Goal: Task Accomplishment & Management: Use online tool/utility

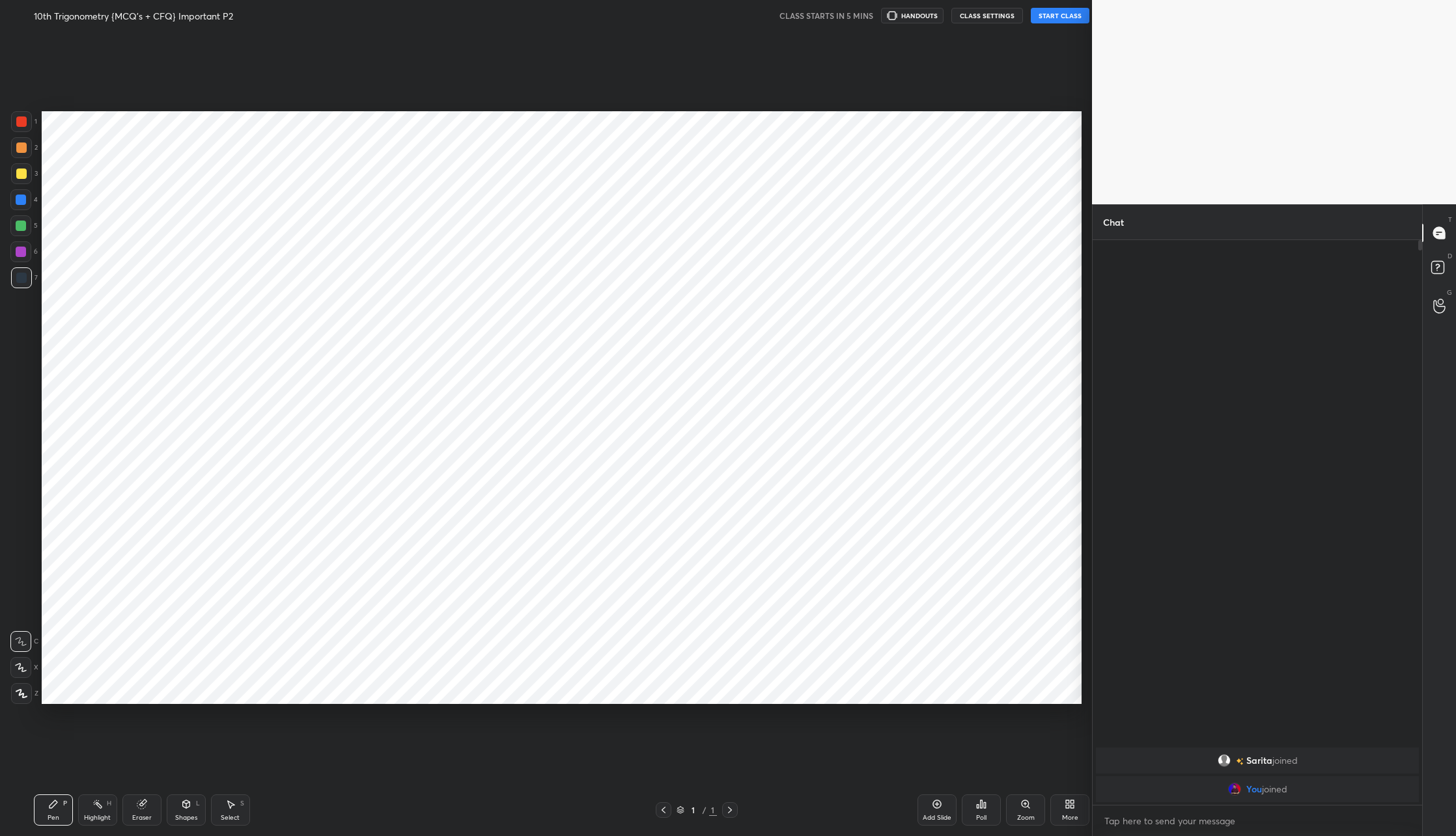
scroll to position [64319, 64060]
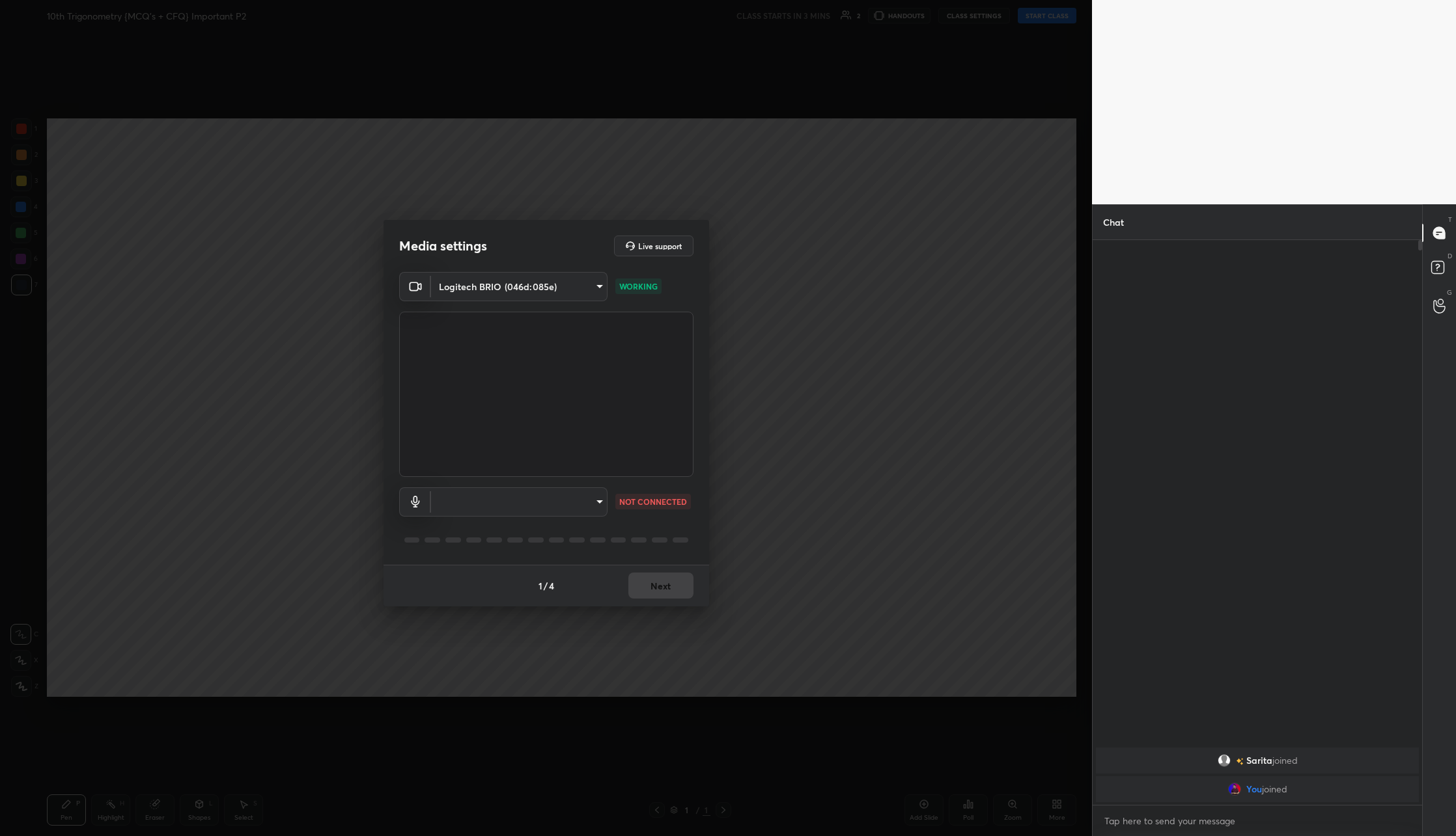
click at [573, 494] on body "1 2 3 4 5 6 7 C X Z C X Z E E Erase all H H 10th Trigonometry {MCQ's + CFQ} Imp…" at bounding box center [728, 418] width 1456 height 836
click at [533, 521] on li "Default - USBAudio1.0 (3634:4155)" at bounding box center [519, 523] width 176 height 21
type input "default"
click at [673, 591] on button "Next" at bounding box center [660, 585] width 65 height 26
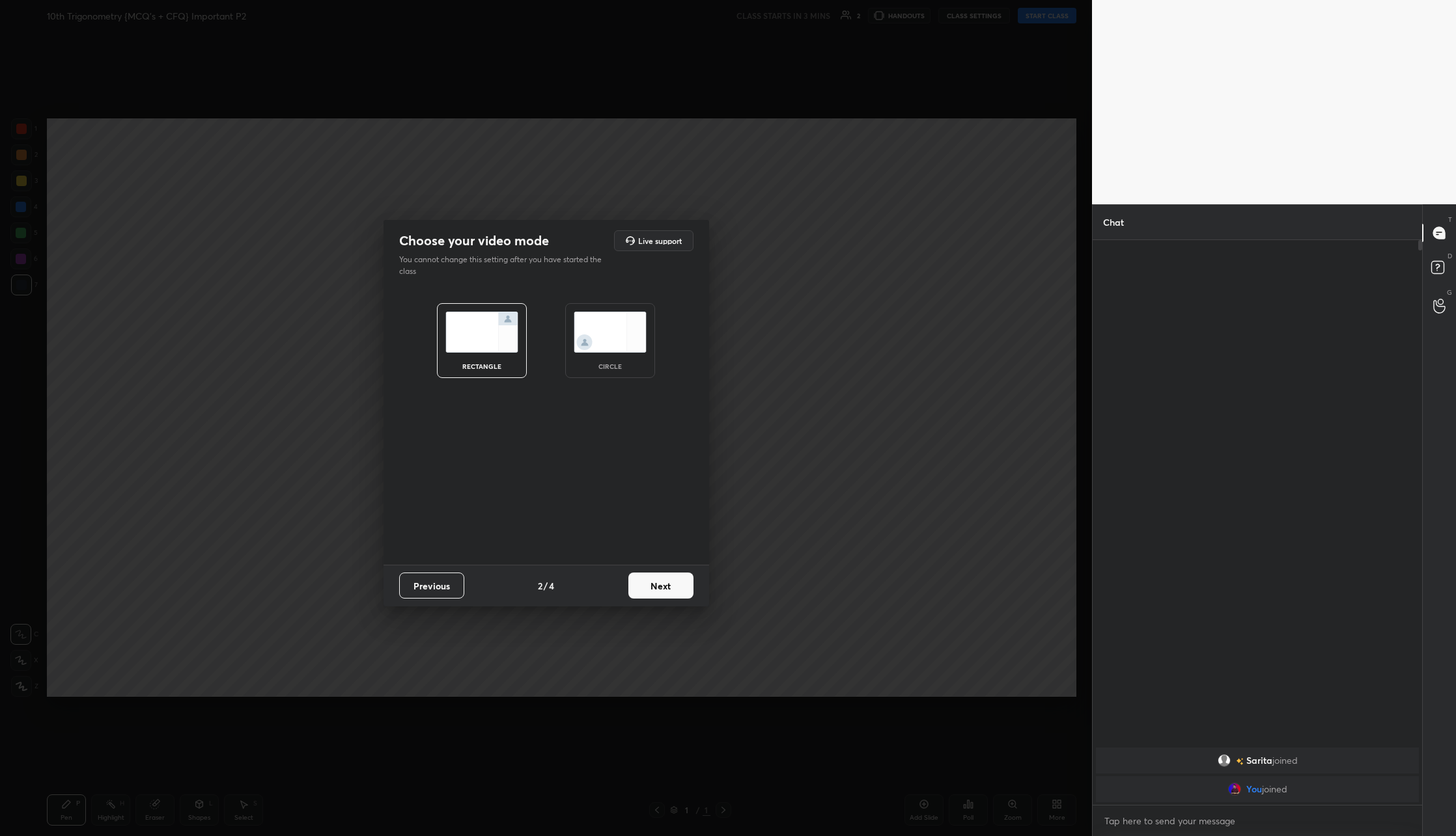
click at [430, 579] on button "Previous" at bounding box center [431, 585] width 65 height 26
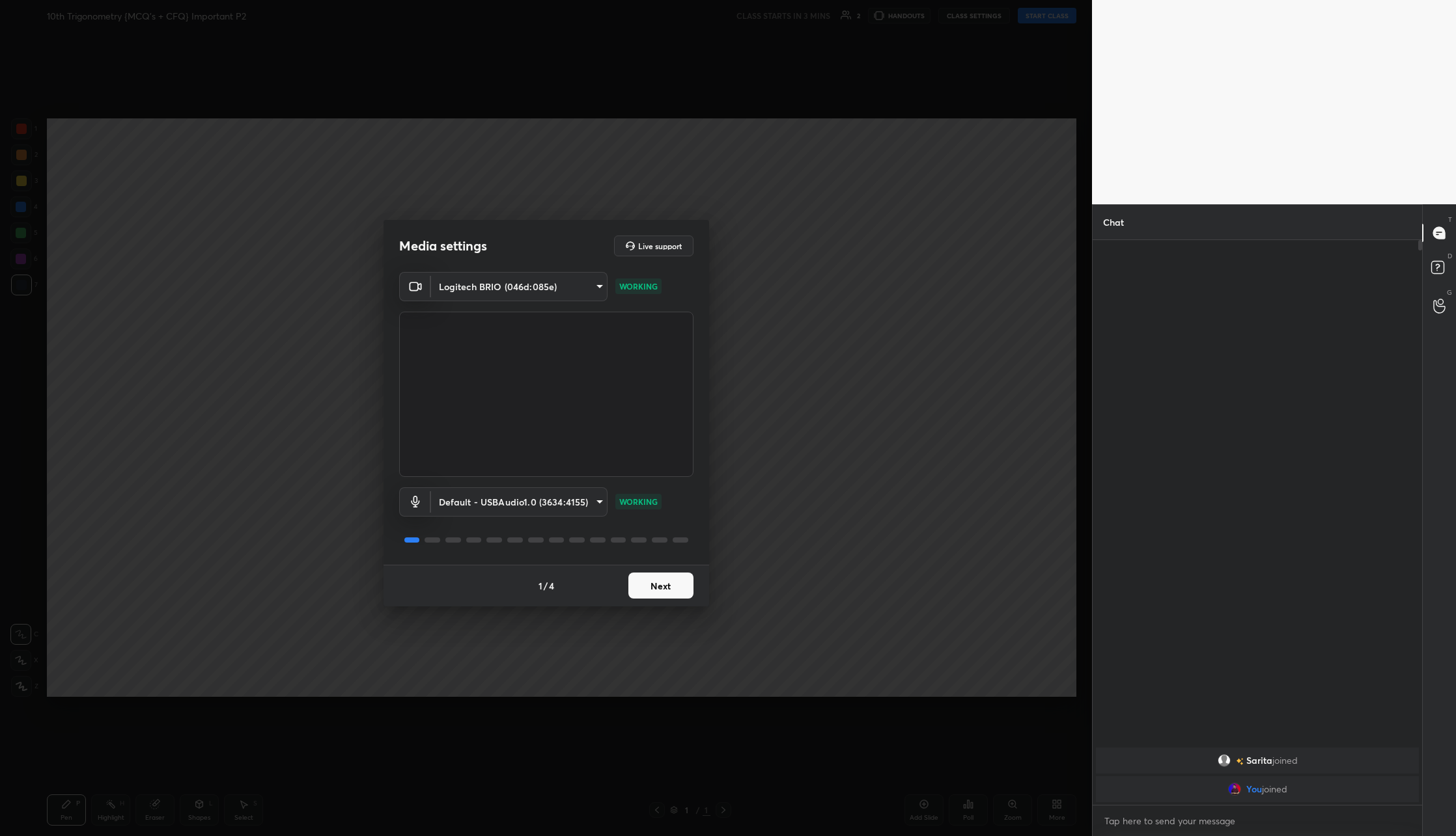
click at [635, 587] on button "Next" at bounding box center [660, 585] width 65 height 26
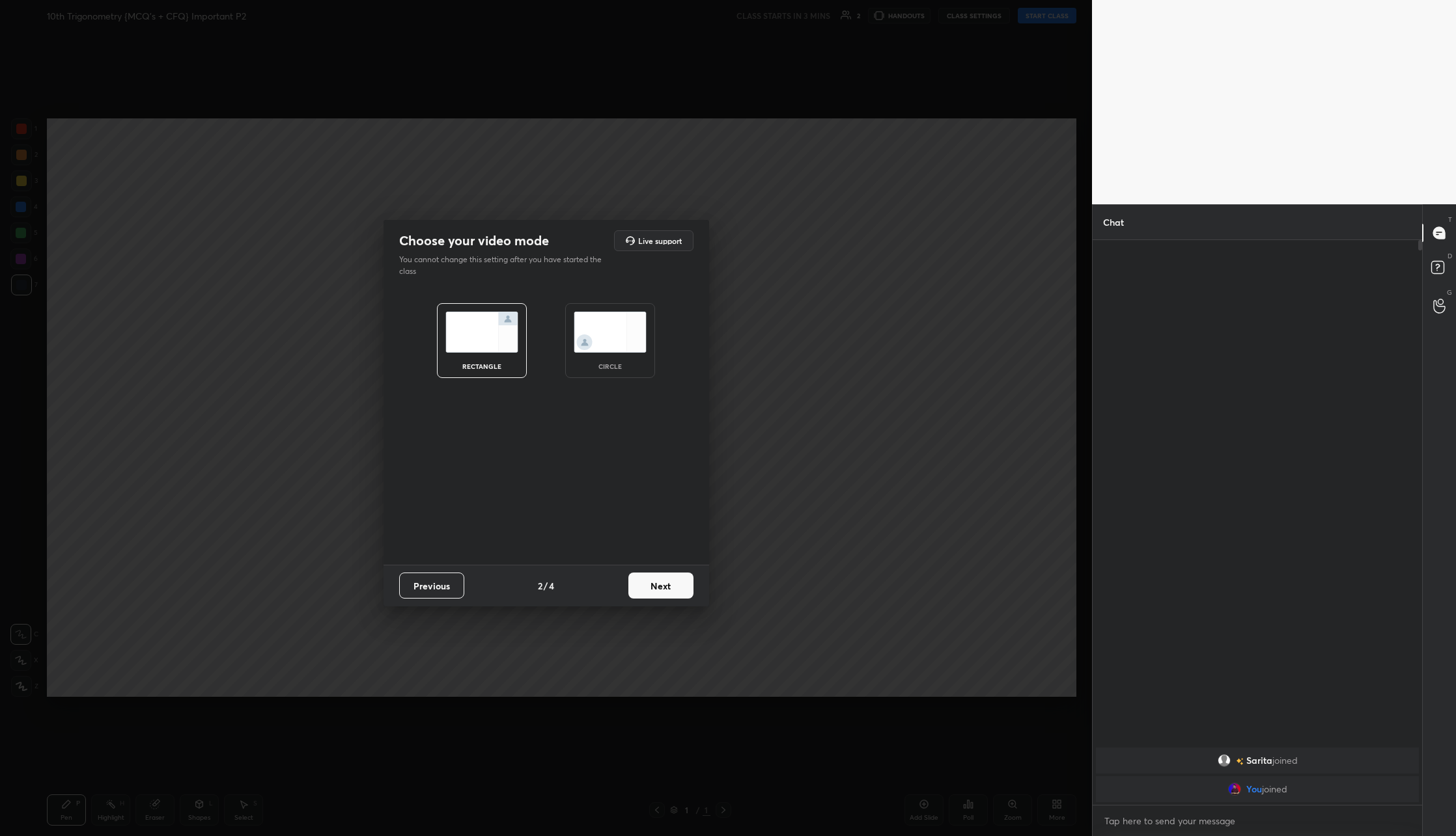
click at [595, 313] on img at bounding box center [609, 332] width 73 height 41
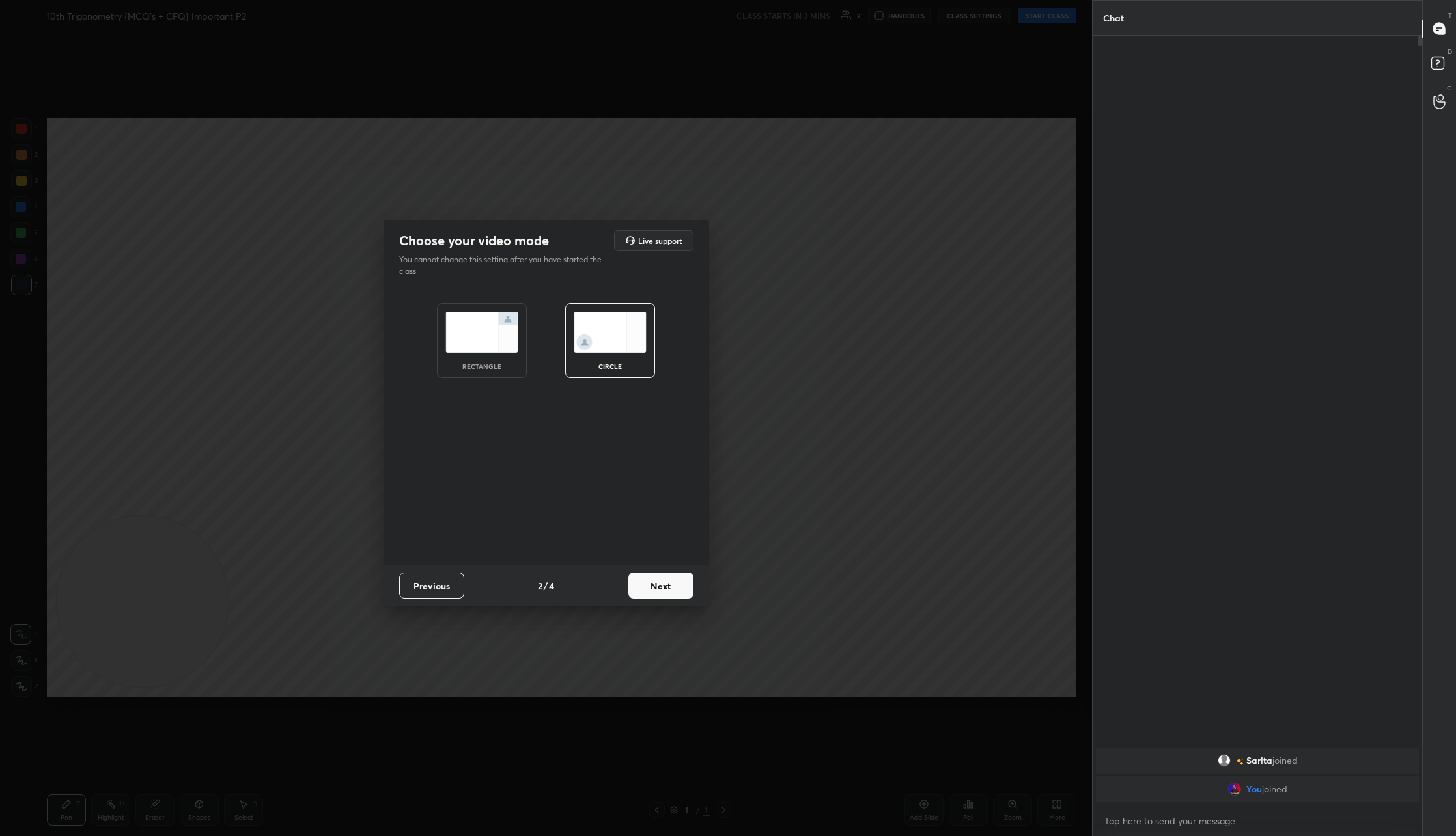
scroll to position [796, 325]
click at [659, 589] on button "Next" at bounding box center [660, 585] width 65 height 26
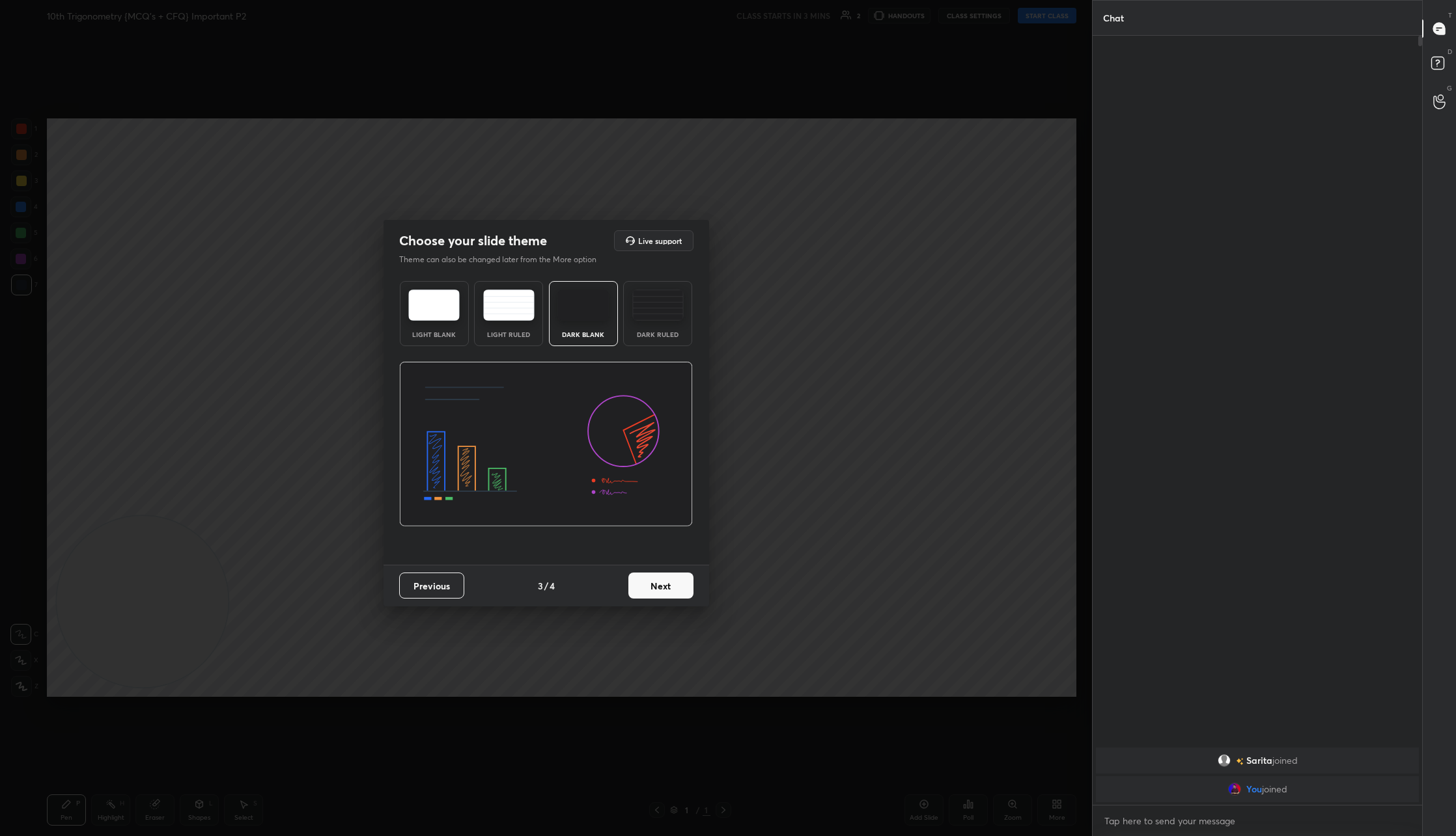
click at [659, 590] on button "Next" at bounding box center [660, 585] width 65 height 26
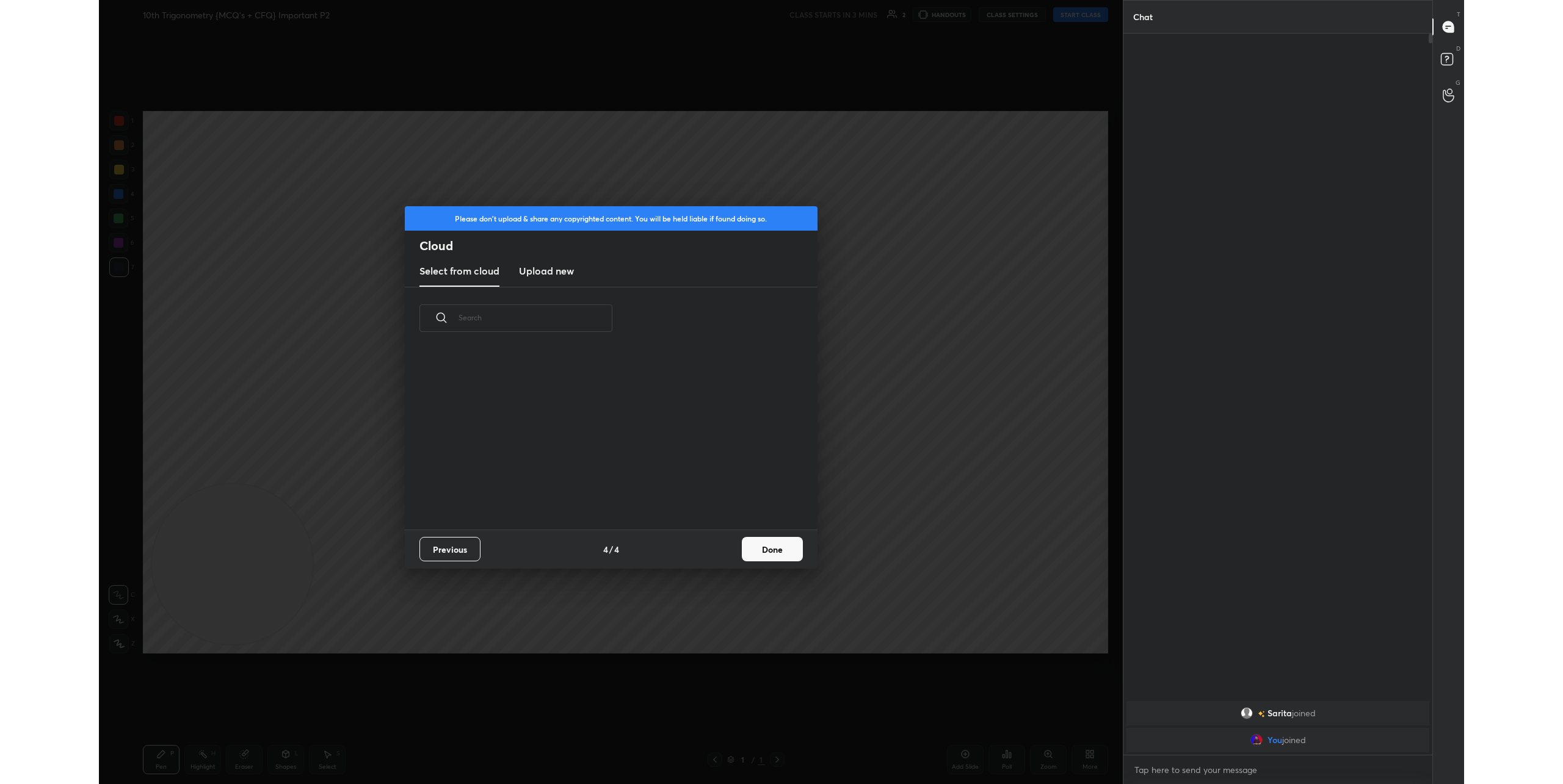
scroll to position [180, 392]
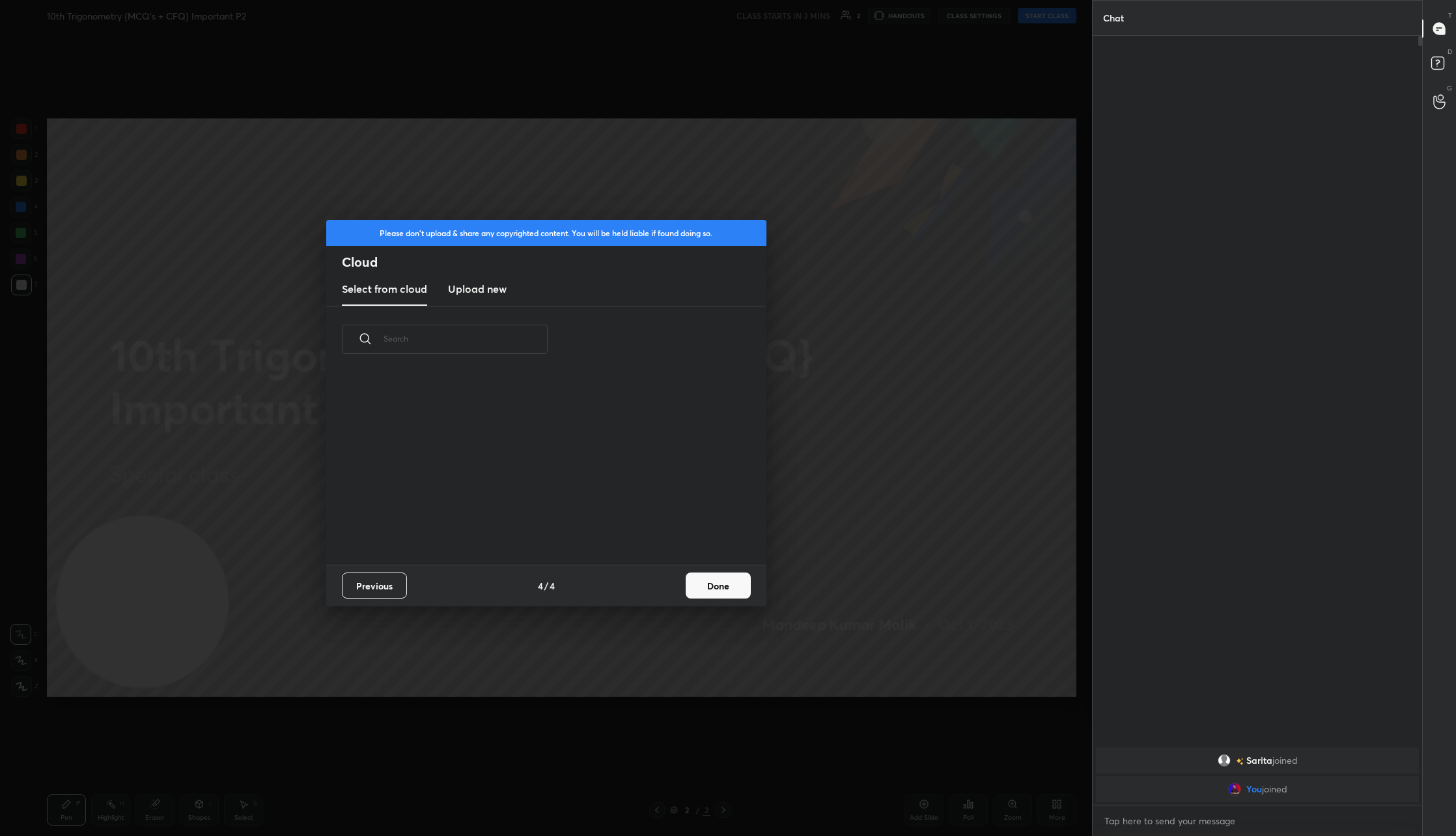
click at [482, 300] on new "Upload new" at bounding box center [476, 289] width 59 height 33
click at [541, 517] on label "Browse" at bounding box center [546, 511] width 58 height 21
click at [517, 517] on input "Browse" at bounding box center [517, 511] width 0 height 21
click at [715, 588] on button "Done" at bounding box center [717, 585] width 65 height 26
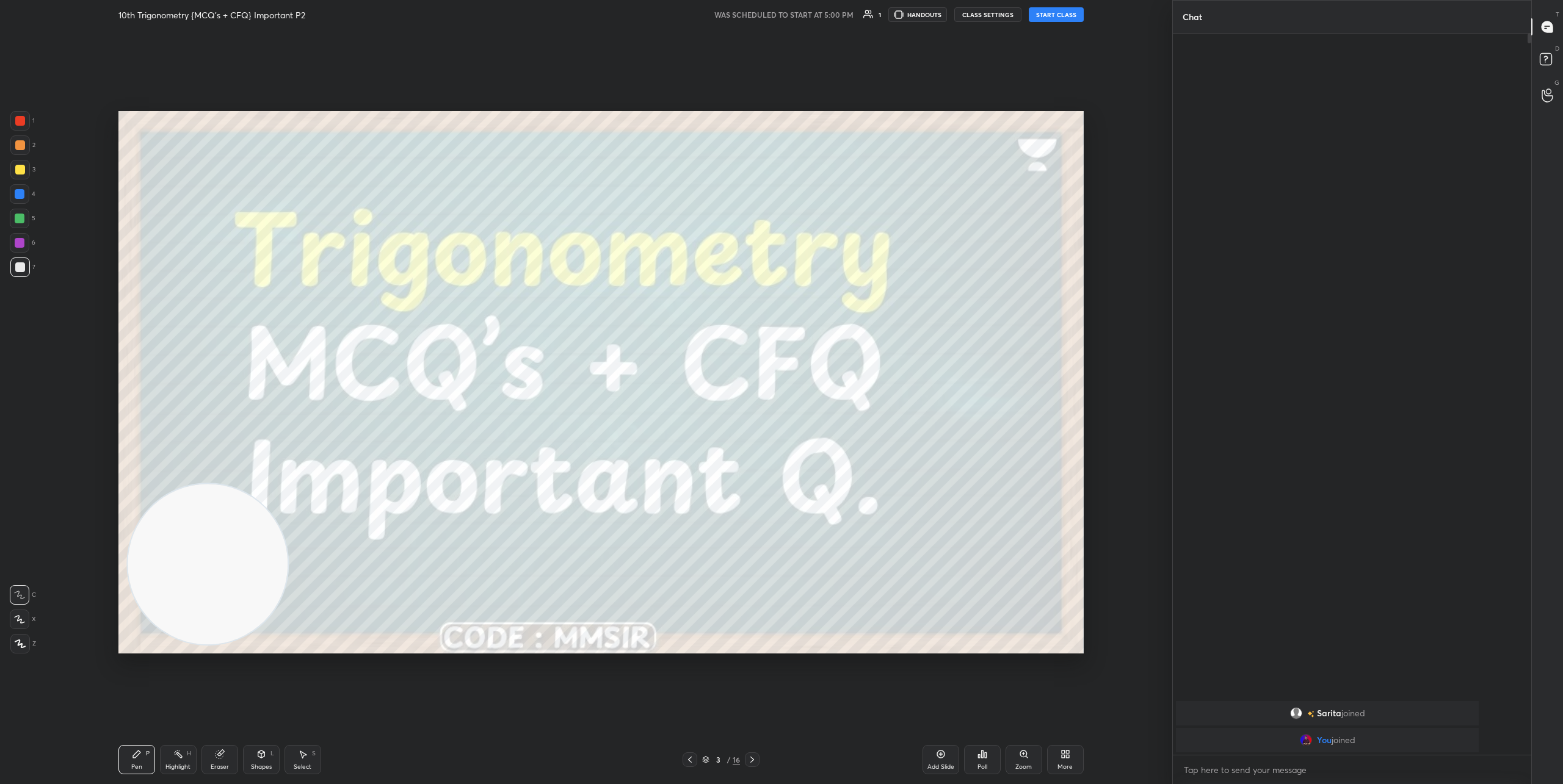
scroll to position [747, 354]
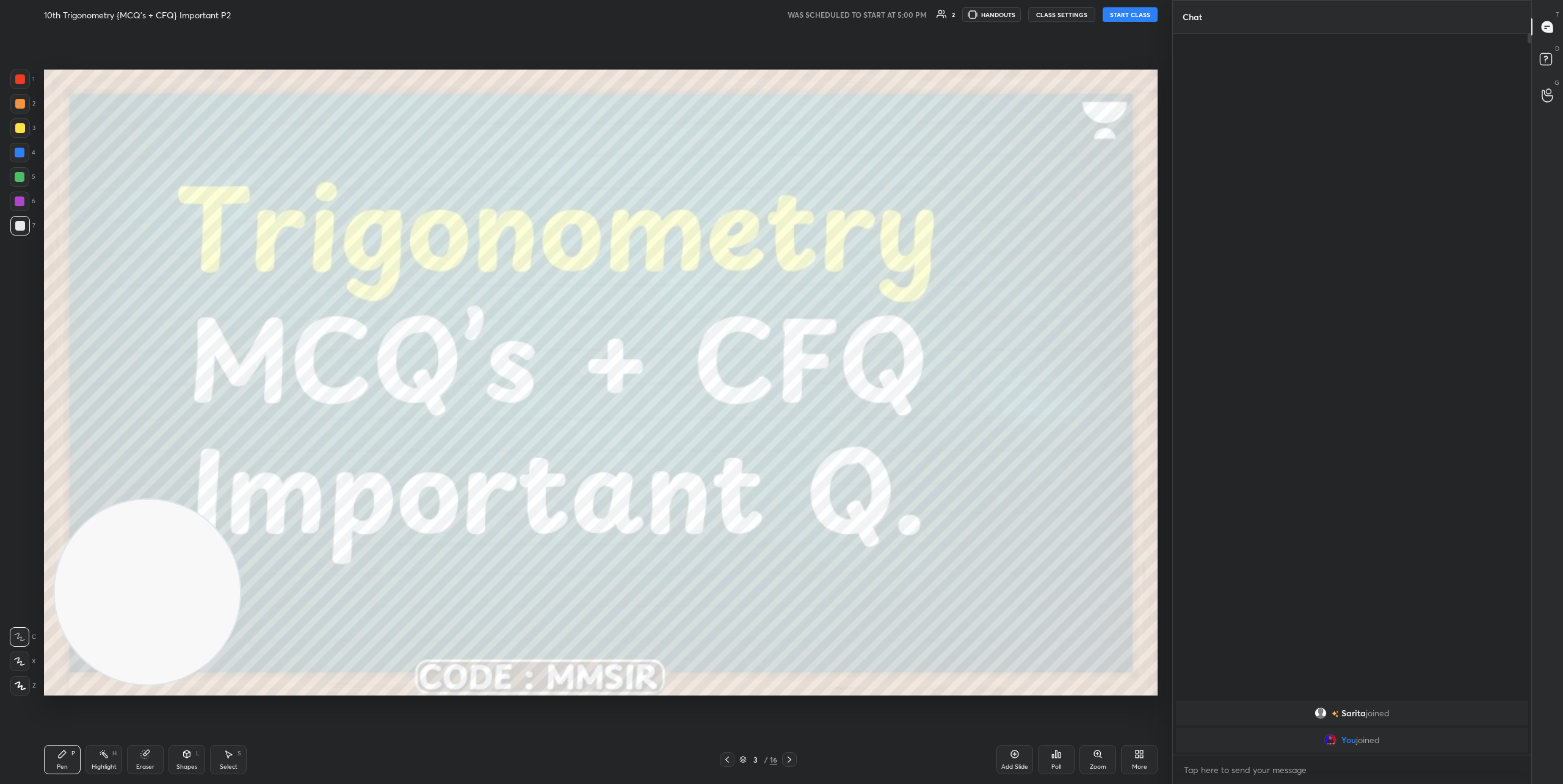
click at [1138, 18] on button "START CLASS" at bounding box center [1130, 15] width 55 height 15
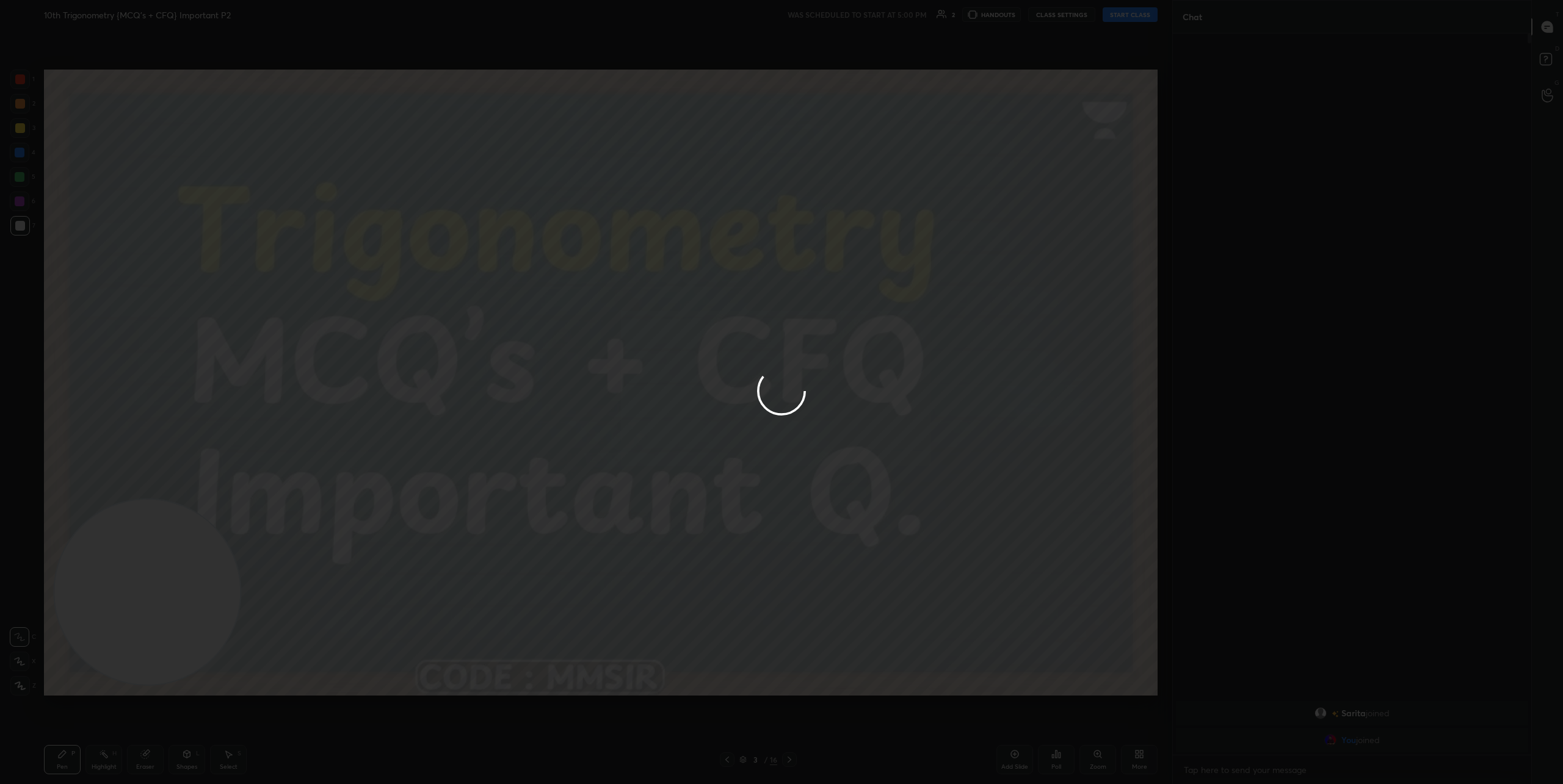
type textarea "x"
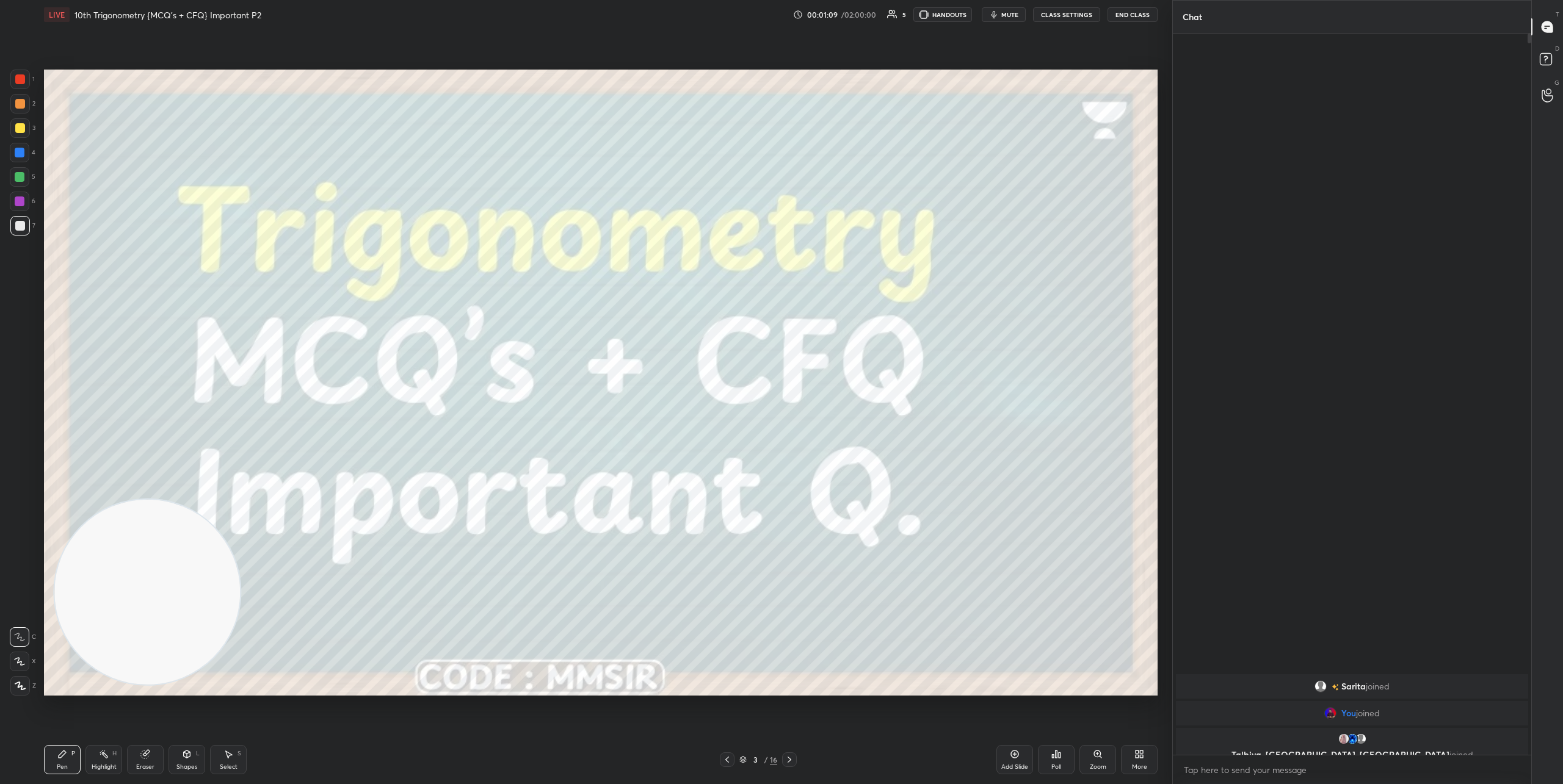
click at [789, 758] on icon at bounding box center [789, 759] width 10 height 10
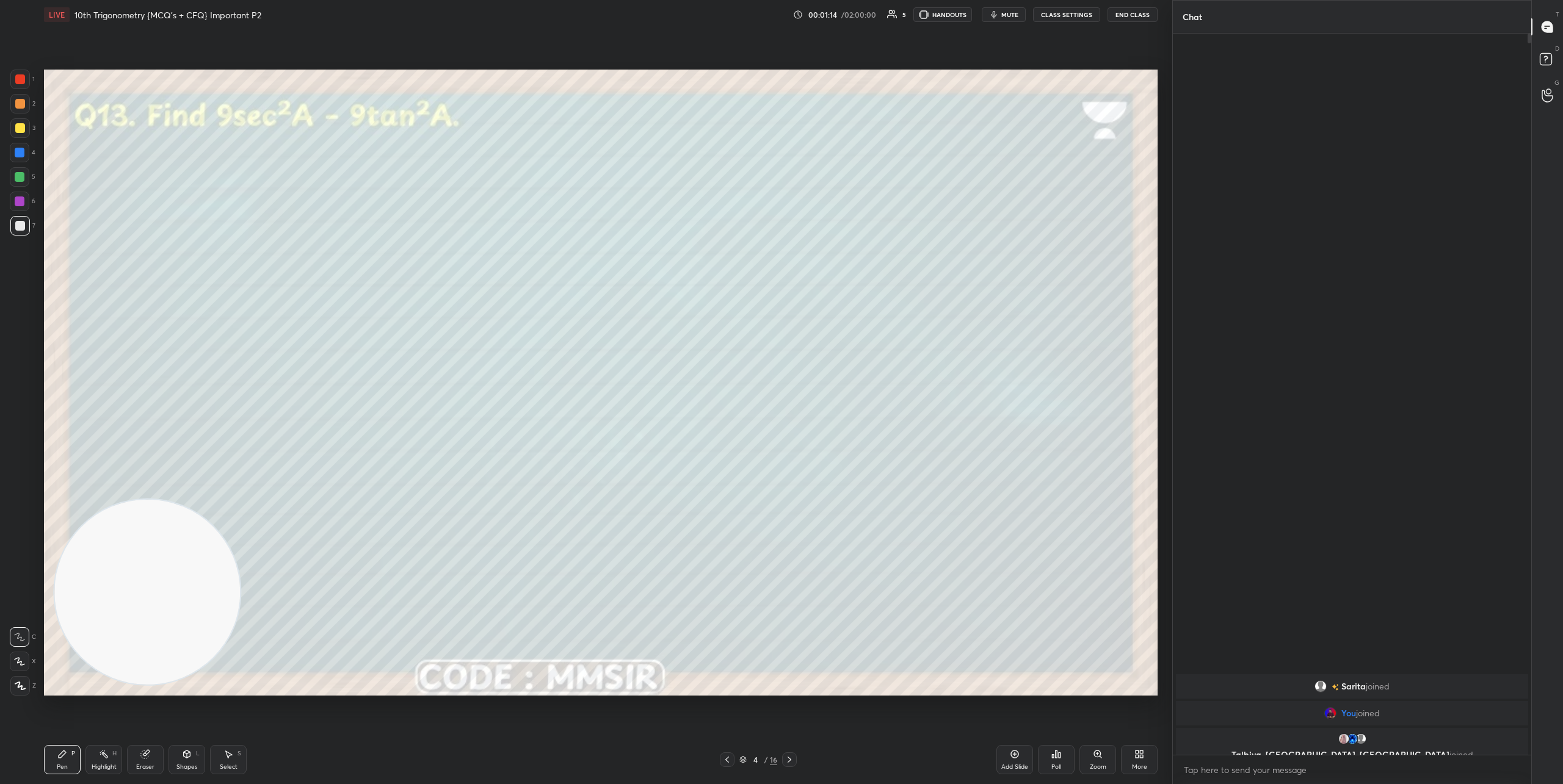
click at [20, 664] on icon at bounding box center [19, 662] width 11 height 9
click at [1052, 760] on div "Poll" at bounding box center [1057, 760] width 37 height 29
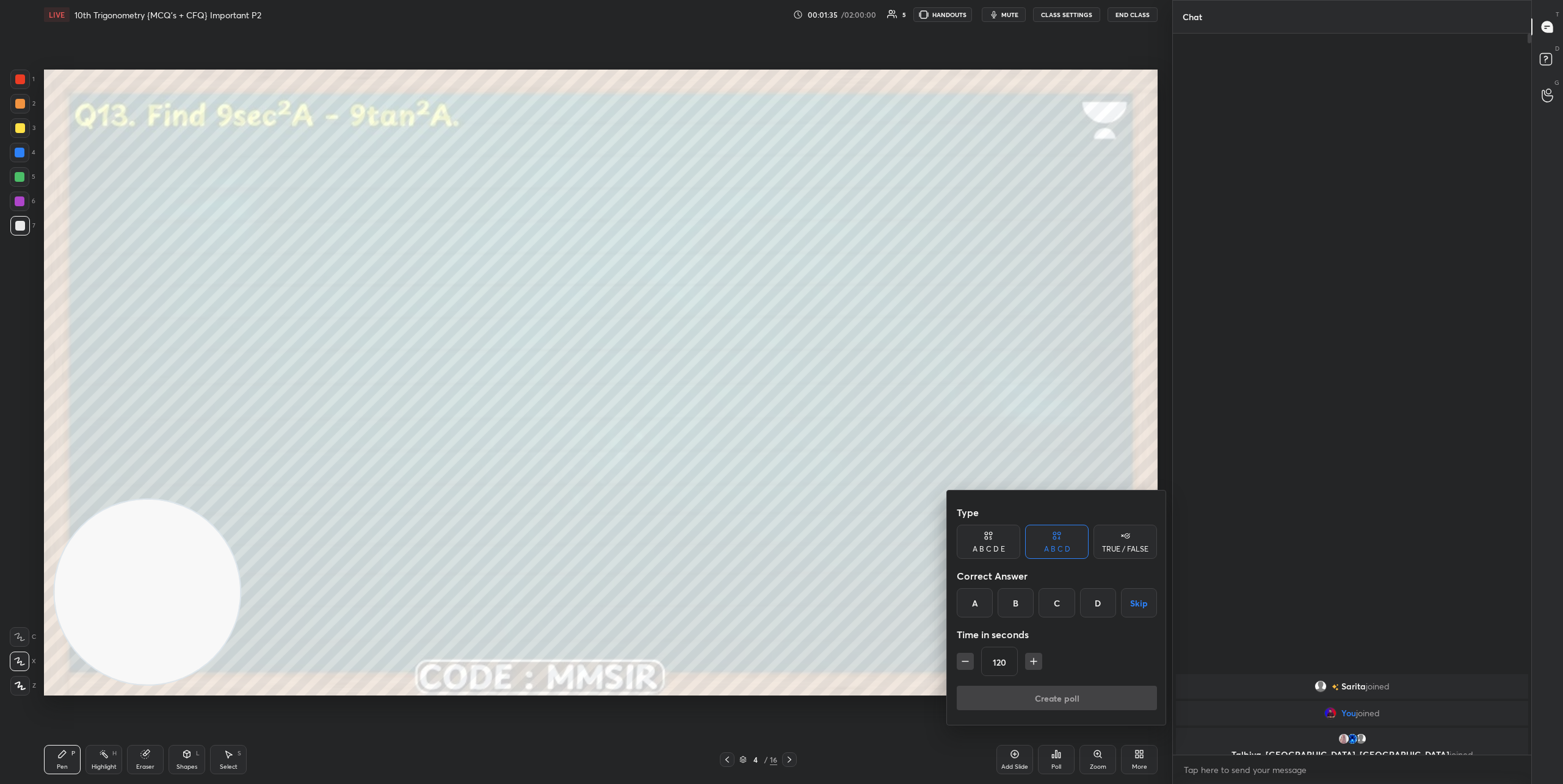
click at [1090, 603] on div "D" at bounding box center [1098, 603] width 36 height 29
click at [963, 657] on icon "button" at bounding box center [965, 662] width 12 height 12
type input "90"
click at [1006, 693] on button "Create poll" at bounding box center [1057, 697] width 200 height 24
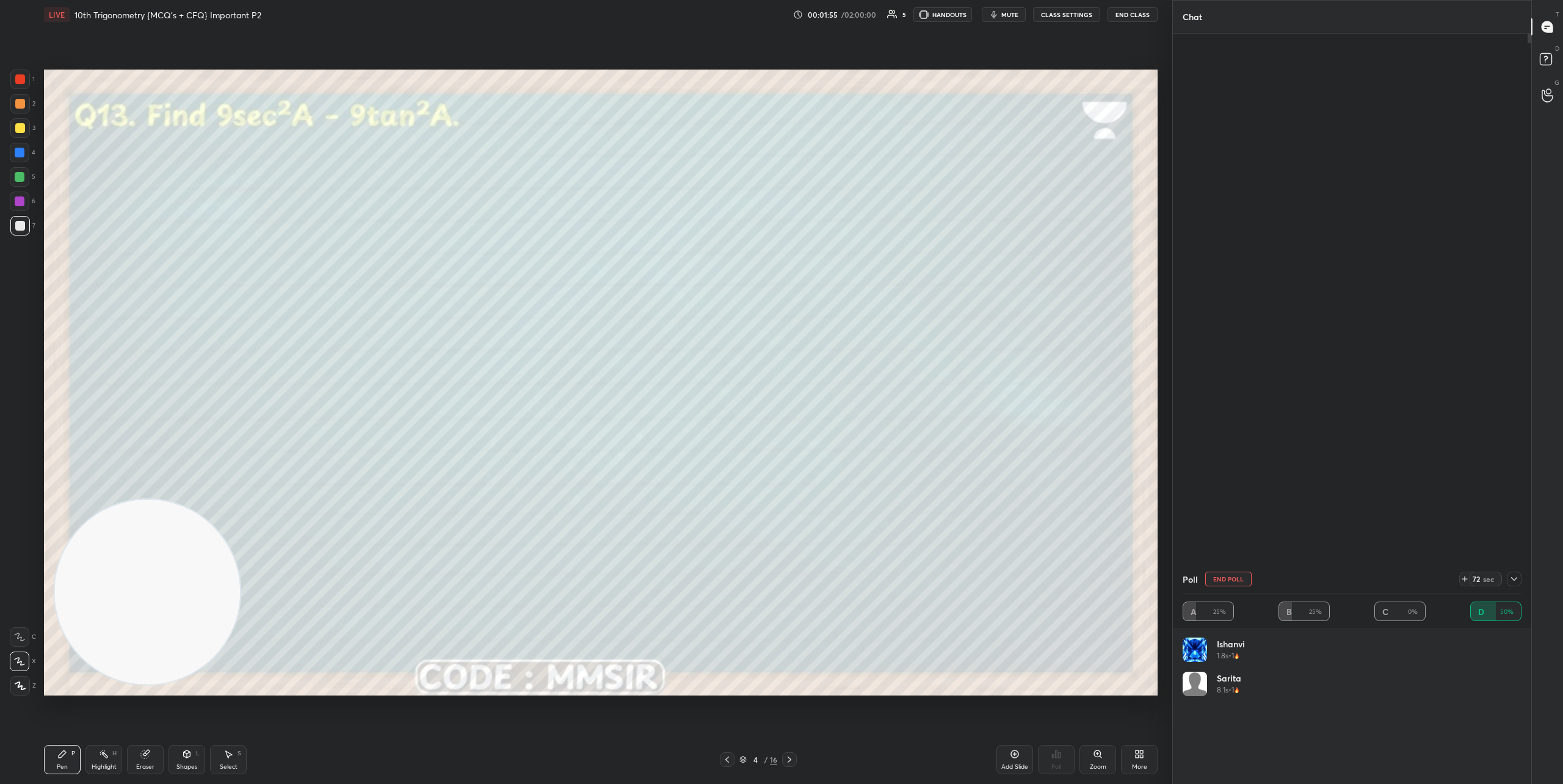
scroll to position [654, 354]
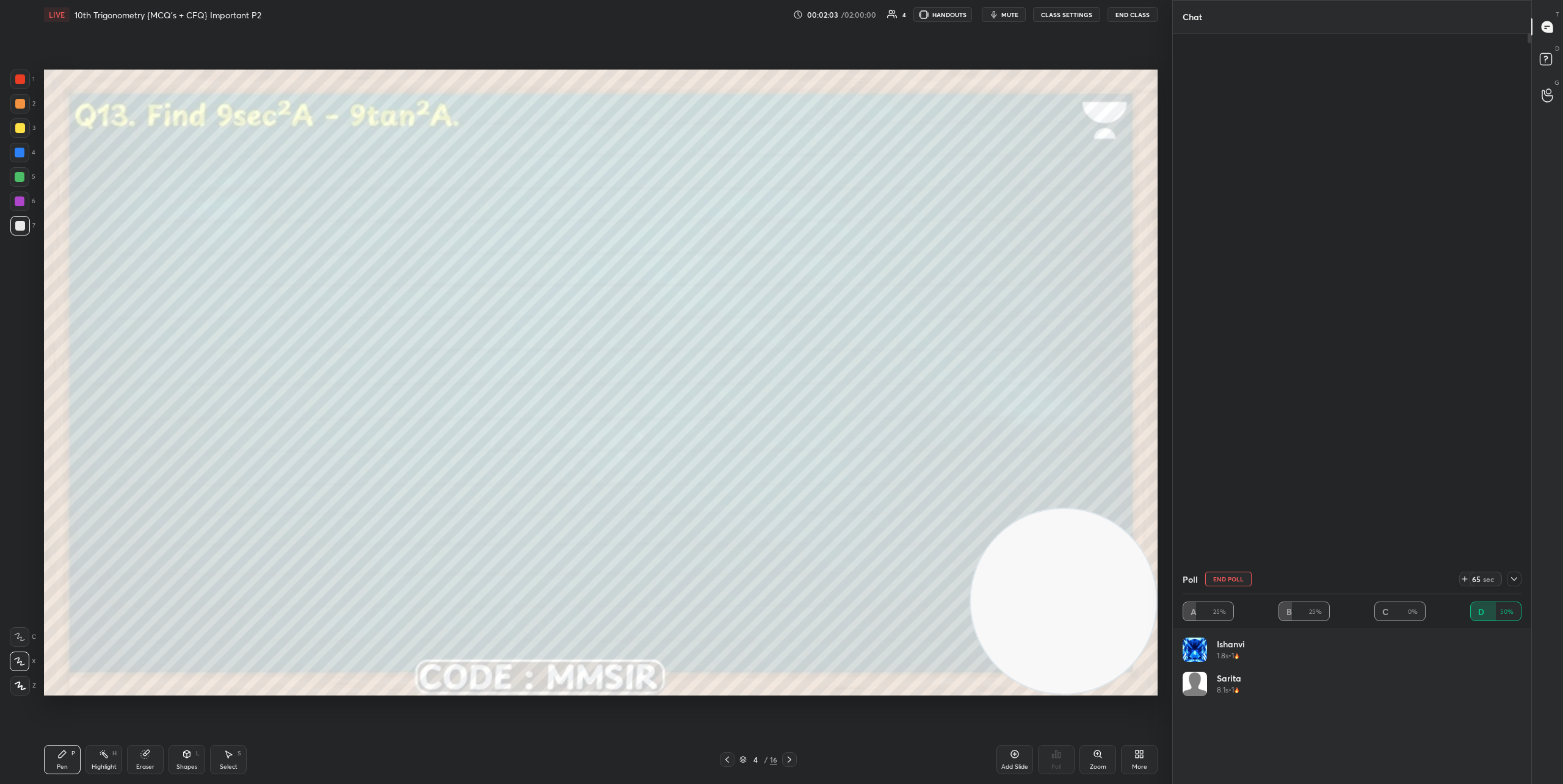
drag, startPoint x: 143, startPoint y: 578, endPoint x: 1115, endPoint y: 617, distance: 972.8
click at [1129, 632] on video at bounding box center [1063, 601] width 186 height 186
click at [791, 763] on icon at bounding box center [789, 759] width 10 height 10
click at [1365, 578] on icon at bounding box center [1514, 579] width 10 height 10
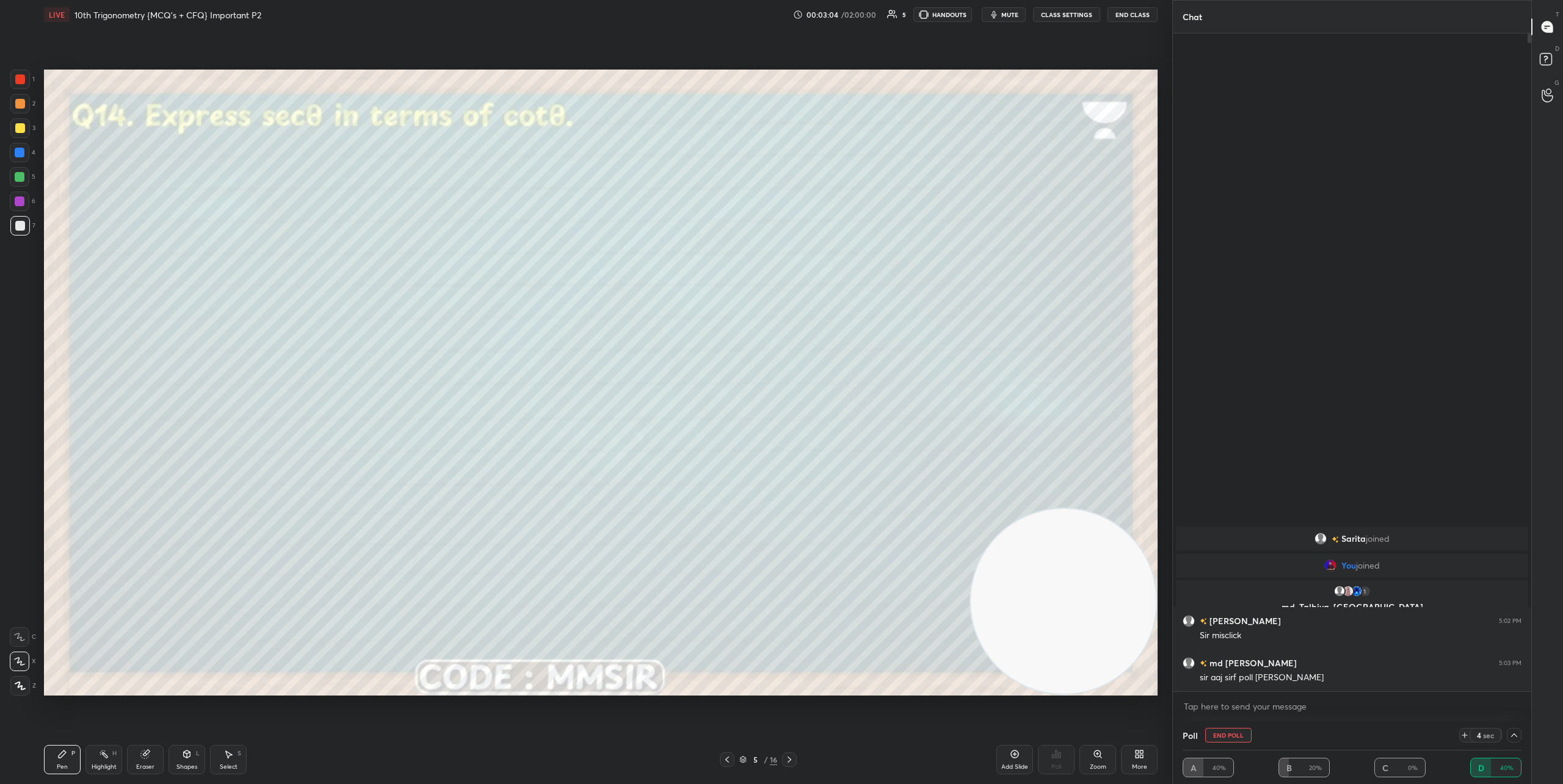
scroll to position [0, 0]
click at [1365, 736] on icon at bounding box center [1514, 735] width 6 height 6
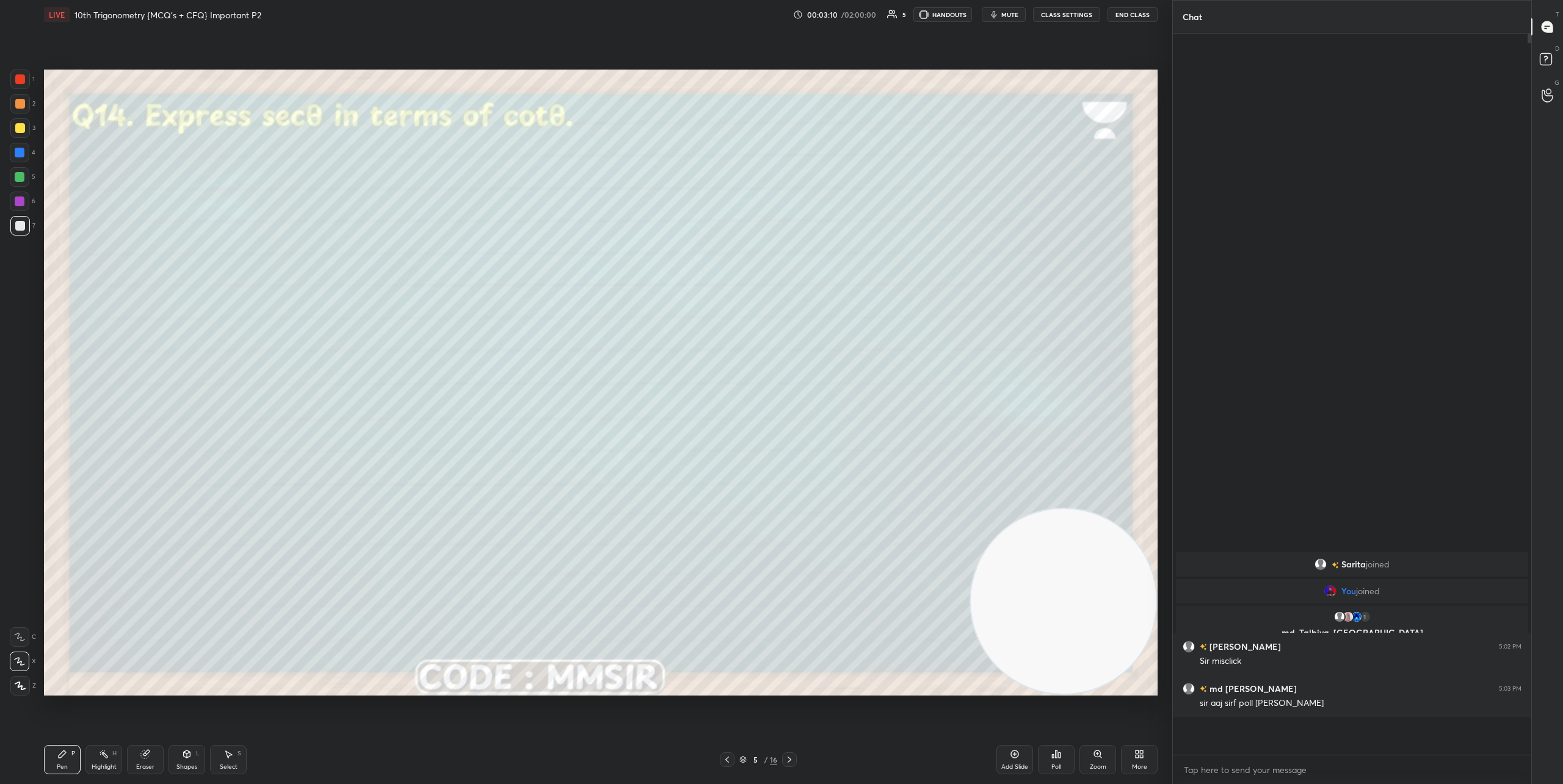
scroll to position [747, 354]
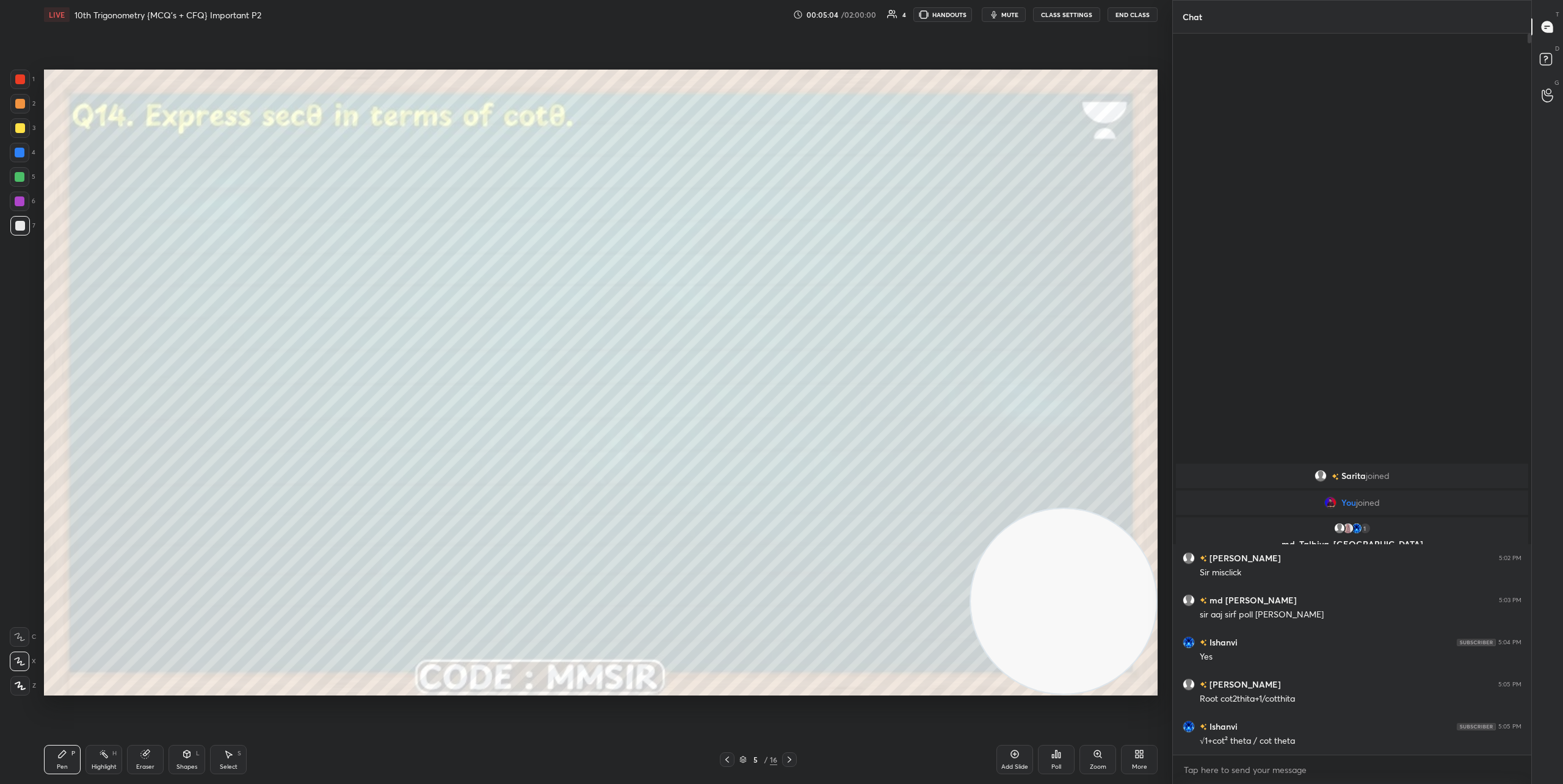
click at [791, 766] on div at bounding box center [790, 760] width 15 height 15
click at [1052, 766] on div "Poll" at bounding box center [1056, 767] width 10 height 6
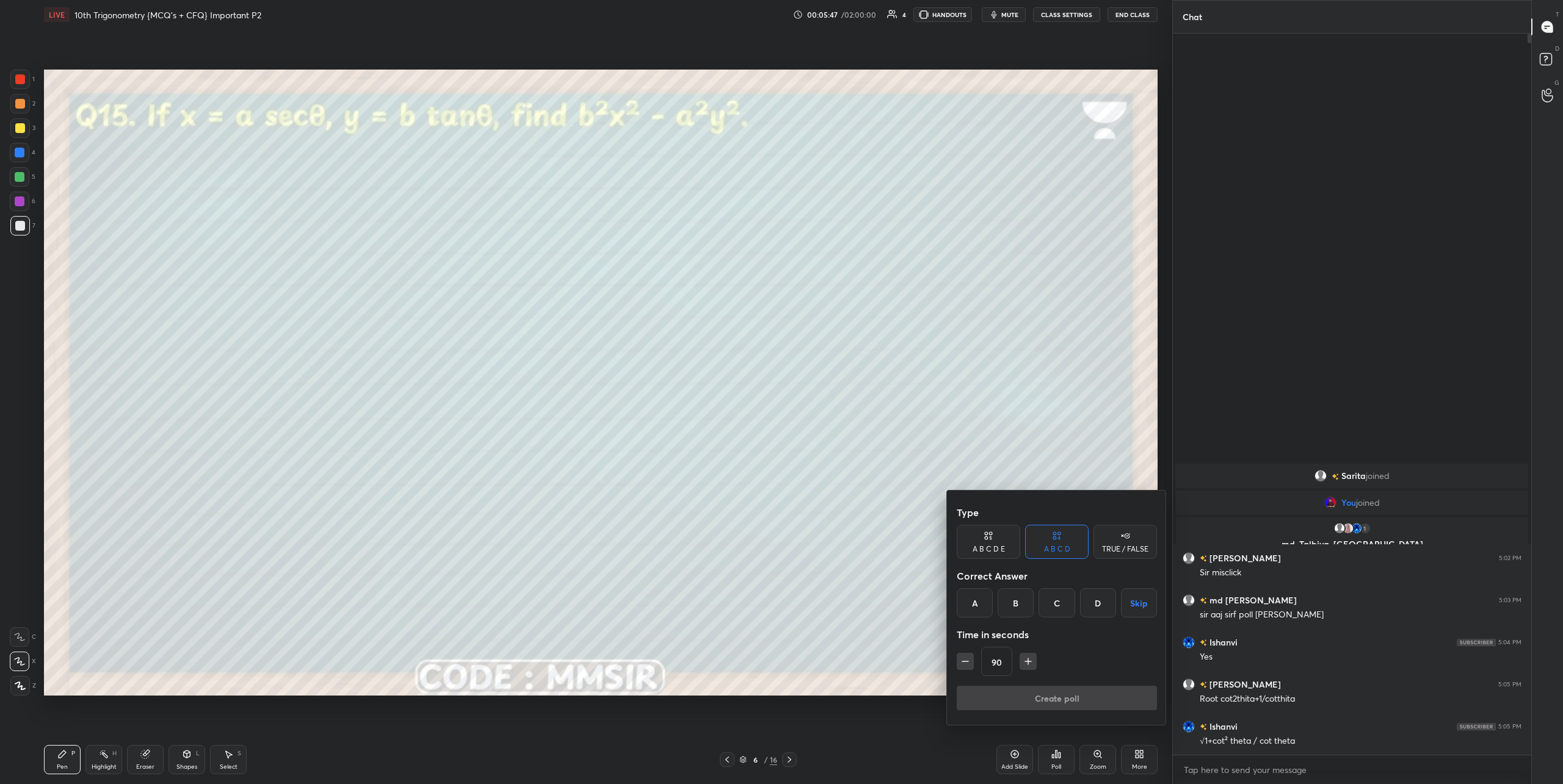
click at [976, 598] on div "A" at bounding box center [974, 603] width 36 height 29
click at [1046, 691] on button "Create poll" at bounding box center [1057, 697] width 200 height 24
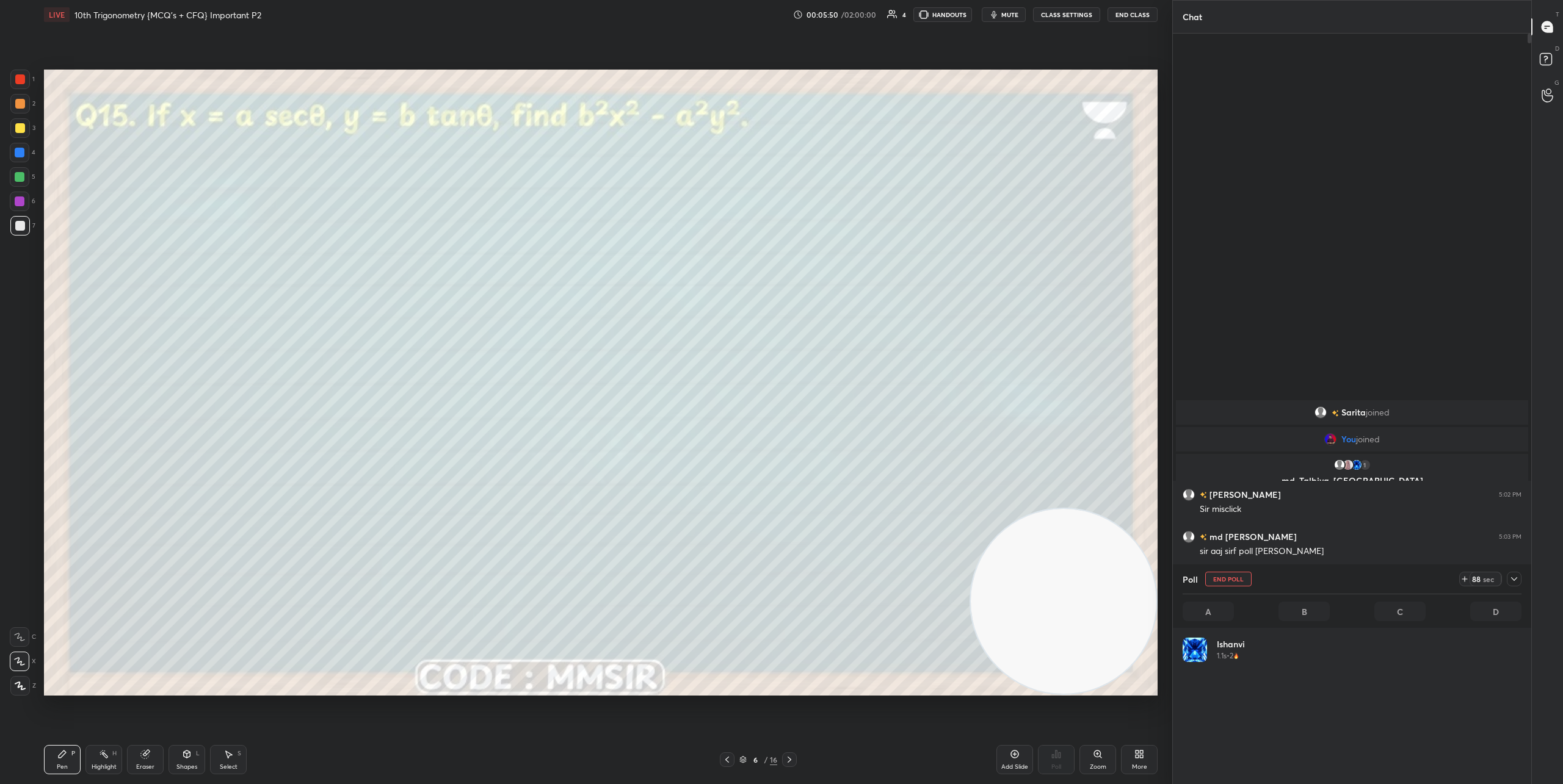
scroll to position [143, 335]
click at [785, 758] on icon at bounding box center [789, 759] width 10 height 10
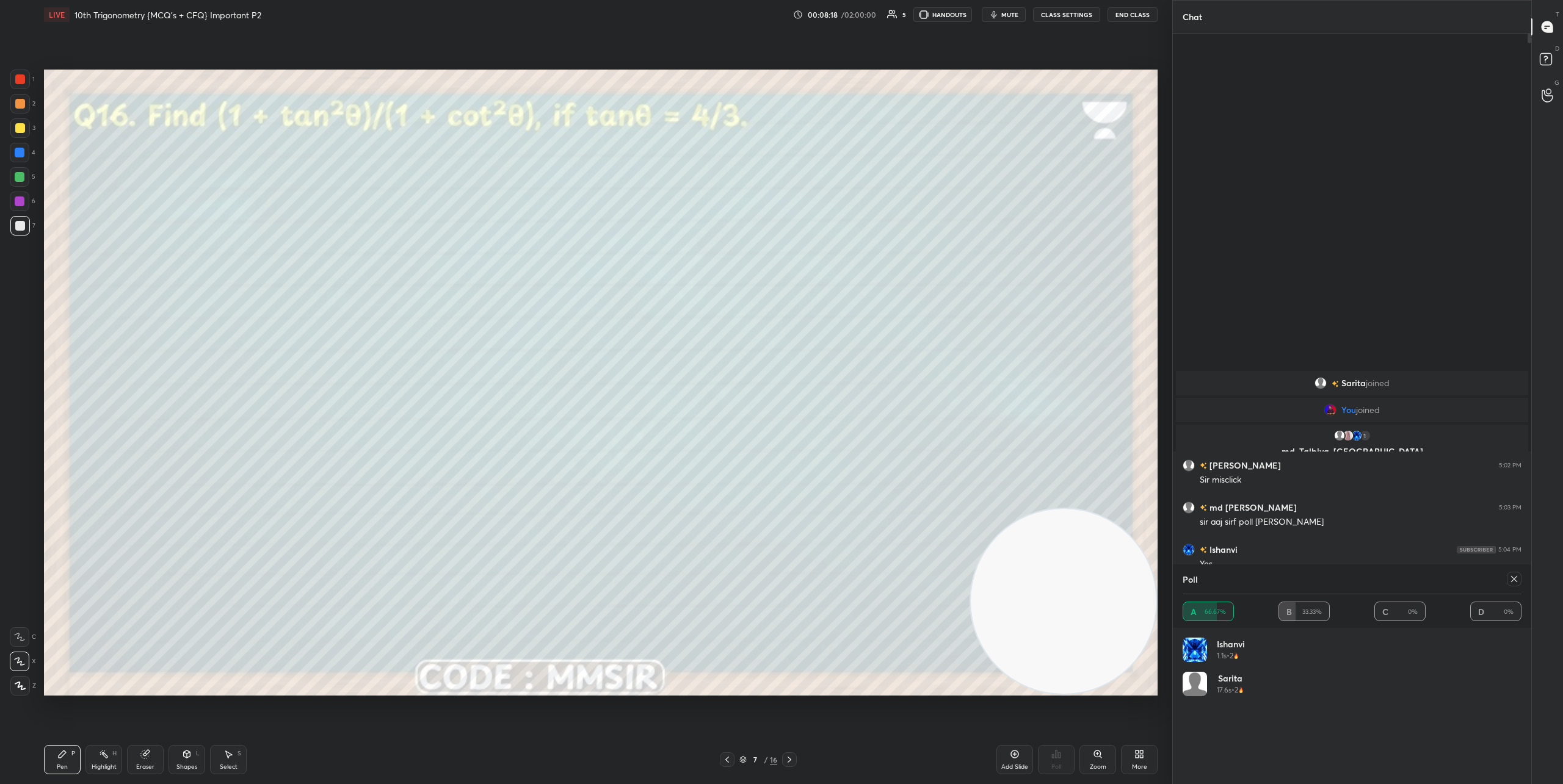
click at [1365, 579] on icon at bounding box center [1514, 579] width 10 height 10
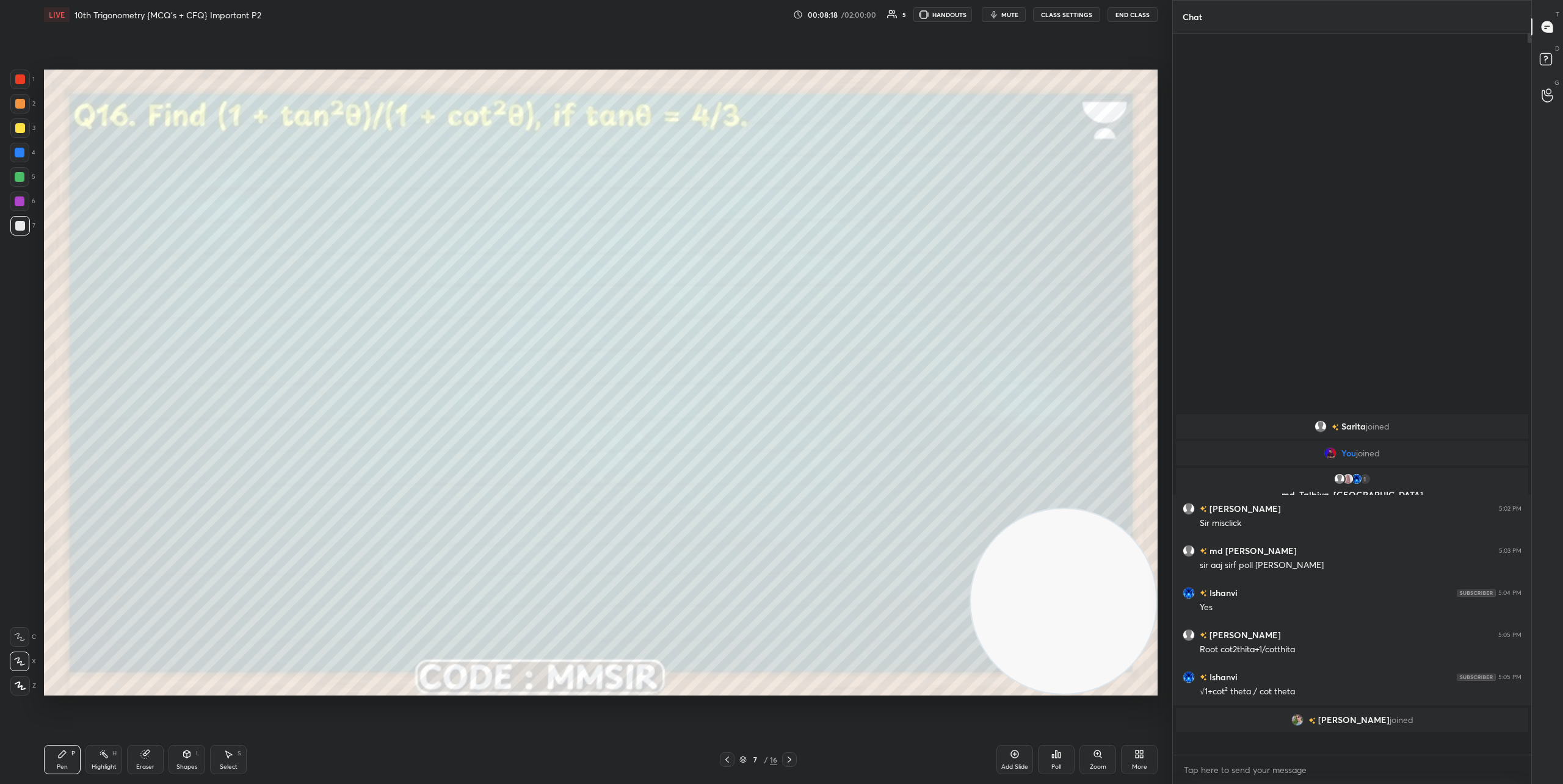
scroll to position [4, 4]
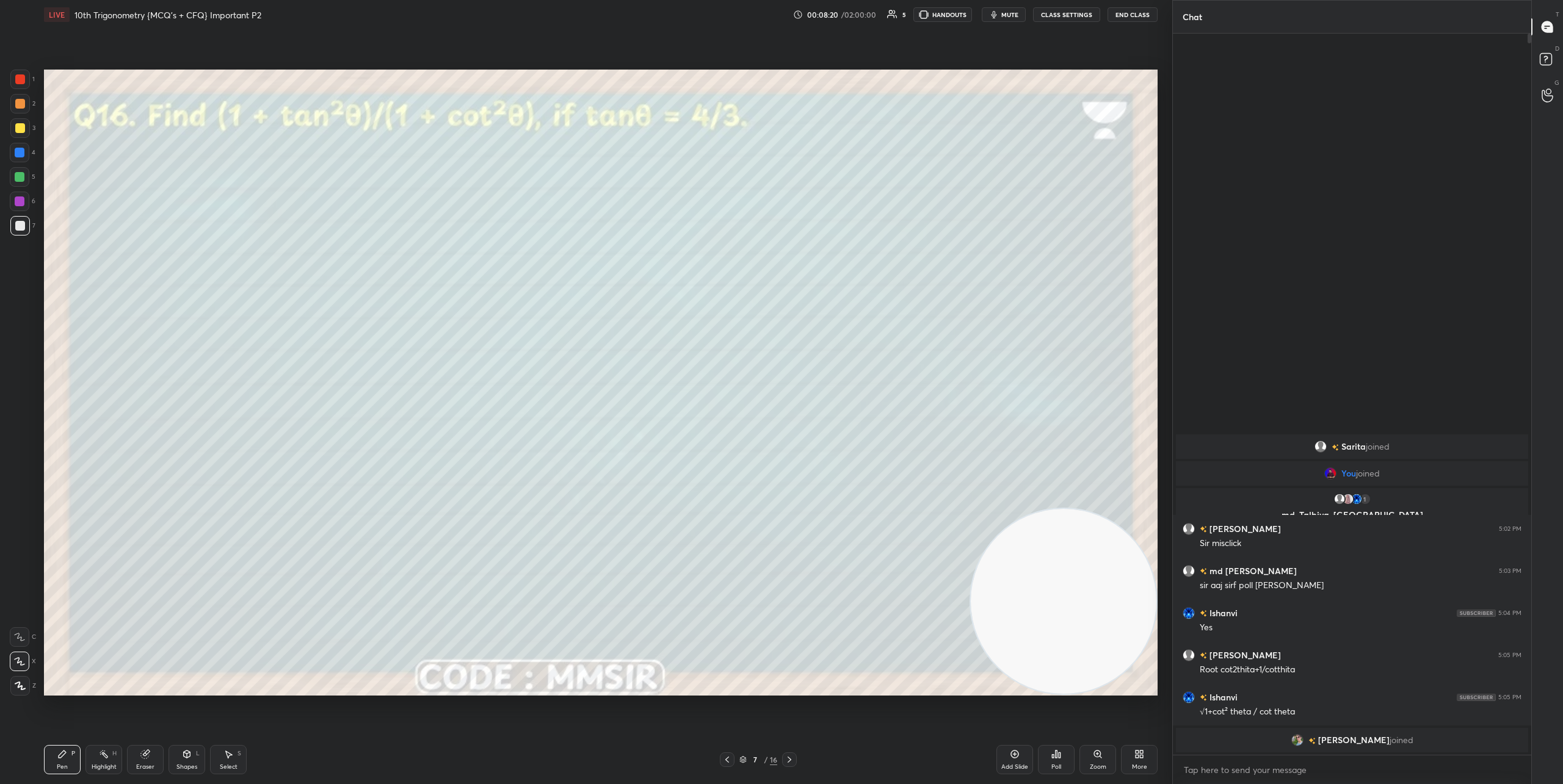
click at [1052, 758] on icon at bounding box center [1056, 754] width 10 height 10
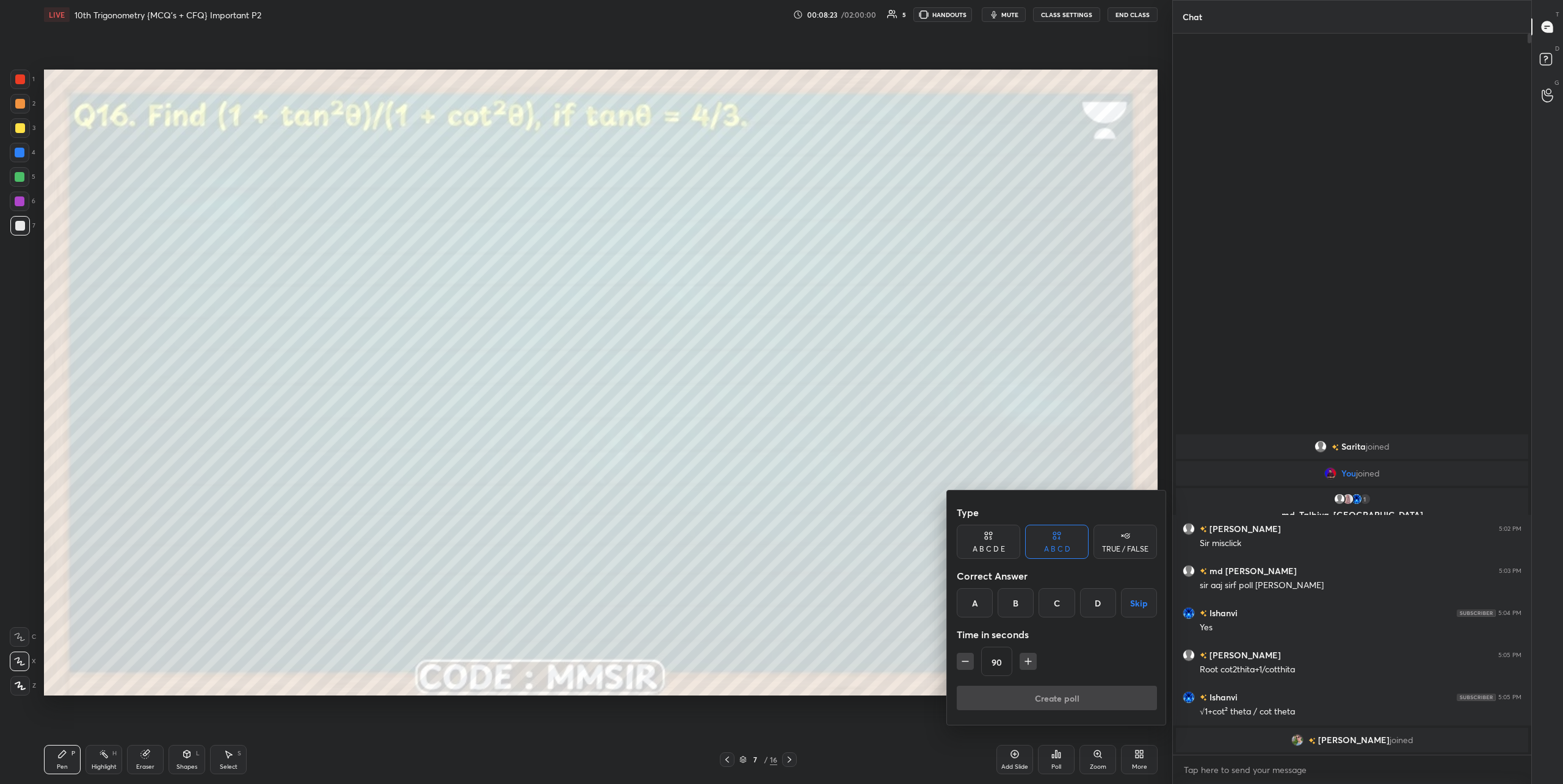
click at [1018, 599] on div "B" at bounding box center [1016, 603] width 36 height 29
click at [1054, 706] on button "Create poll" at bounding box center [1057, 697] width 200 height 24
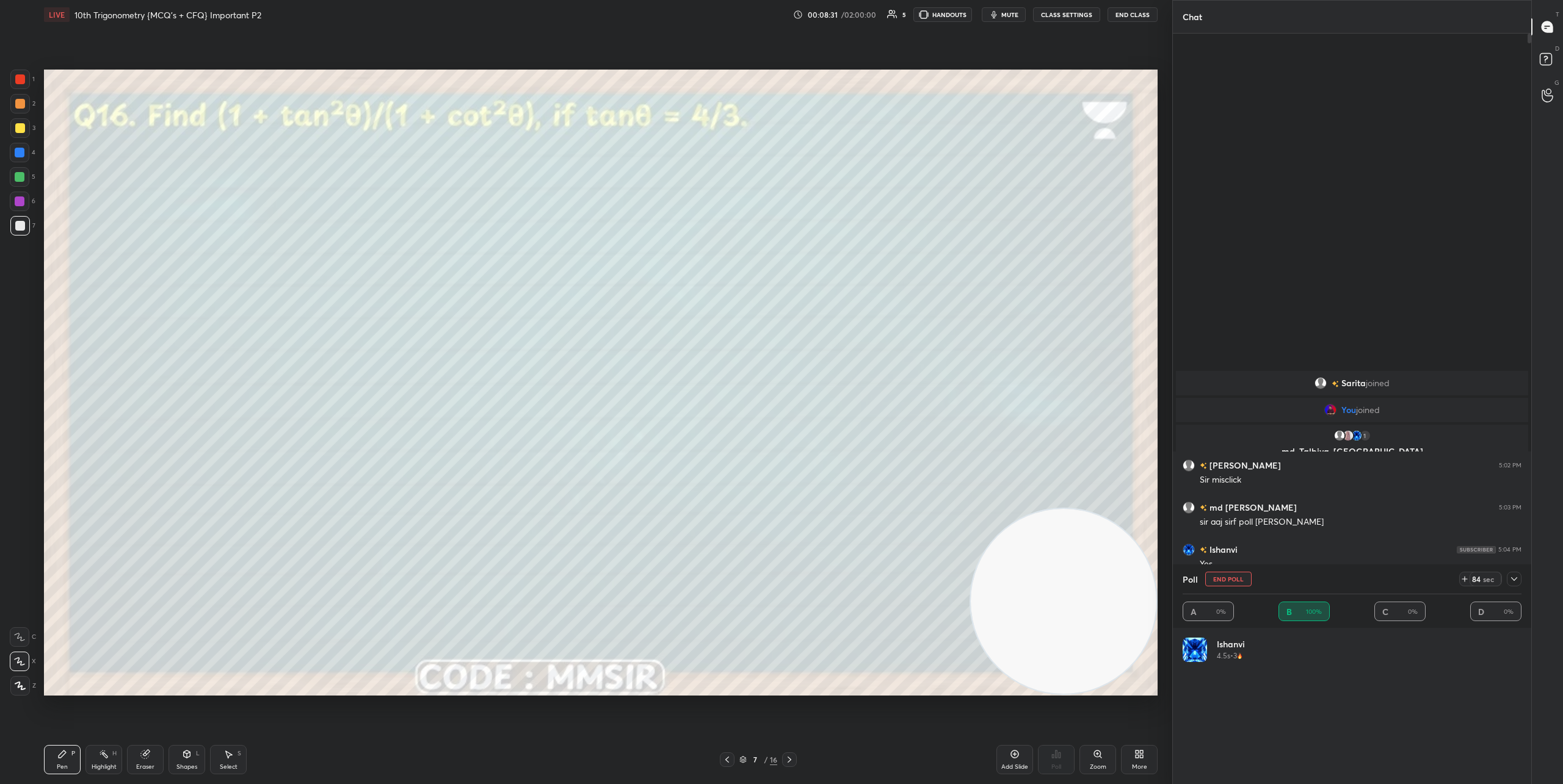
scroll to position [143, 335]
click at [1365, 579] on icon at bounding box center [1514, 579] width 10 height 10
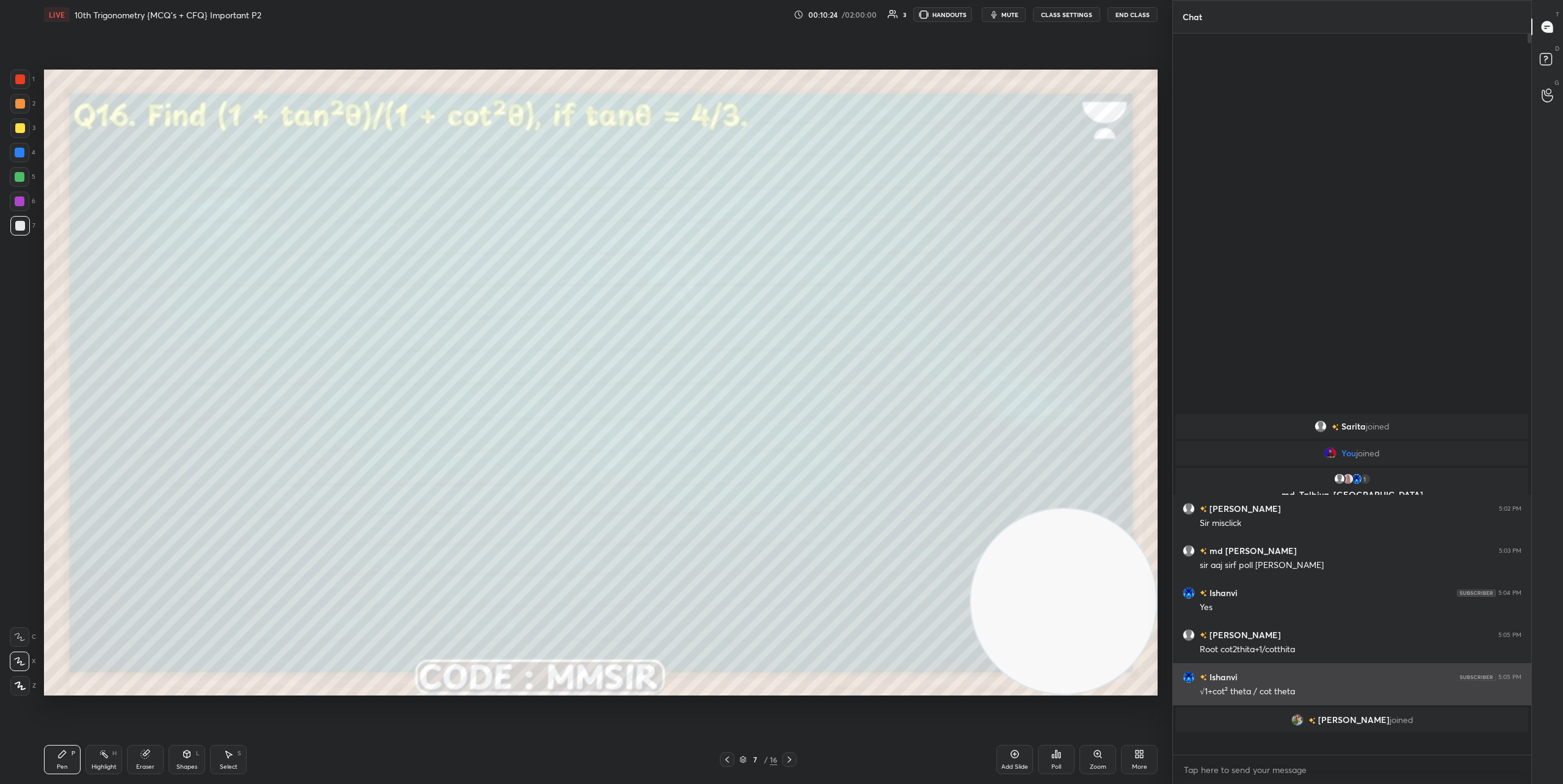
scroll to position [4, 4]
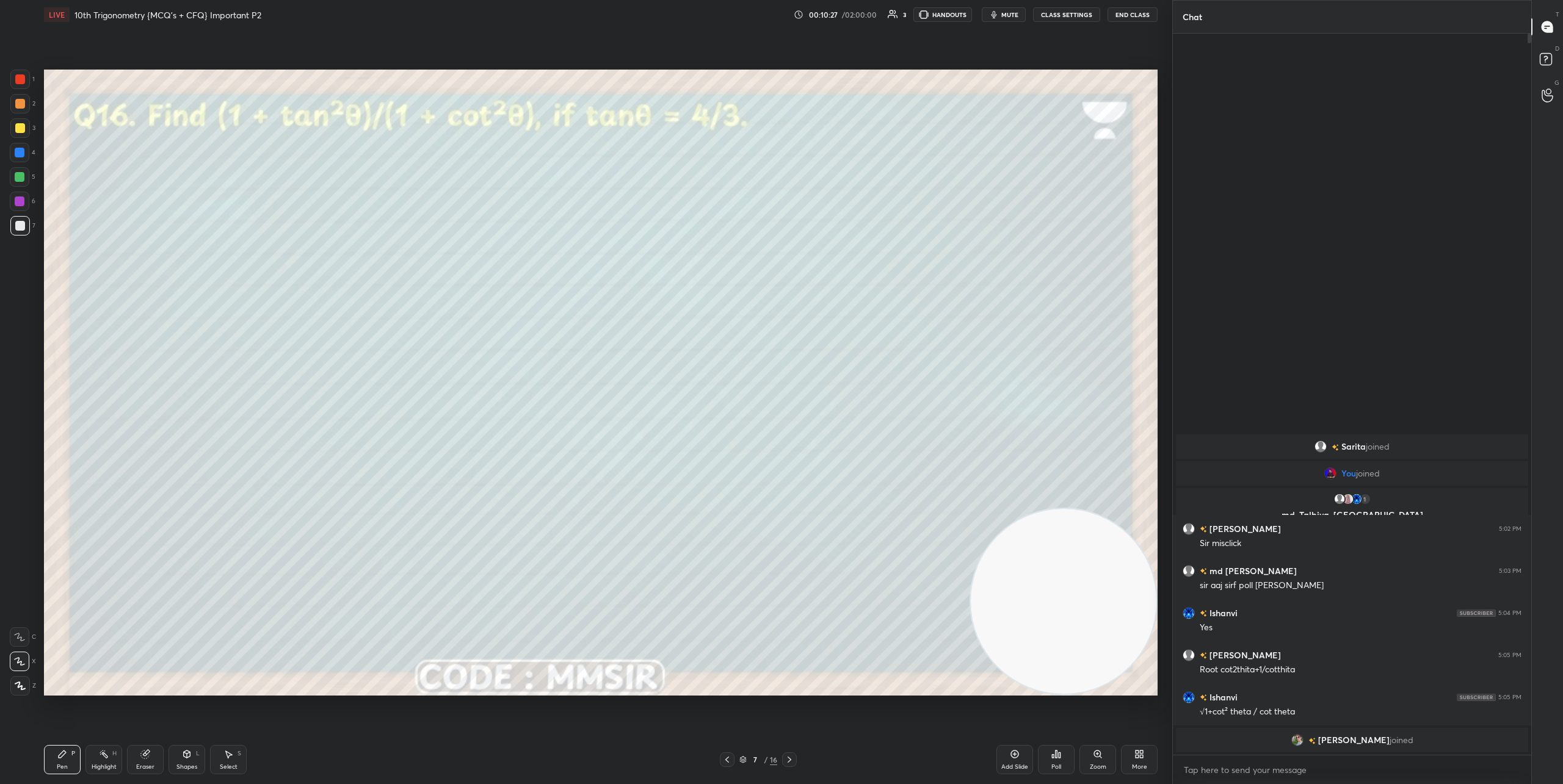
click at [793, 758] on icon at bounding box center [789, 759] width 10 height 10
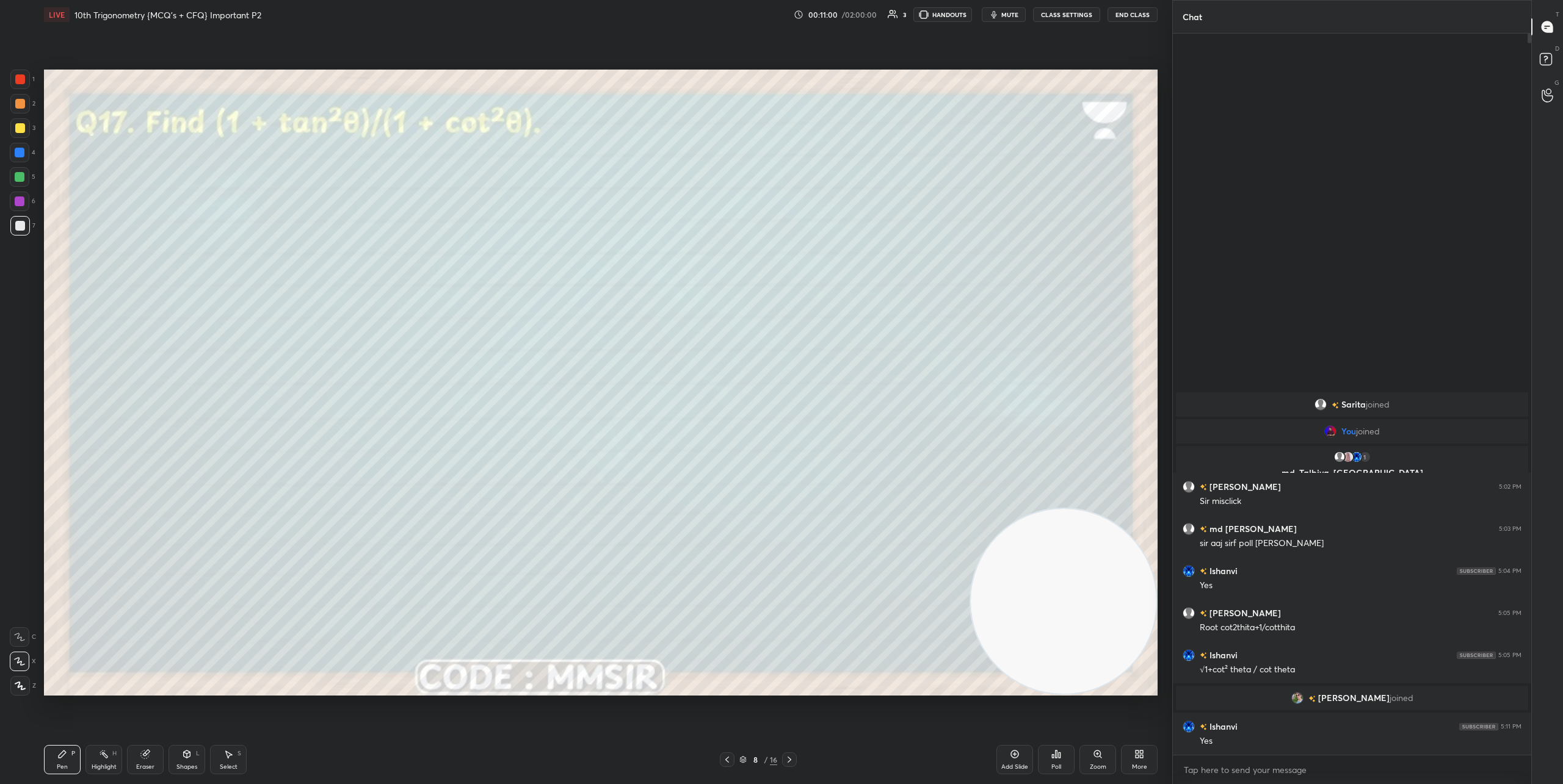
click at [1063, 752] on div "Poll" at bounding box center [1057, 760] width 37 height 29
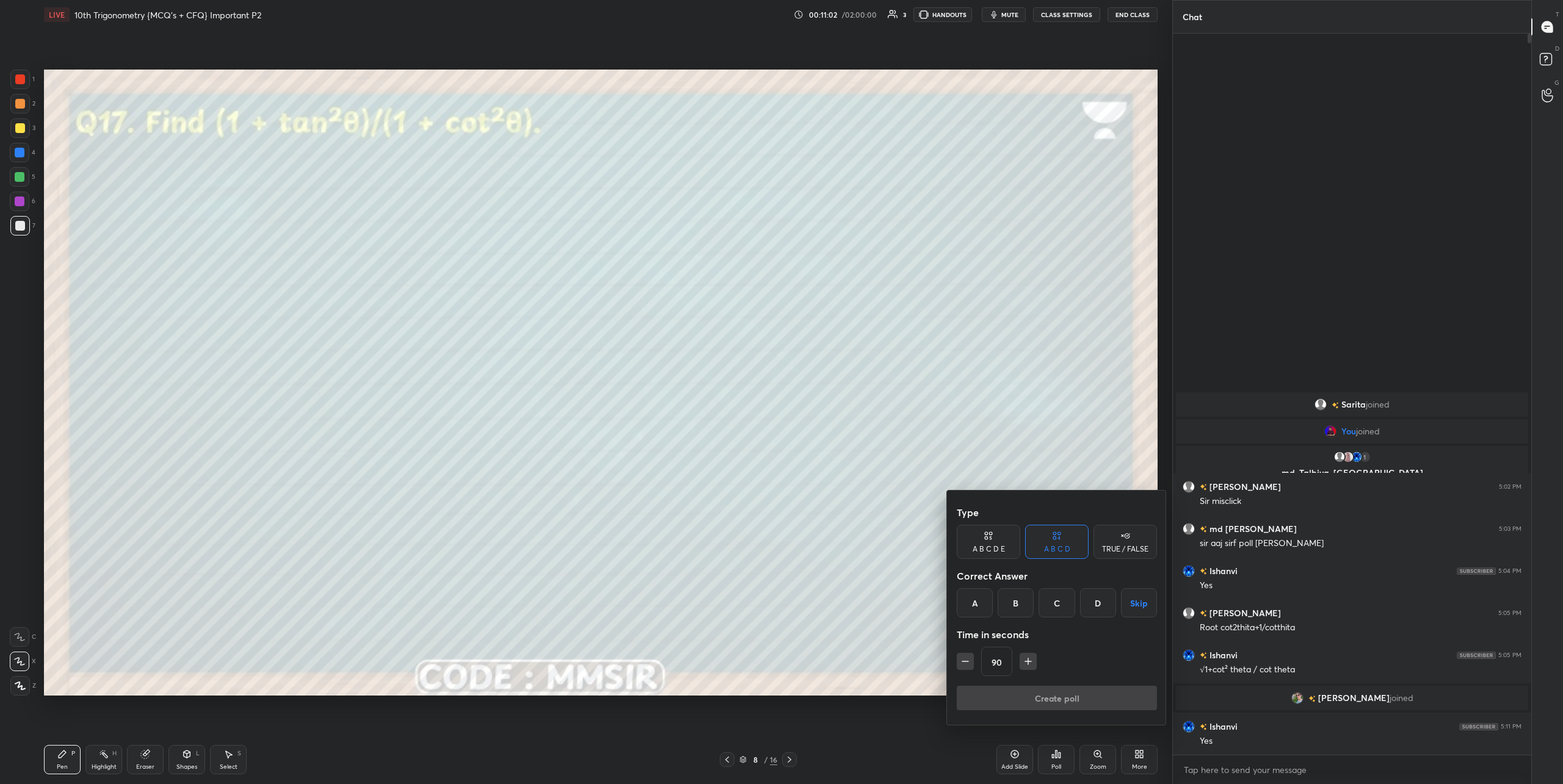
click at [986, 604] on div "A" at bounding box center [974, 603] width 36 height 29
click at [1079, 697] on button "Create poll" at bounding box center [1057, 697] width 200 height 24
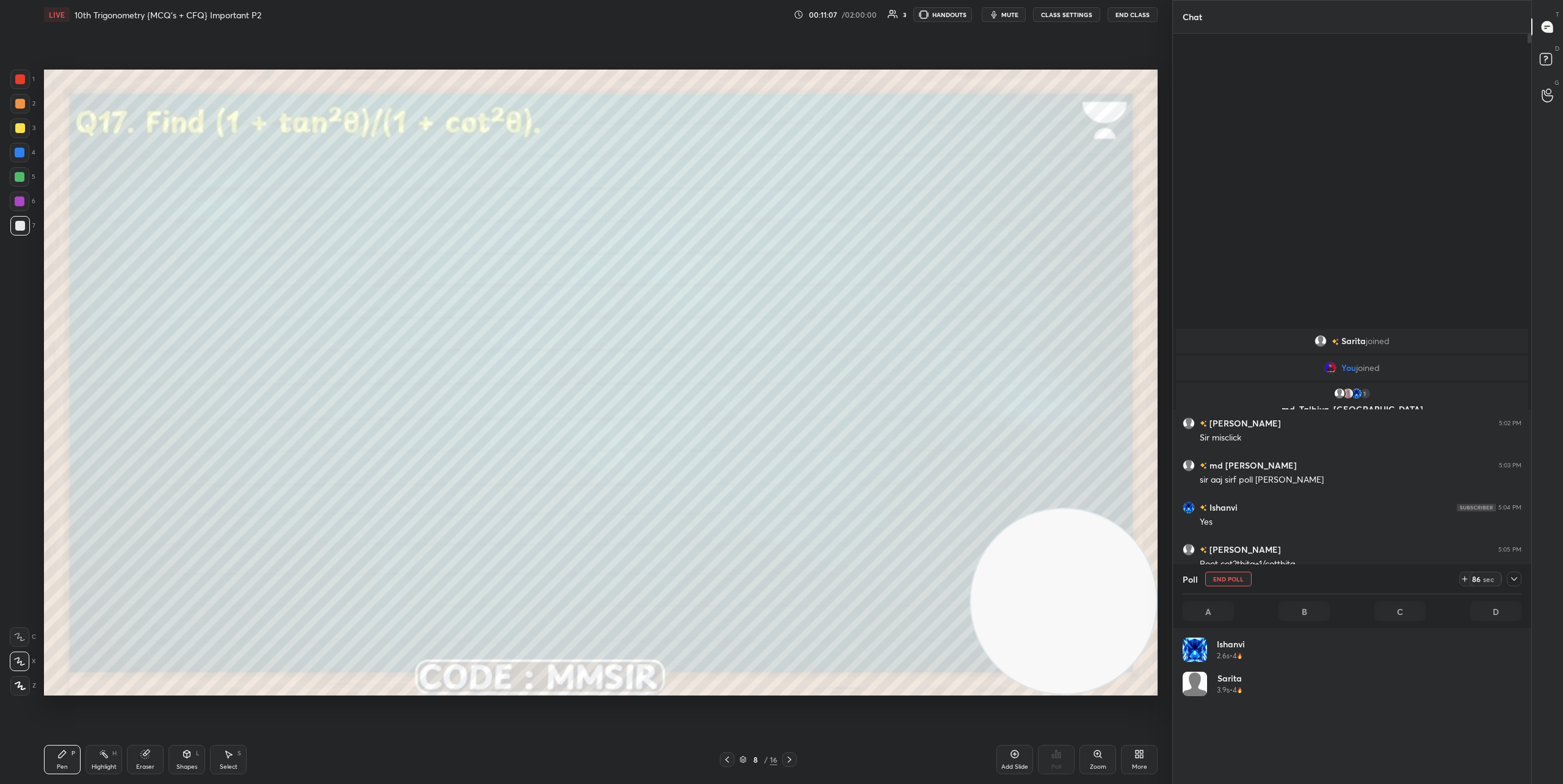
scroll to position [143, 335]
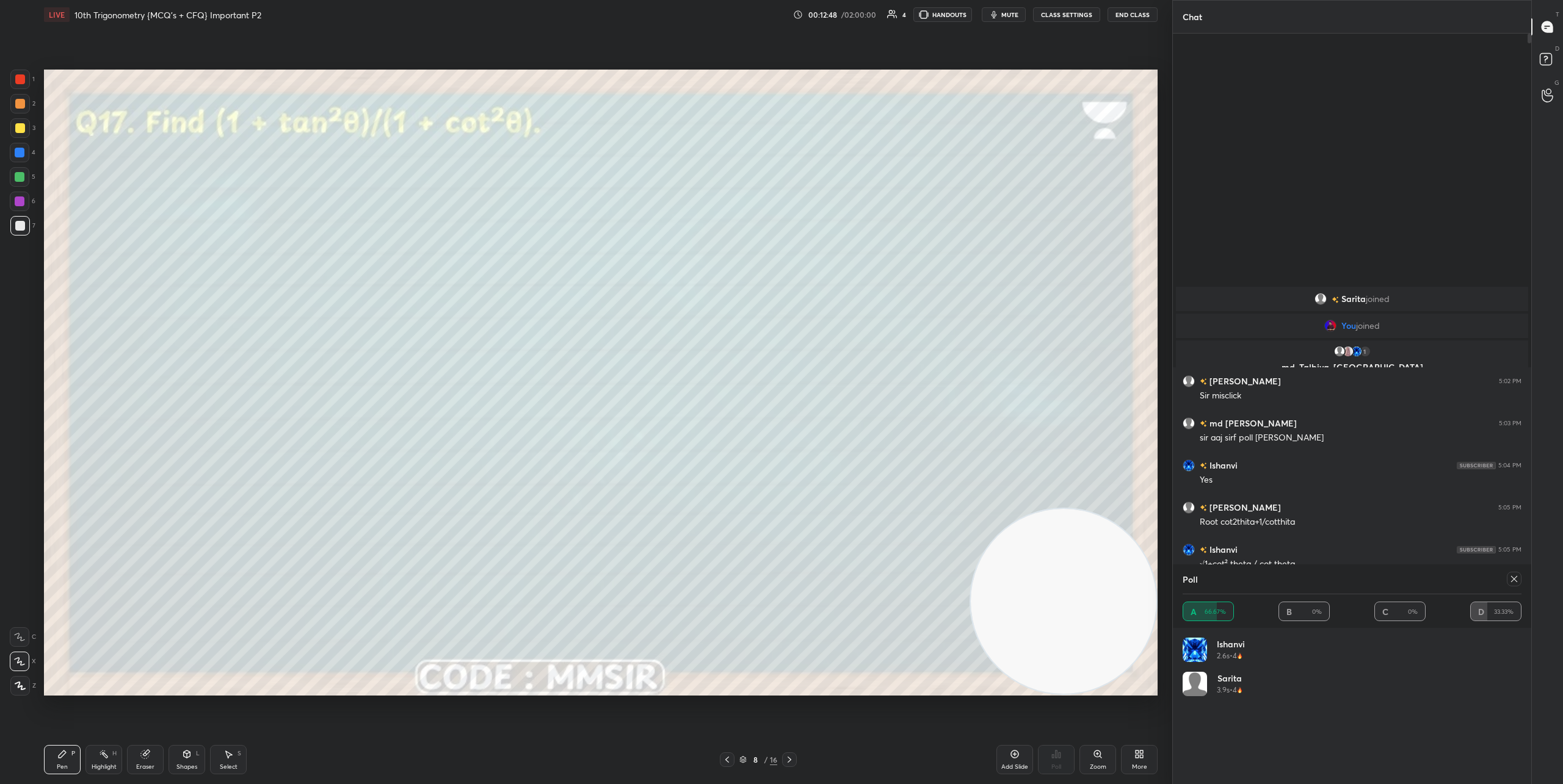
click at [790, 756] on icon at bounding box center [789, 759] width 10 height 10
click at [728, 762] on icon at bounding box center [726, 759] width 10 height 10
click at [787, 760] on icon at bounding box center [789, 759] width 10 height 10
click at [1365, 576] on icon at bounding box center [1514, 579] width 10 height 10
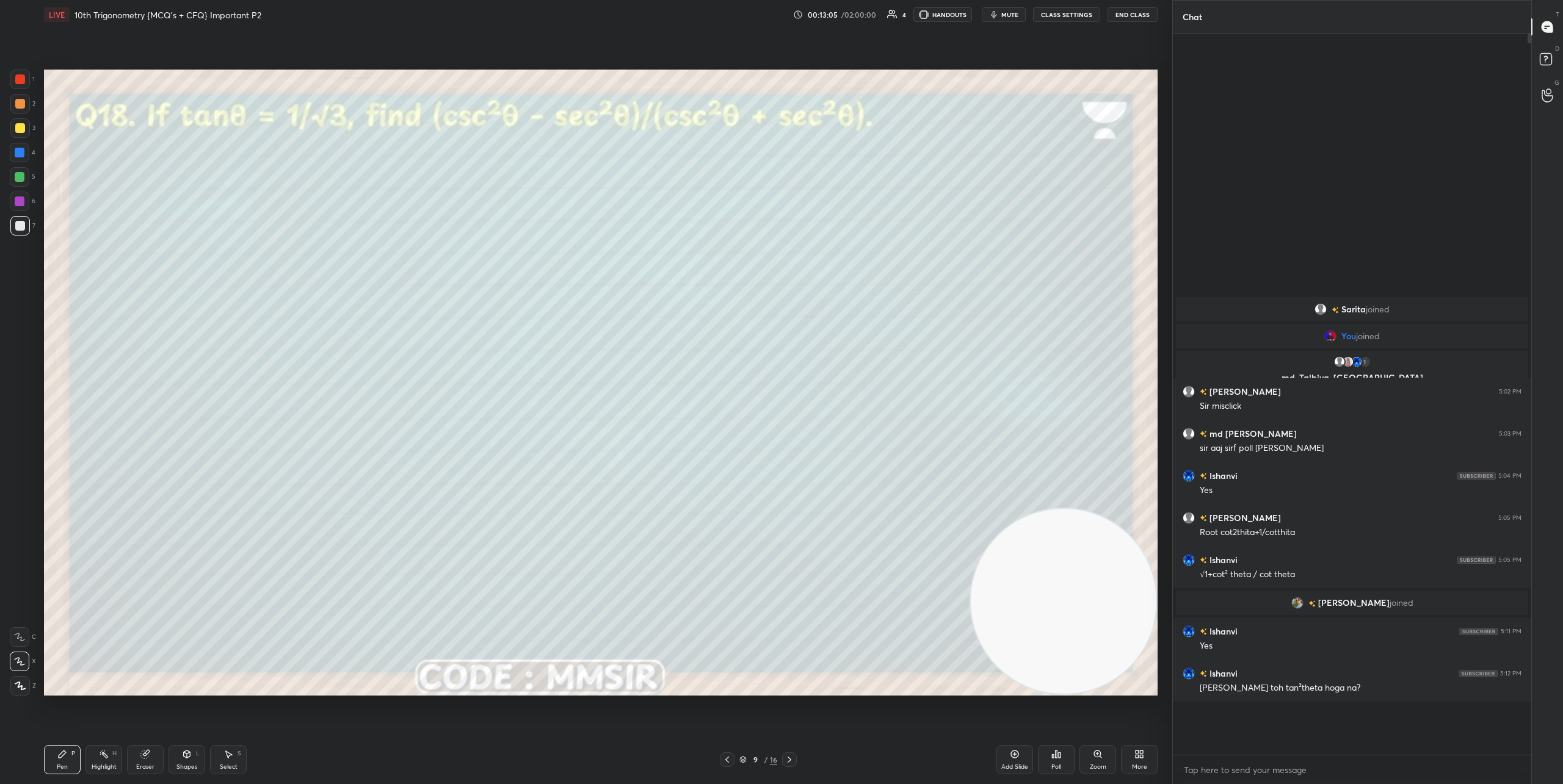
scroll to position [1, 4]
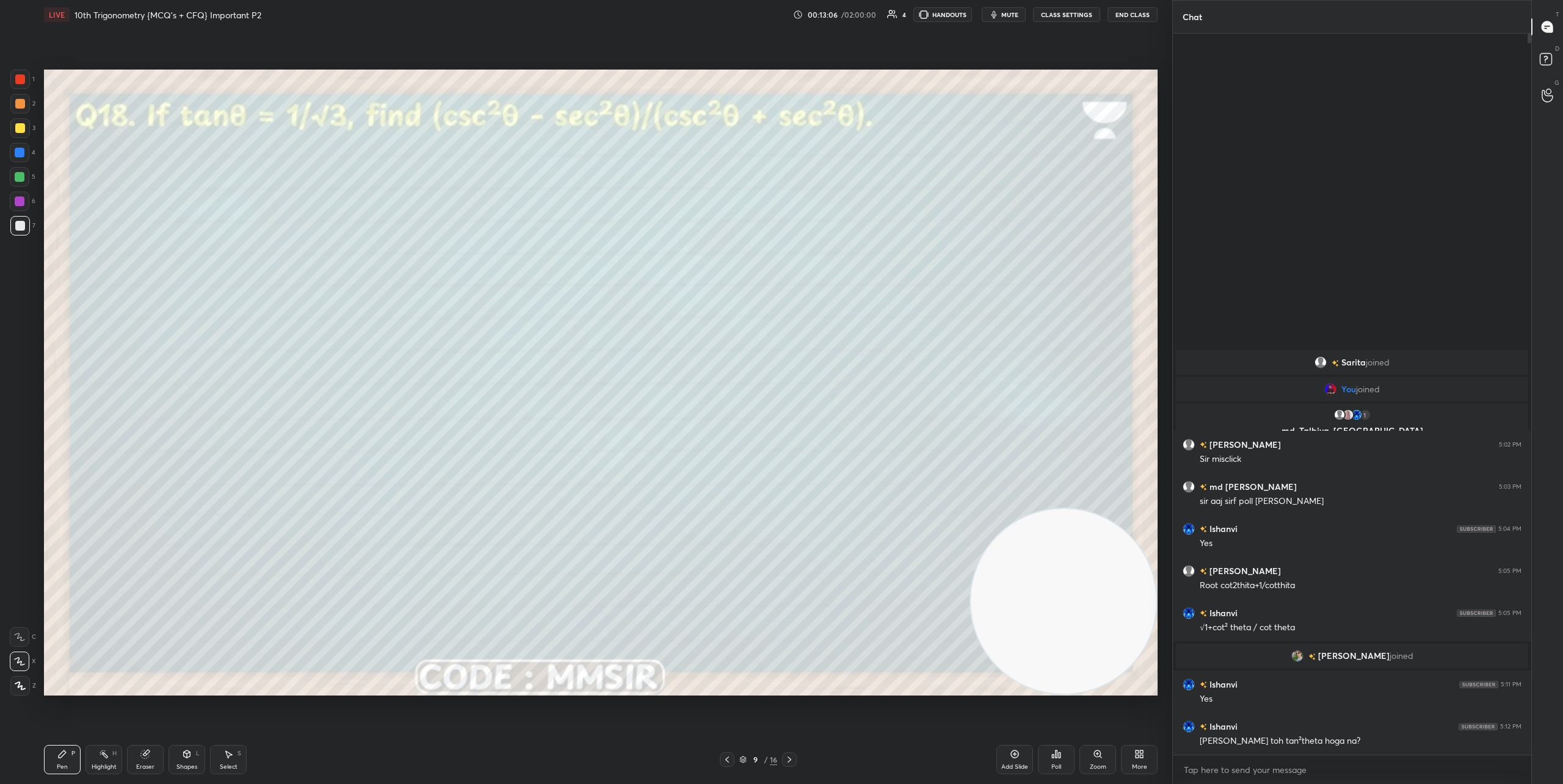
click at [1059, 752] on icon at bounding box center [1060, 755] width 1 height 5
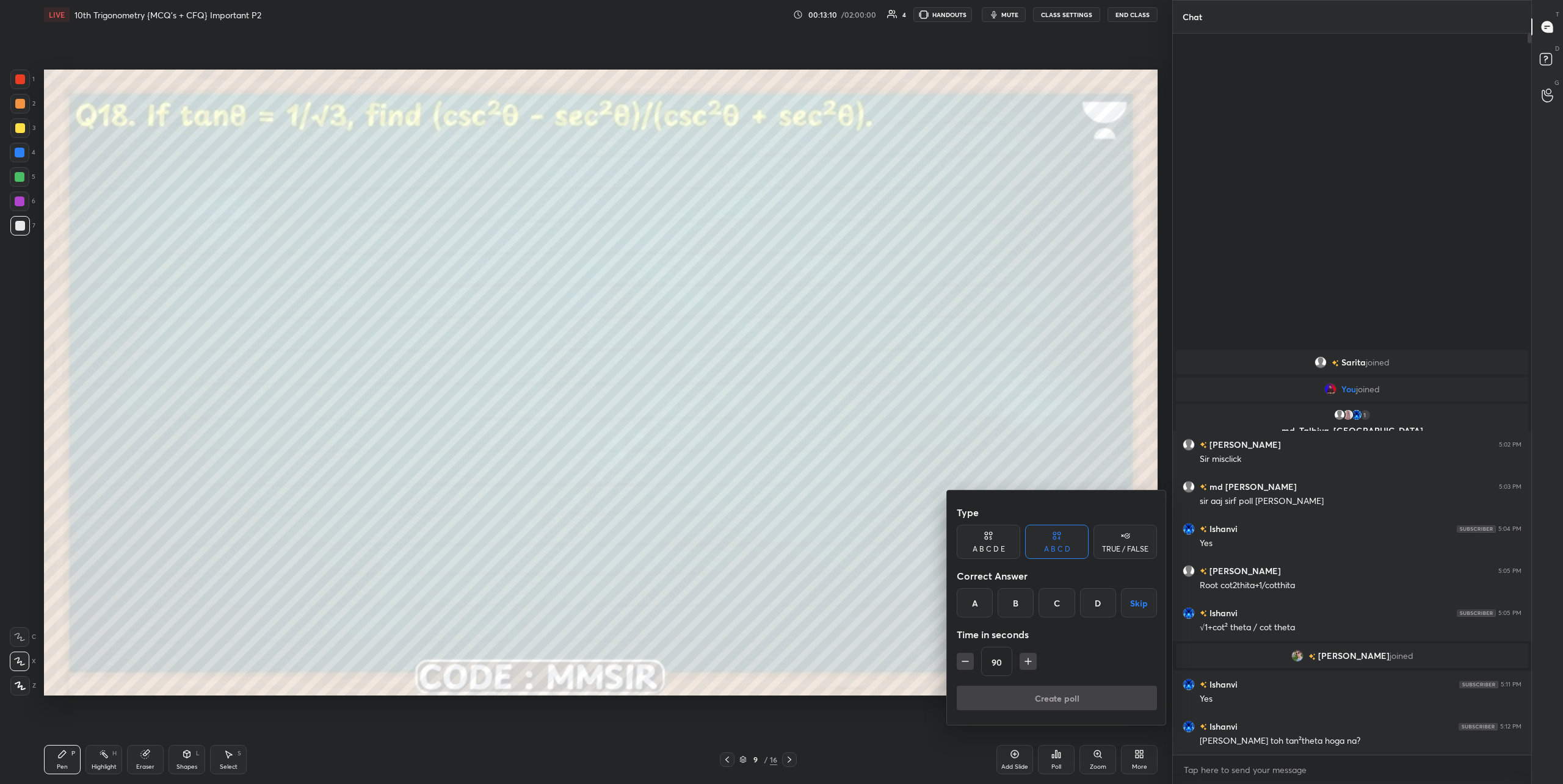
drag, startPoint x: 851, startPoint y: 202, endPoint x: 857, endPoint y: 209, distance: 9.2
click at [858, 213] on div at bounding box center [782, 392] width 1563 height 784
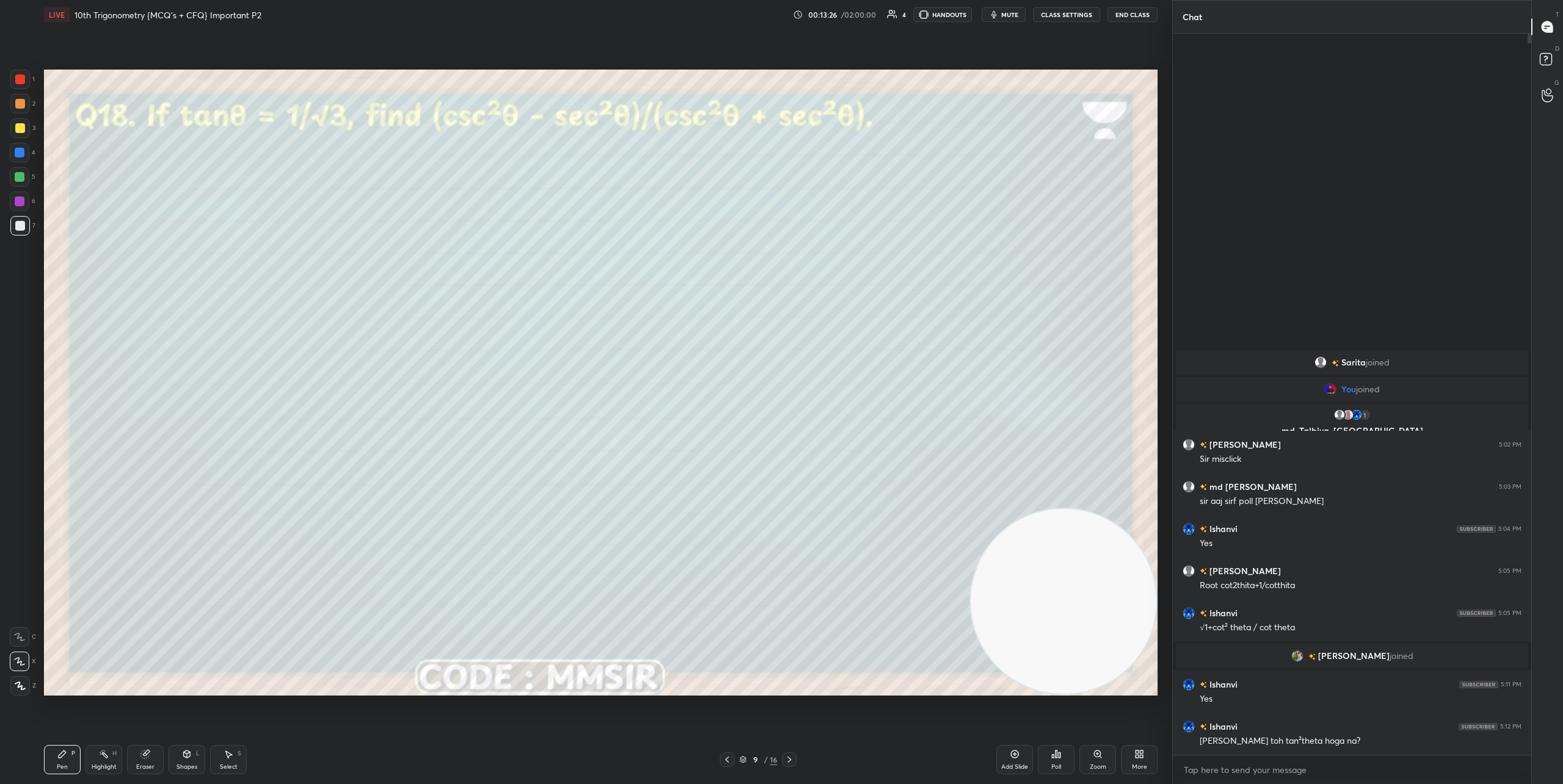
click at [1052, 758] on icon at bounding box center [1056, 754] width 10 height 10
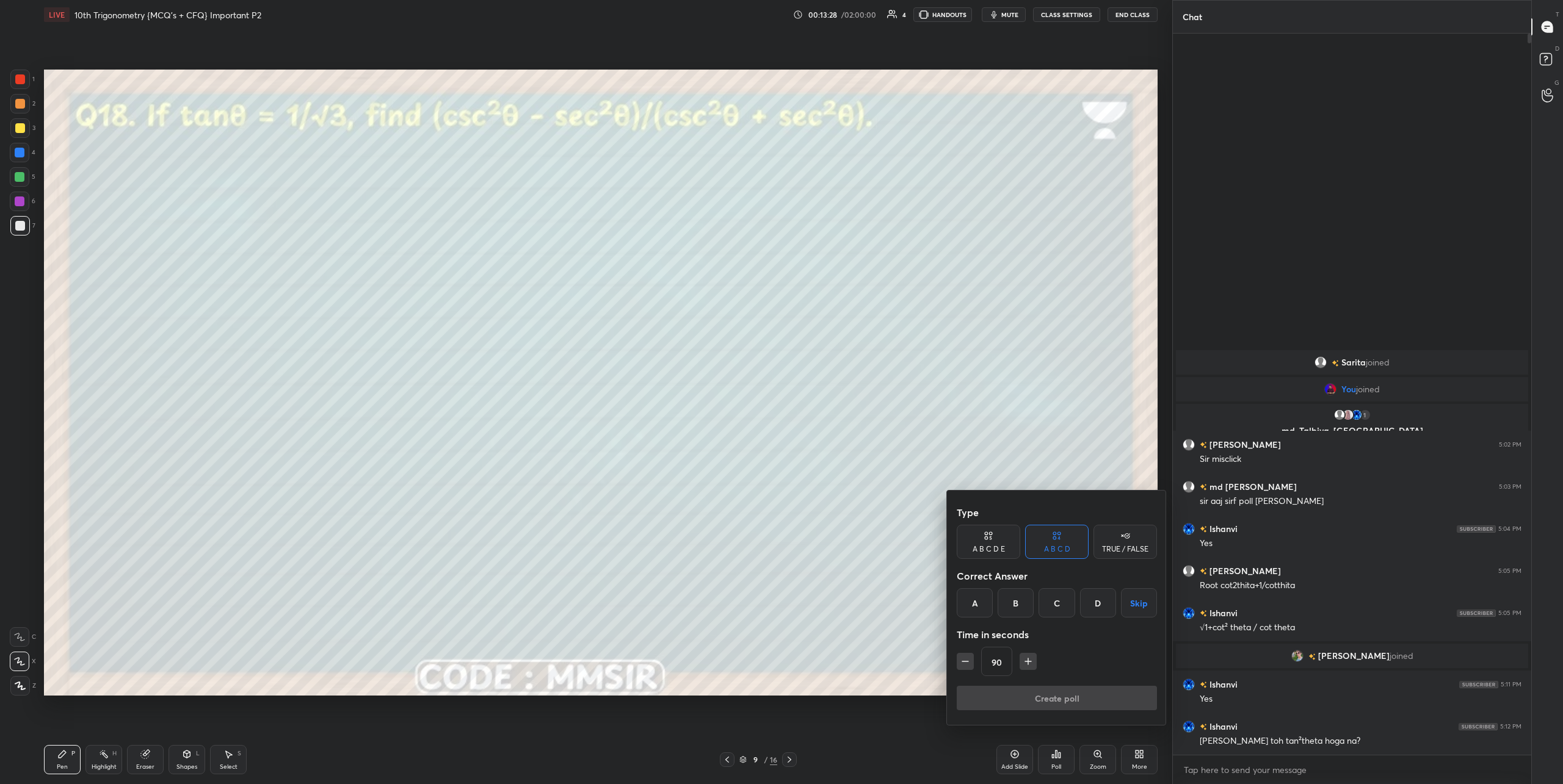
drag, startPoint x: 1012, startPoint y: 602, endPoint x: 1032, endPoint y: 635, distance: 38.6
click at [1013, 602] on div "B" at bounding box center [1016, 603] width 36 height 29
click at [1063, 692] on button "Create poll" at bounding box center [1057, 697] width 200 height 24
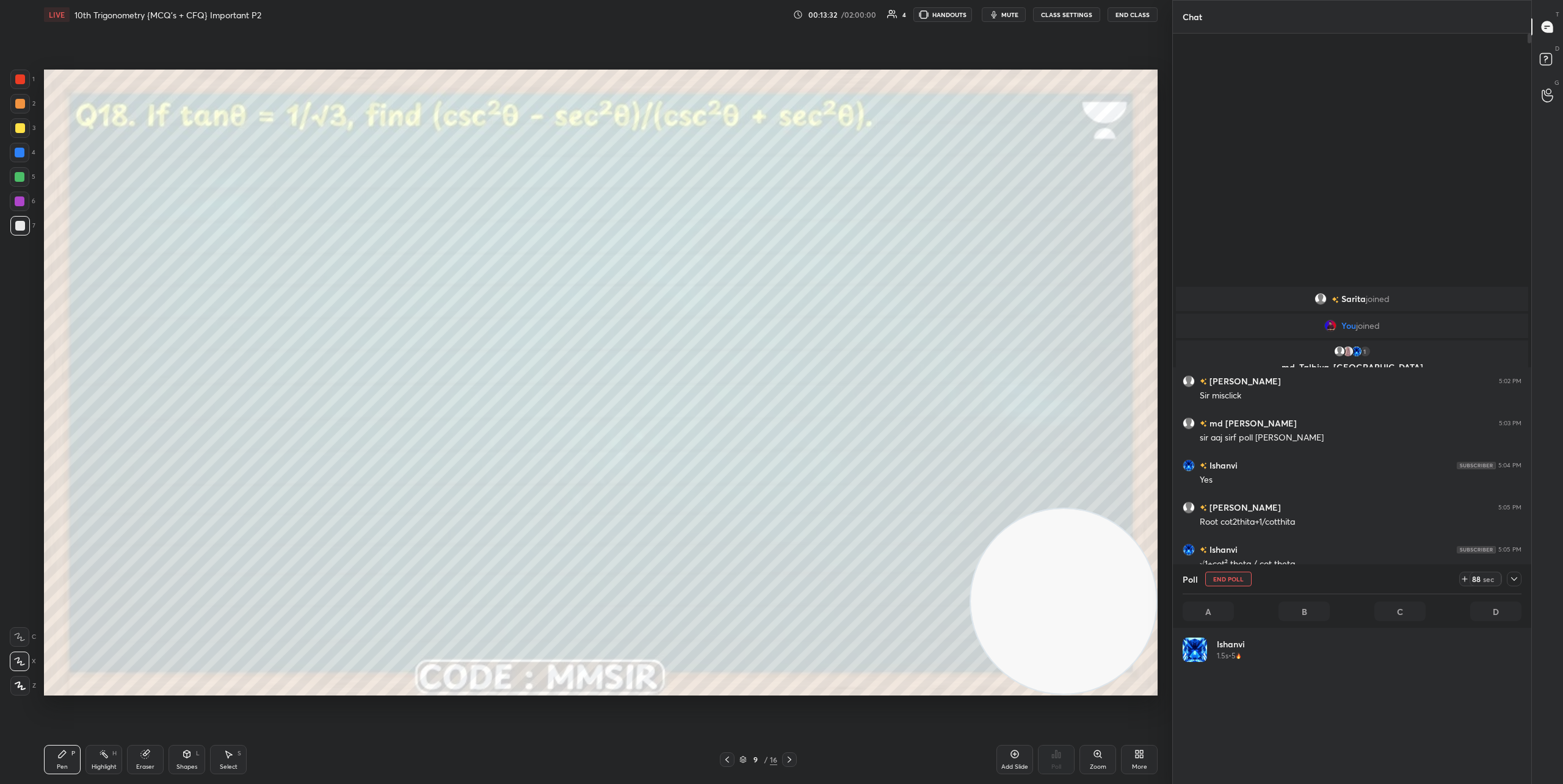
scroll to position [143, 335]
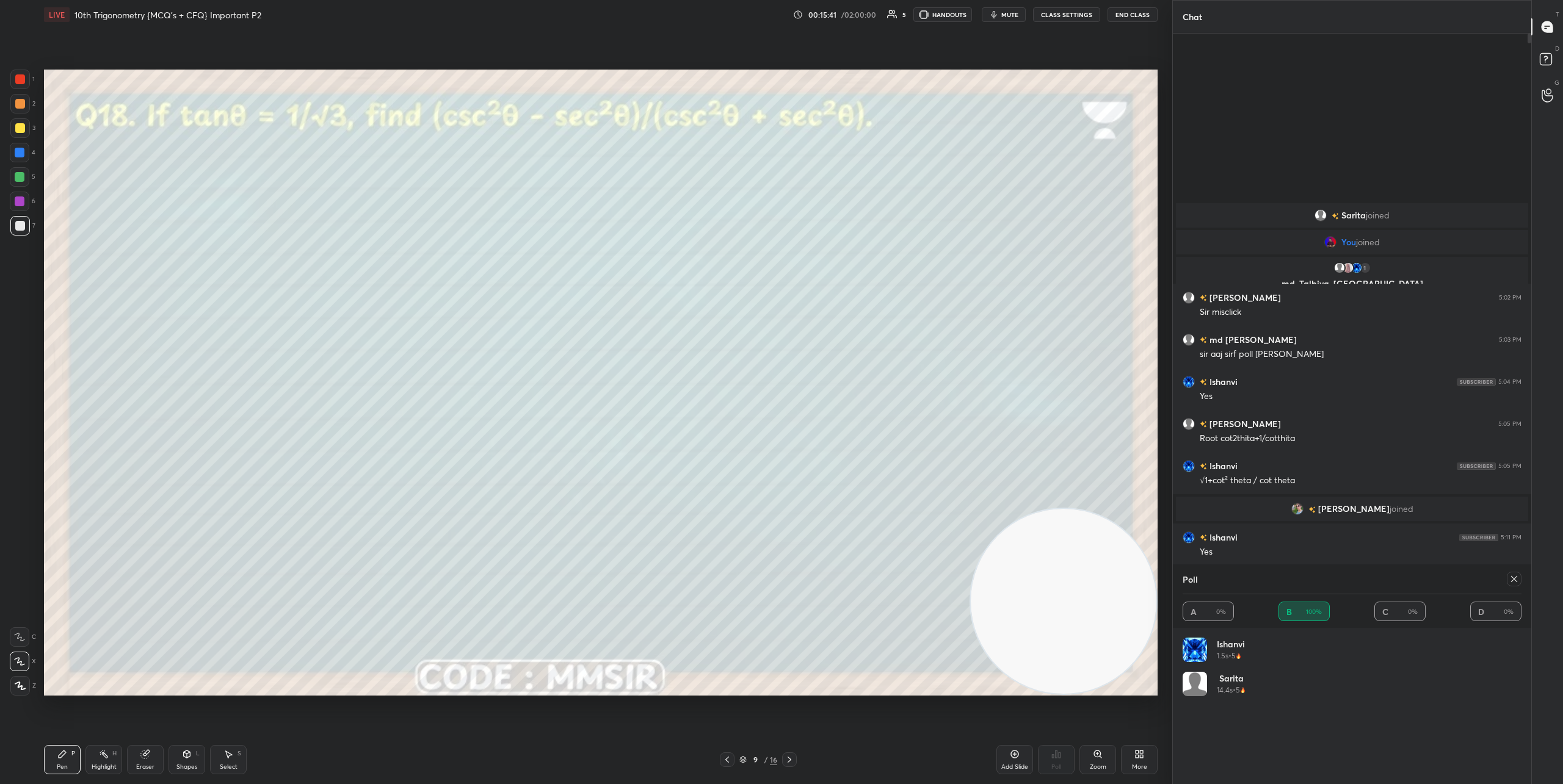
click at [1365, 585] on div at bounding box center [1515, 579] width 15 height 15
type textarea "x"
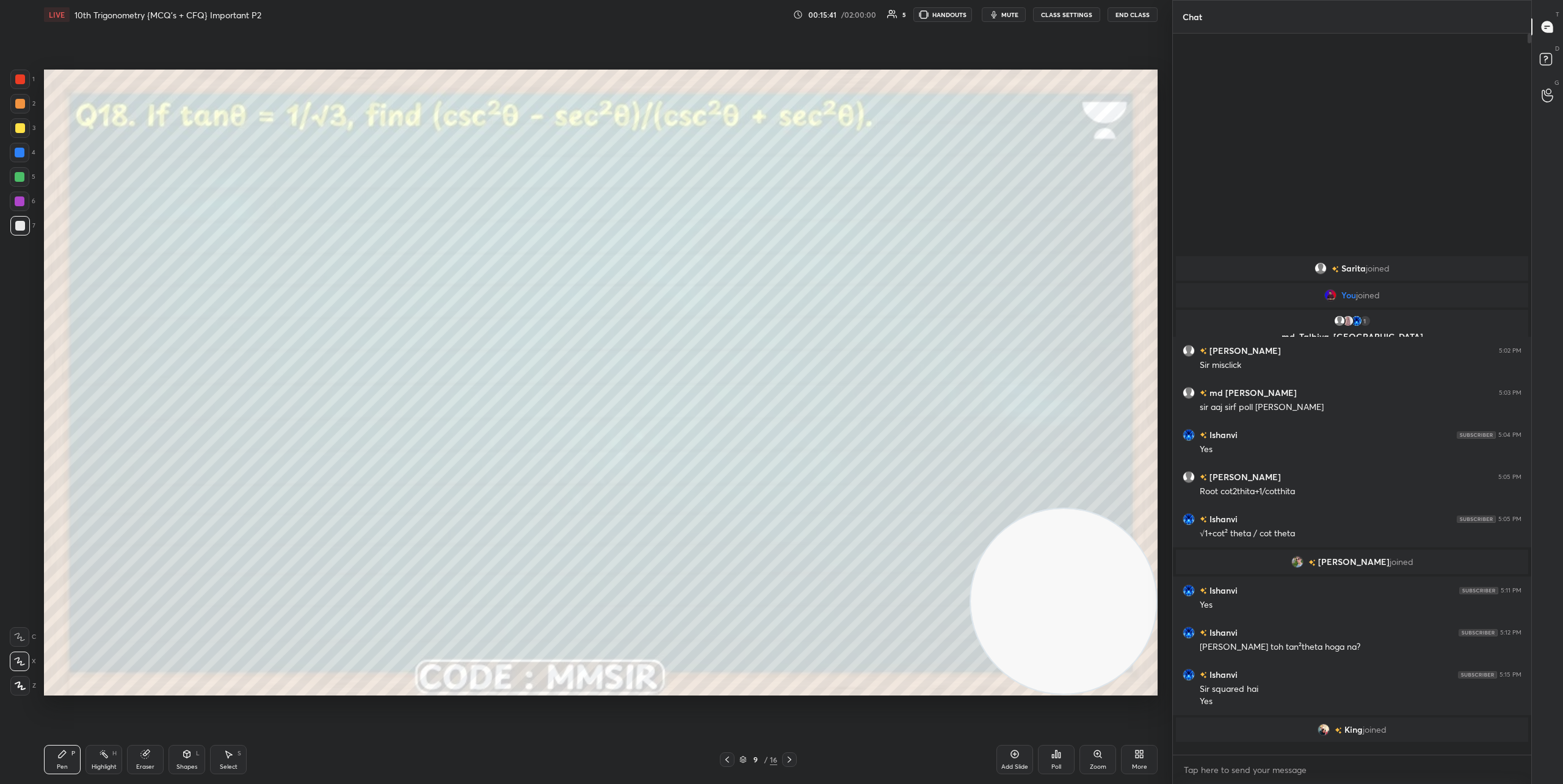
scroll to position [4, 4]
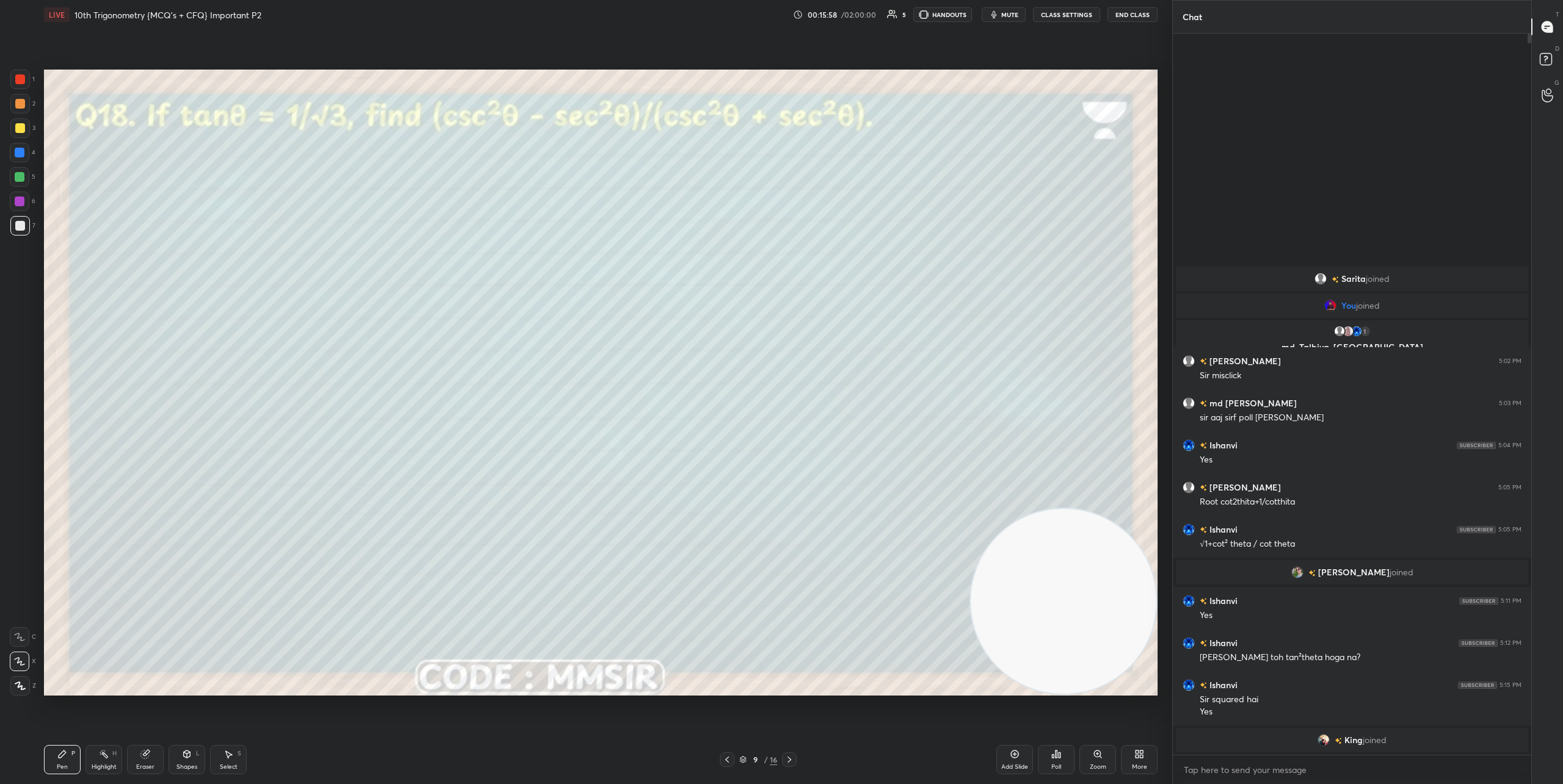
click at [791, 762] on icon at bounding box center [789, 759] width 10 height 10
click at [1060, 758] on icon at bounding box center [1056, 754] width 10 height 10
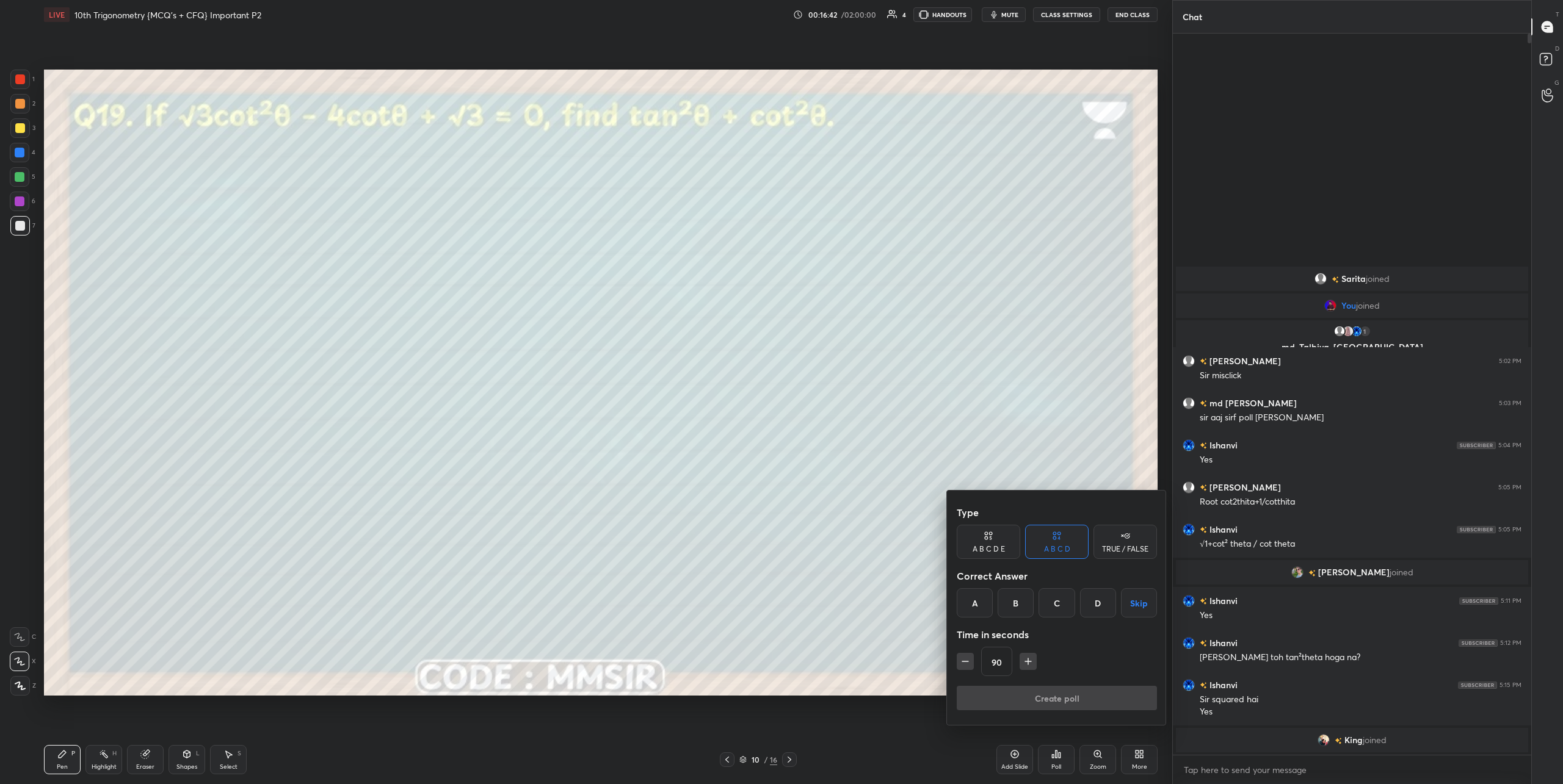
click at [1029, 665] on icon "button" at bounding box center [1028, 662] width 12 height 12
click at [1029, 666] on icon "button" at bounding box center [1033, 662] width 12 height 12
type input "120"
click at [1017, 602] on div "B" at bounding box center [1016, 603] width 36 height 29
click at [1049, 707] on button "Create poll" at bounding box center [1057, 697] width 200 height 24
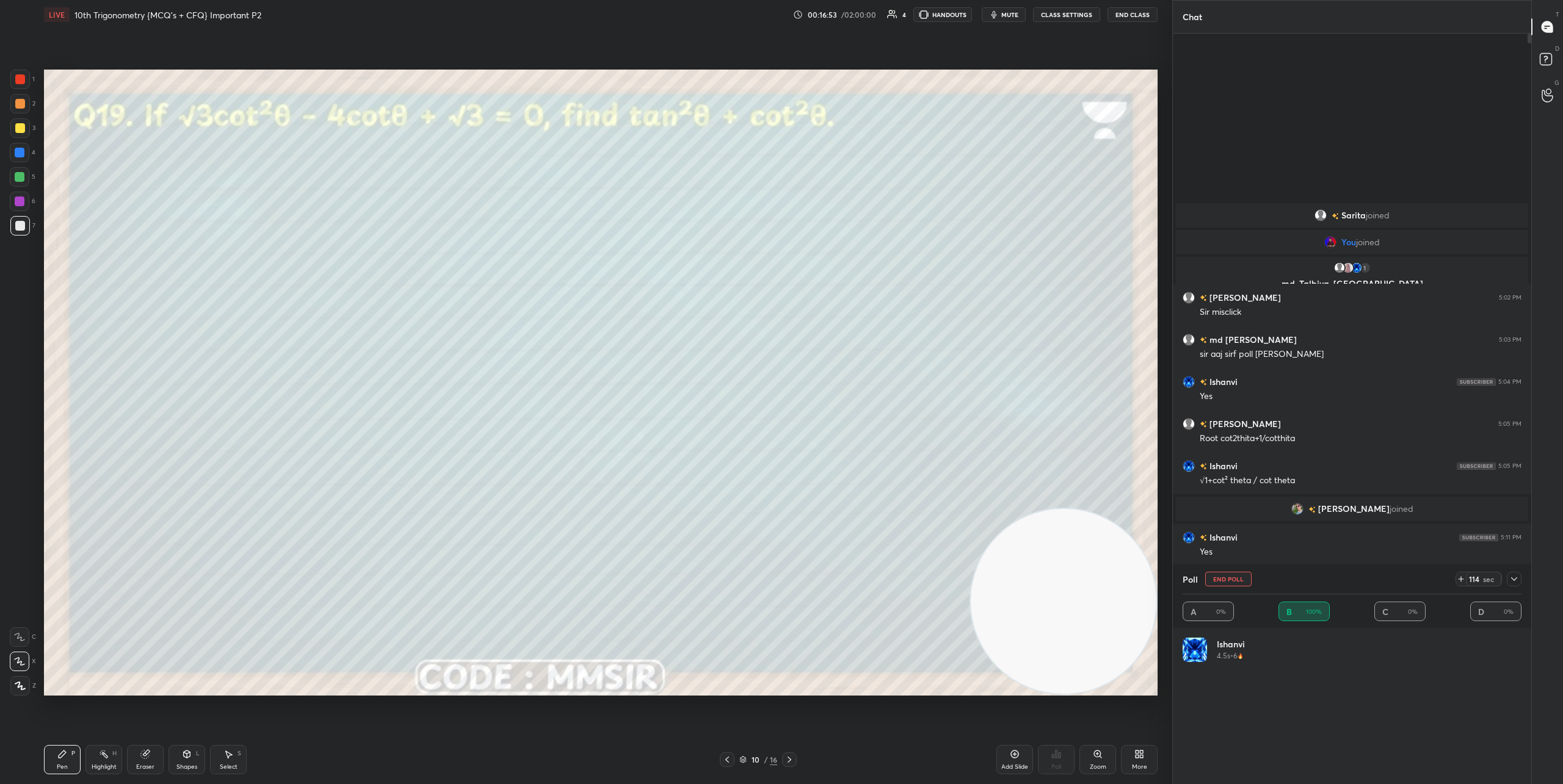
scroll to position [143, 335]
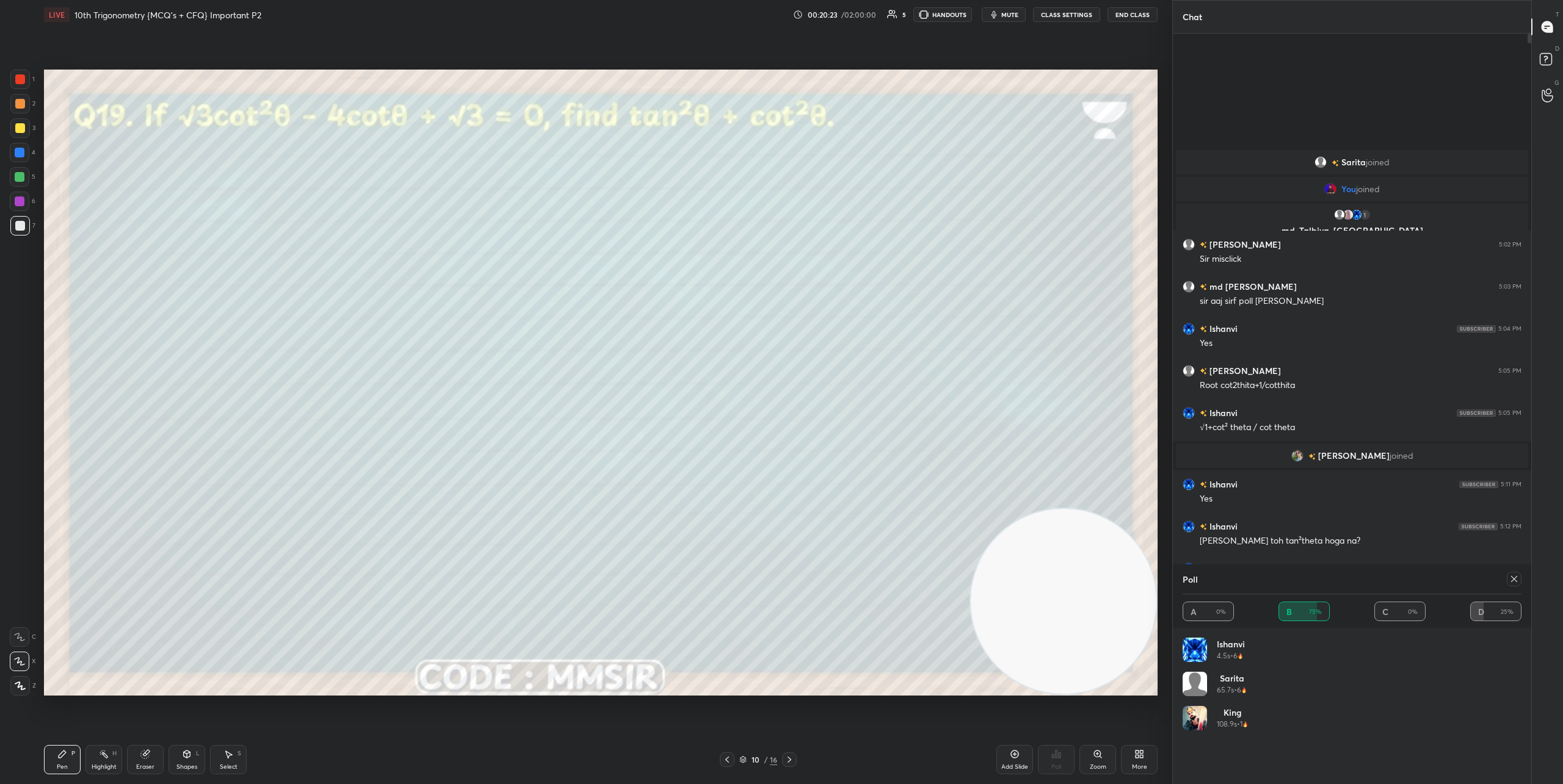
click at [793, 763] on icon at bounding box center [789, 759] width 10 height 10
click at [1365, 583] on icon at bounding box center [1514, 579] width 10 height 10
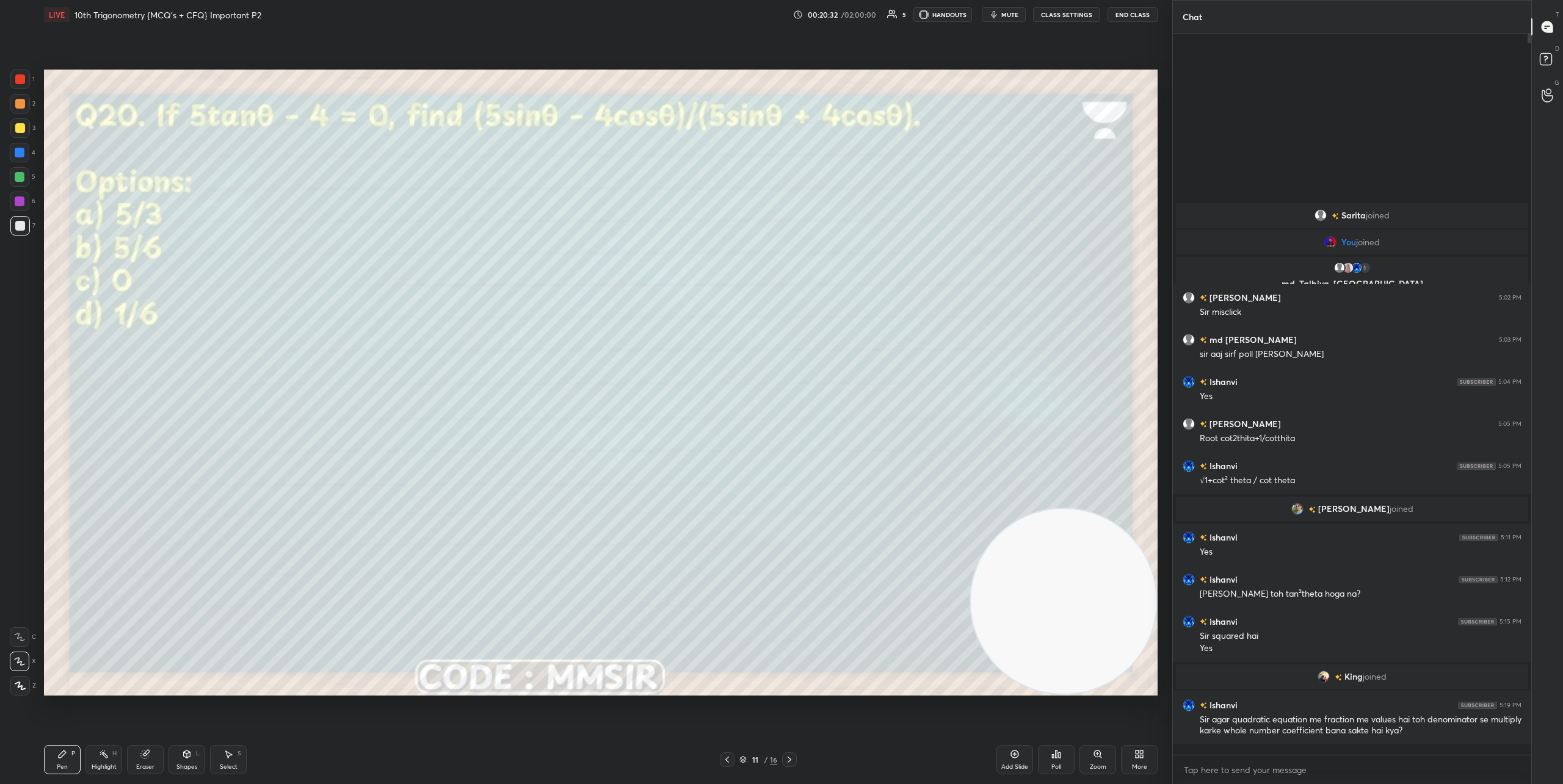
scroll to position [4, 4]
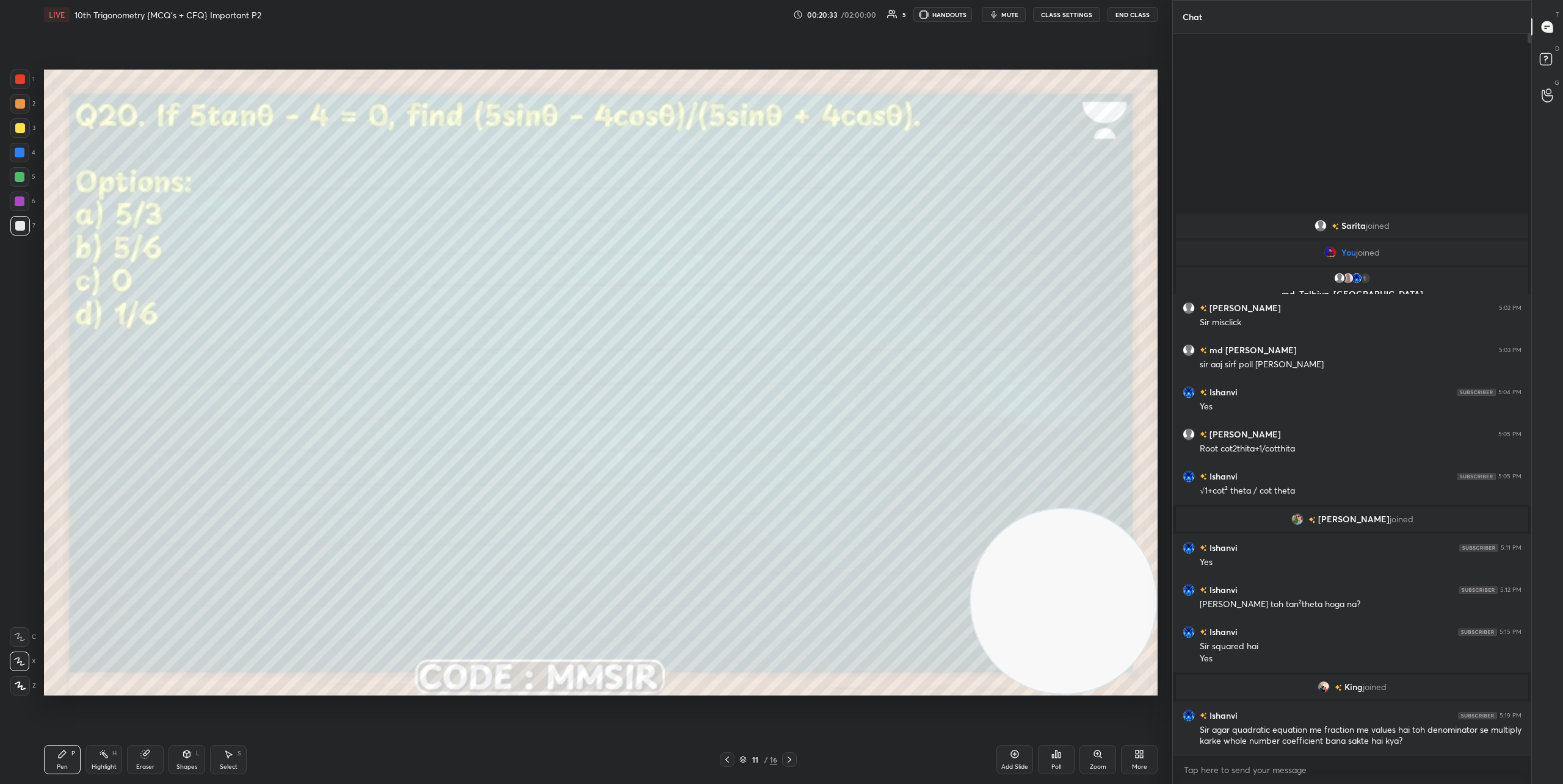
click at [1062, 758] on div "Poll" at bounding box center [1057, 760] width 37 height 29
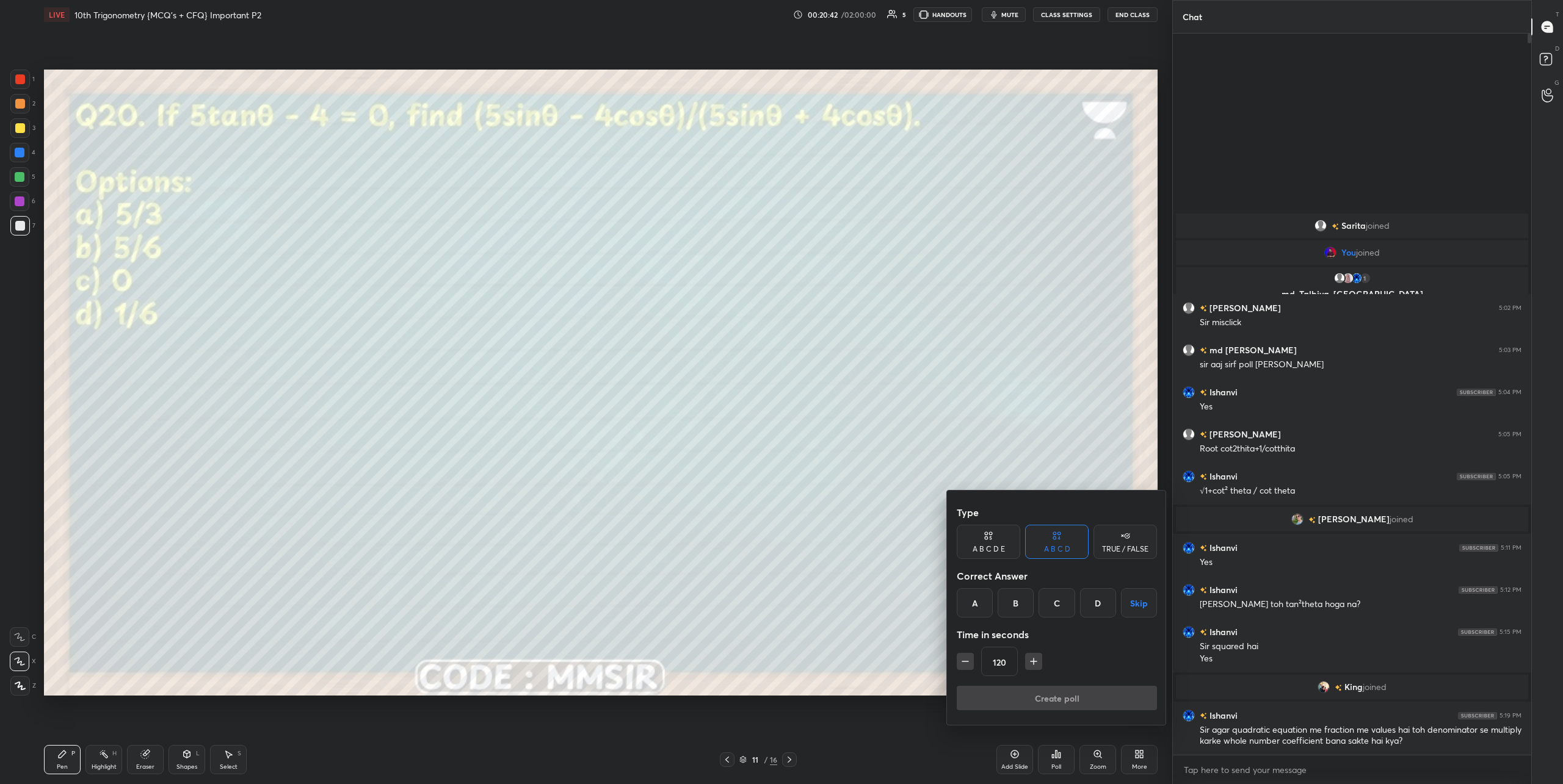
click at [1057, 601] on div "C" at bounding box center [1056, 603] width 36 height 29
click at [1054, 697] on button "Create poll" at bounding box center [1057, 697] width 200 height 24
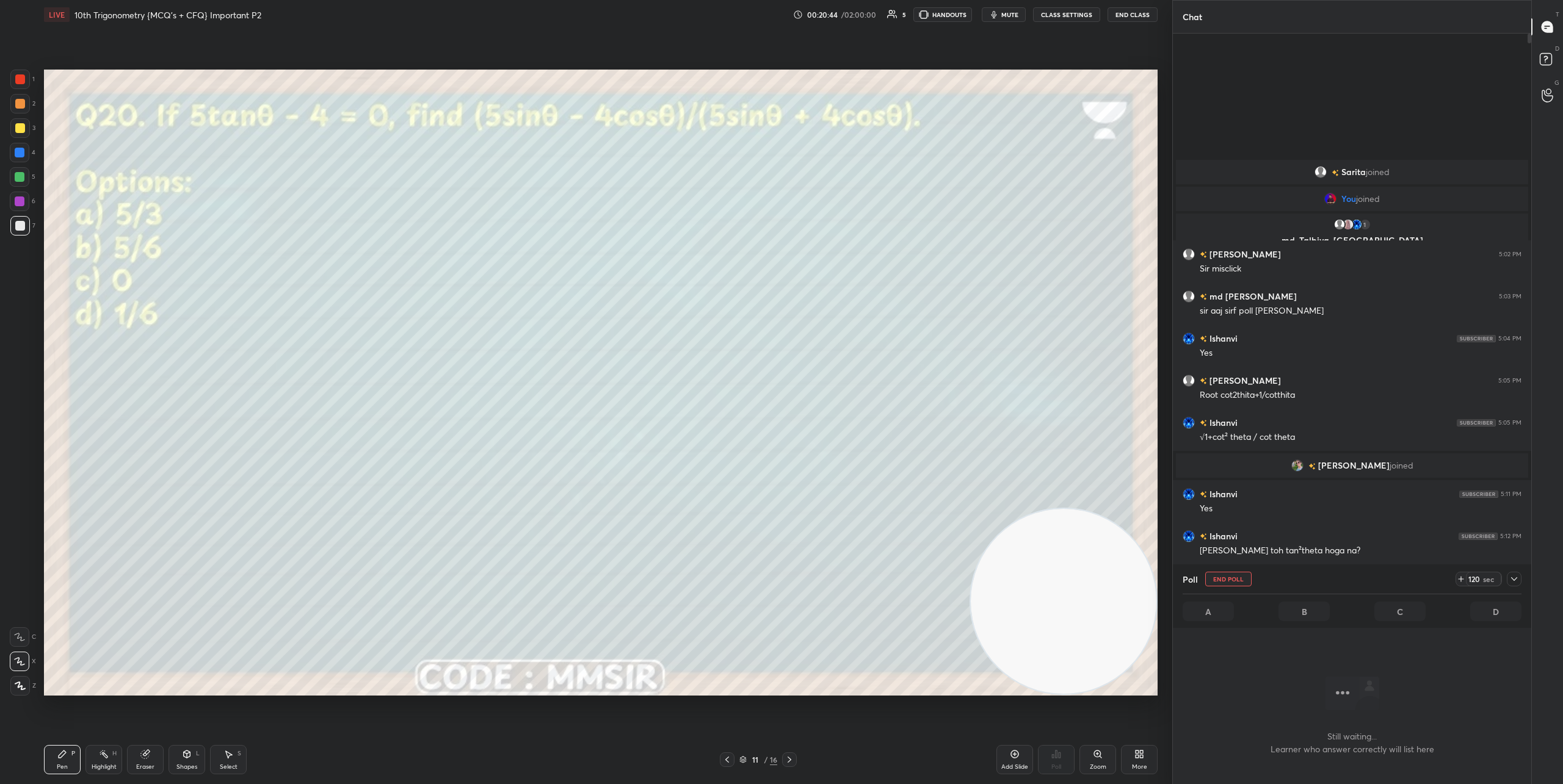
scroll to position [684, 354]
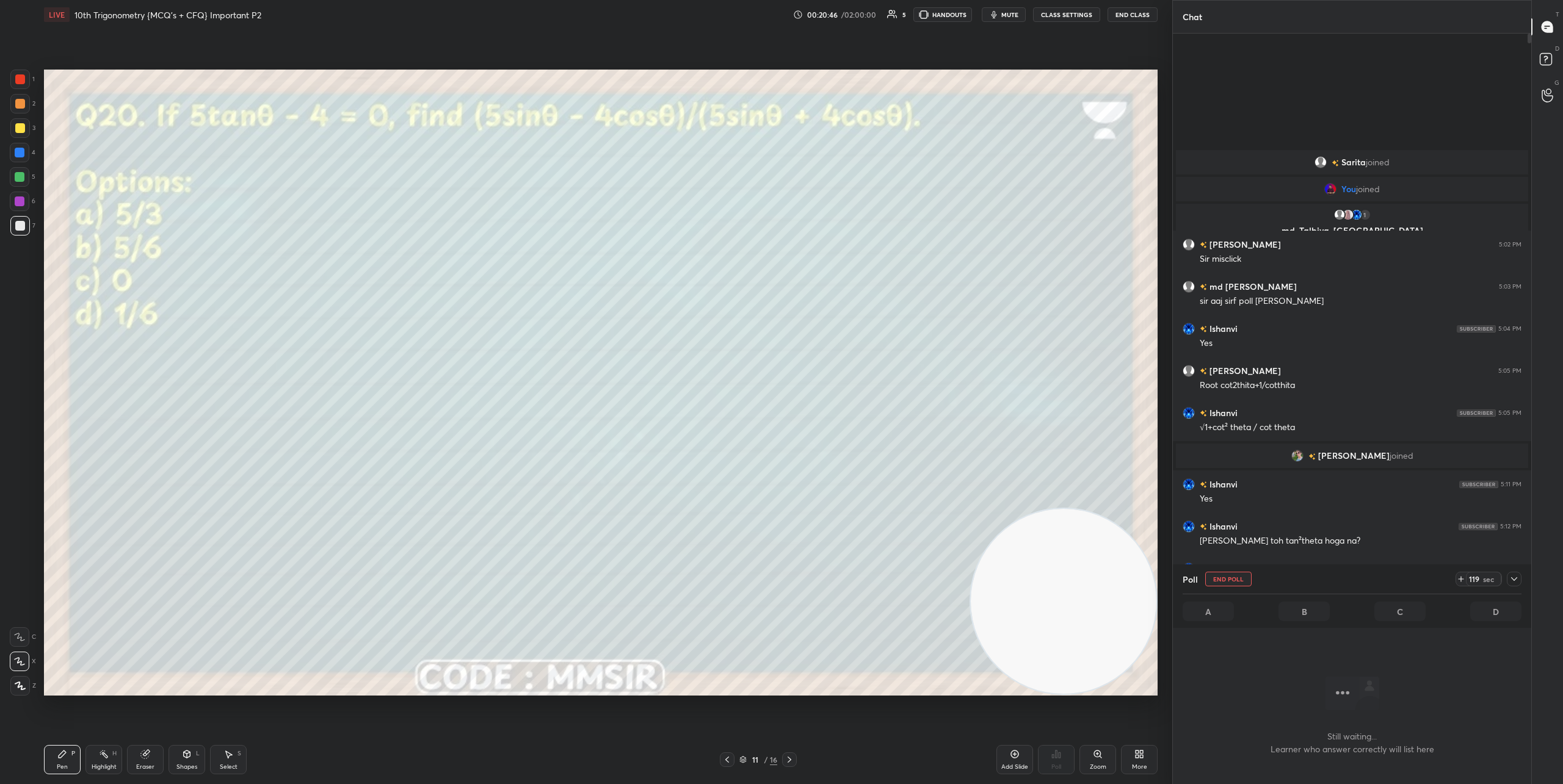
click at [1365, 578] on icon at bounding box center [1514, 579] width 10 height 10
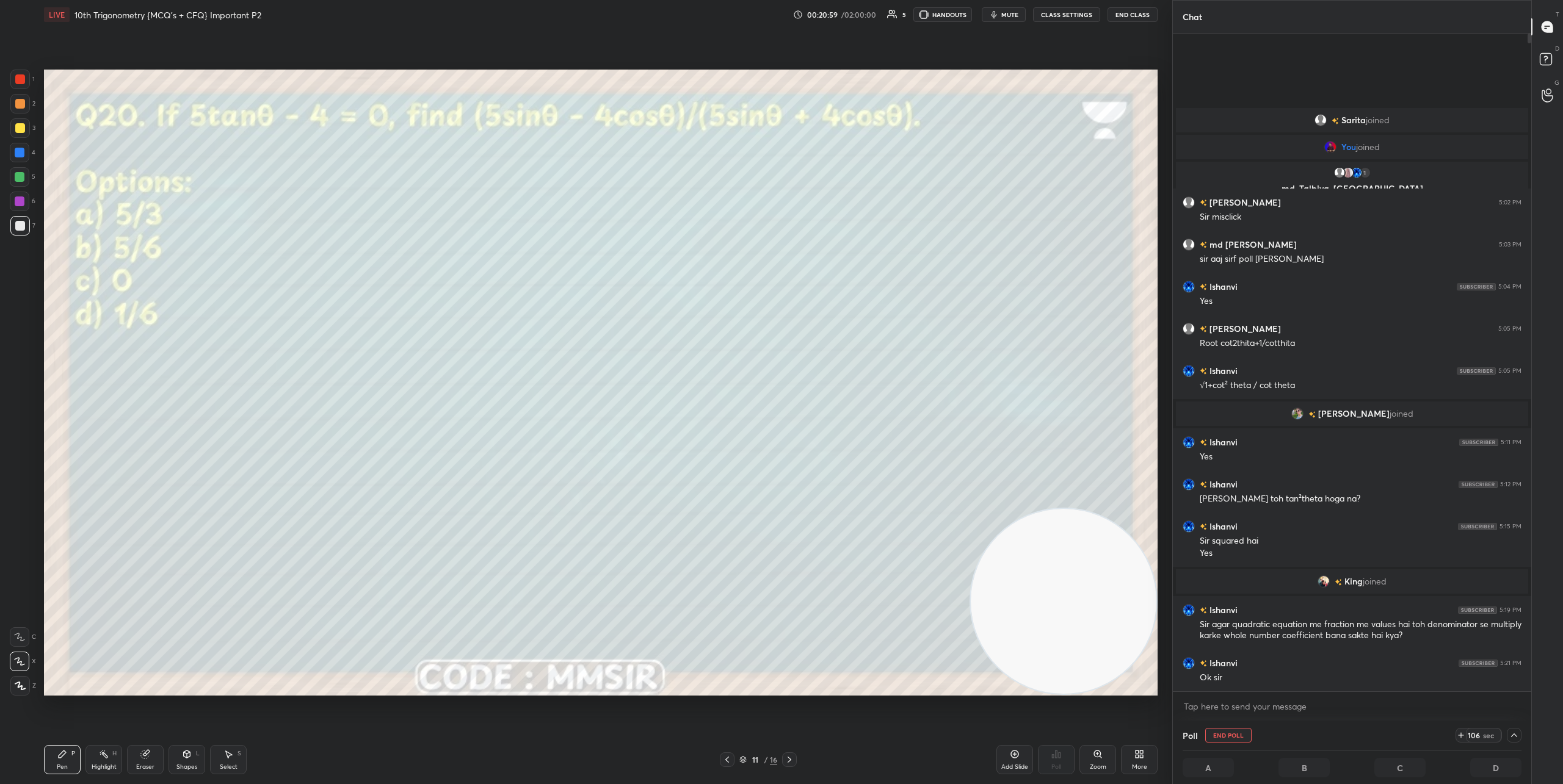
click at [1365, 738] on icon at bounding box center [1514, 735] width 10 height 10
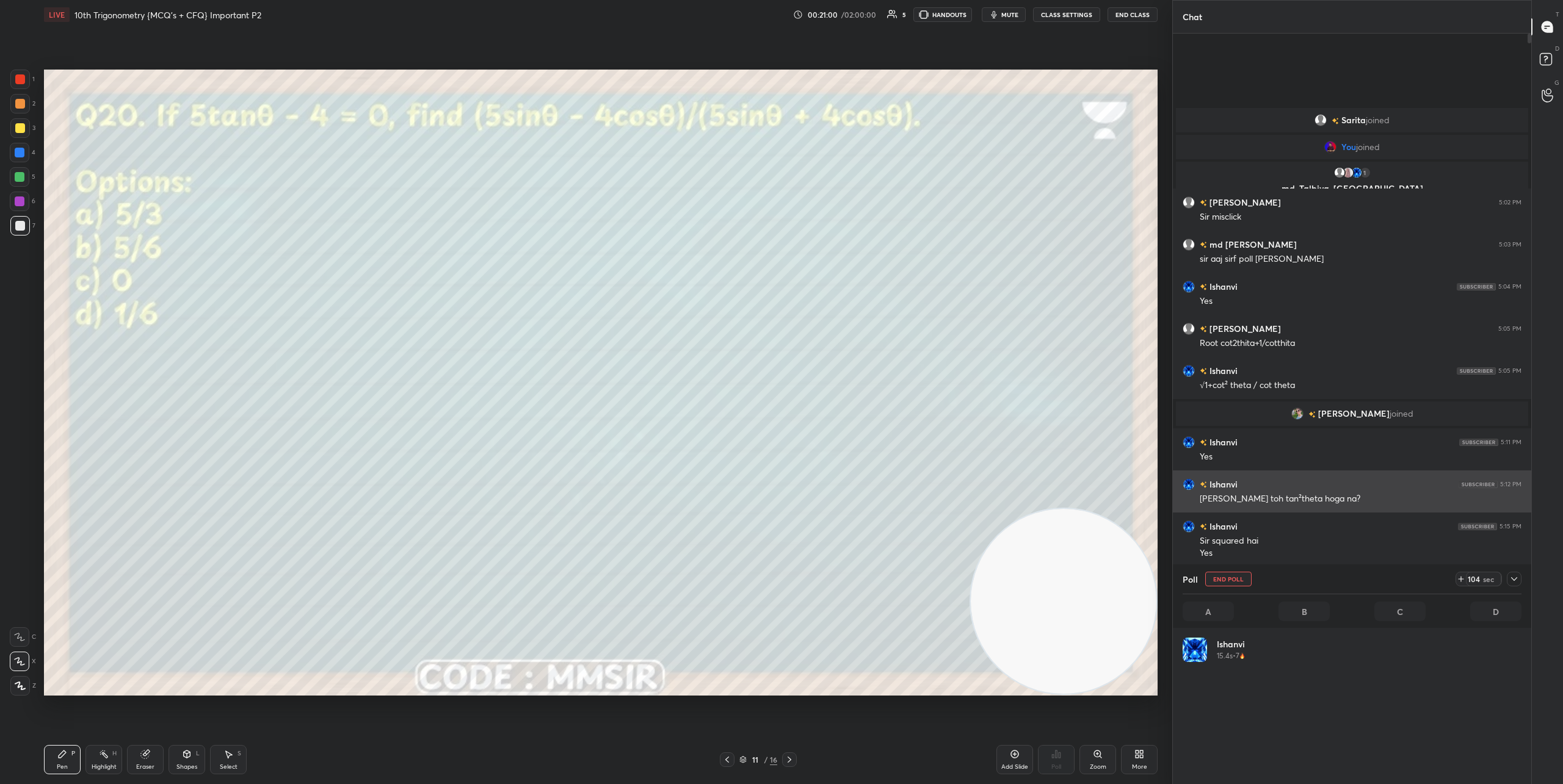
scroll to position [143, 335]
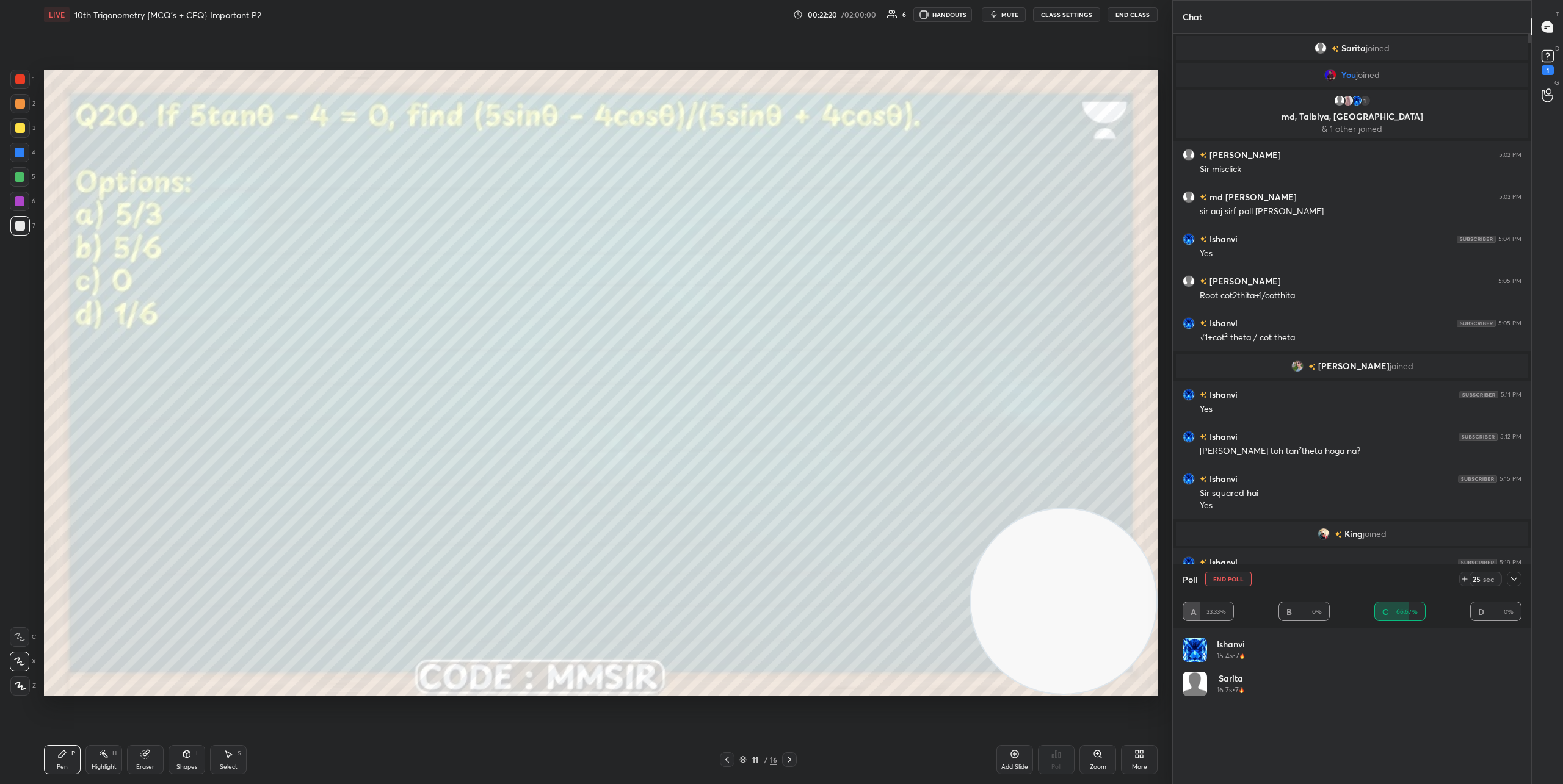
click at [1365, 577] on icon at bounding box center [1514, 579] width 10 height 10
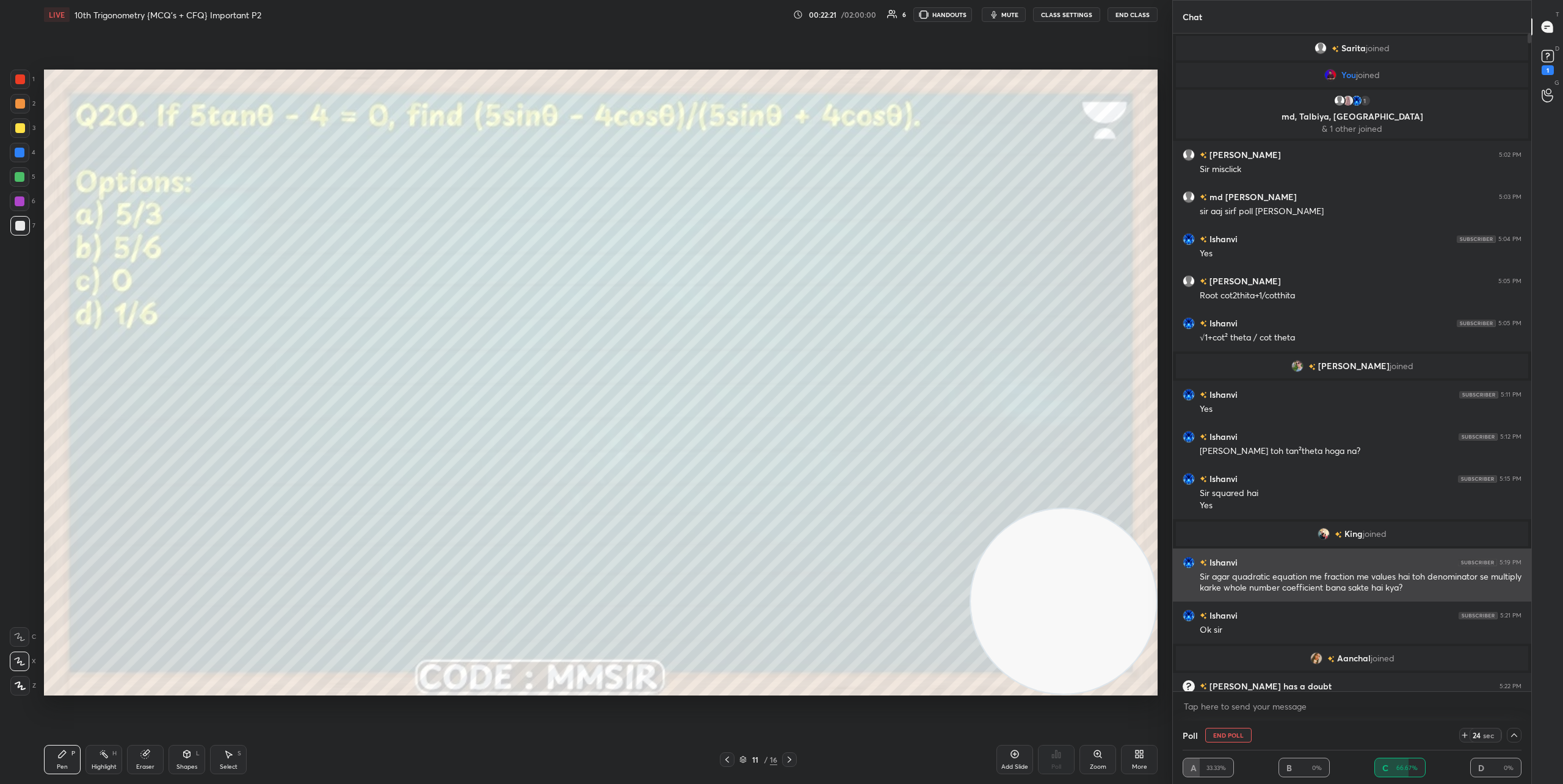
scroll to position [34, 0]
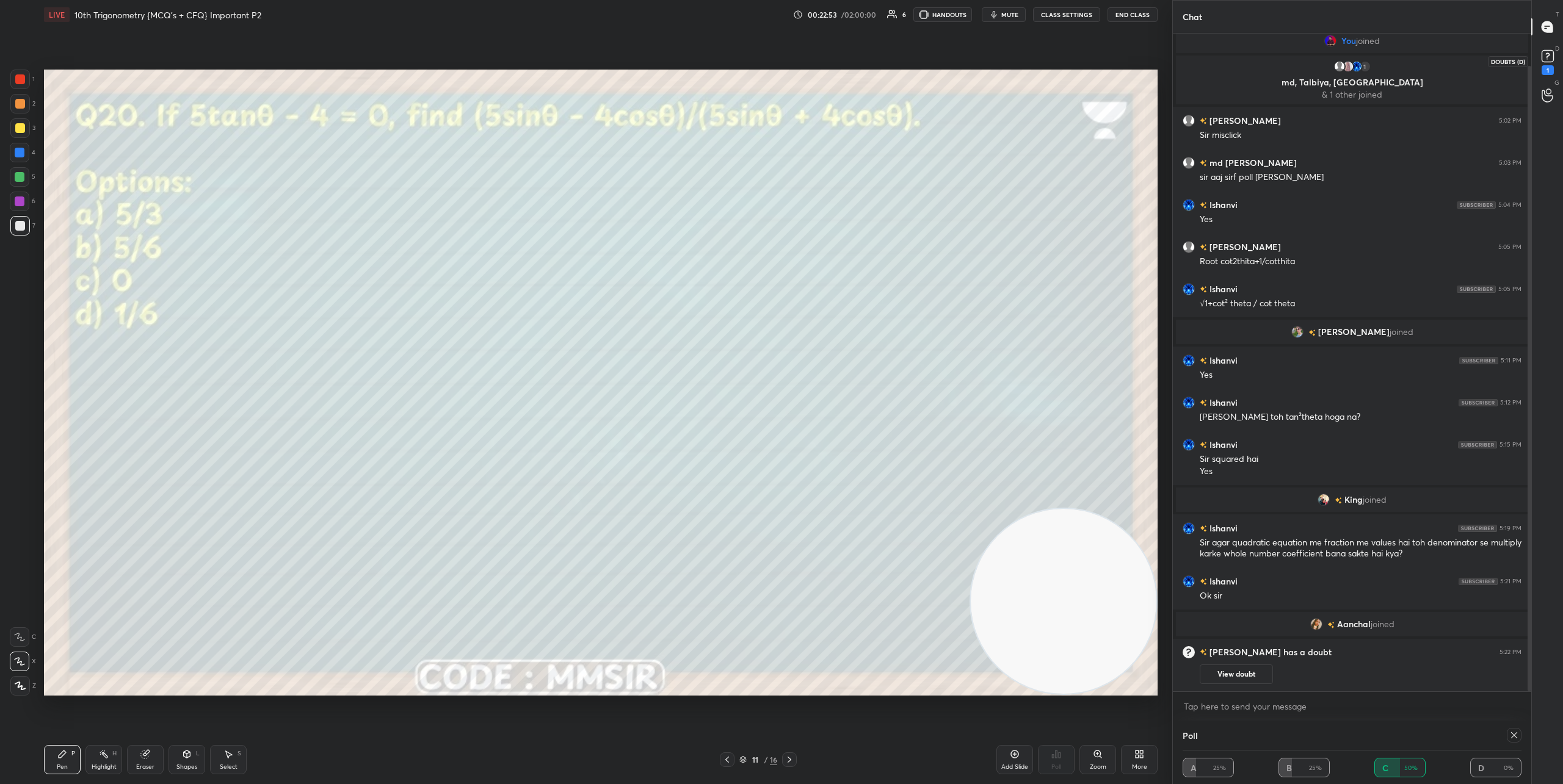
click at [1365, 57] on rect at bounding box center [1548, 56] width 12 height 12
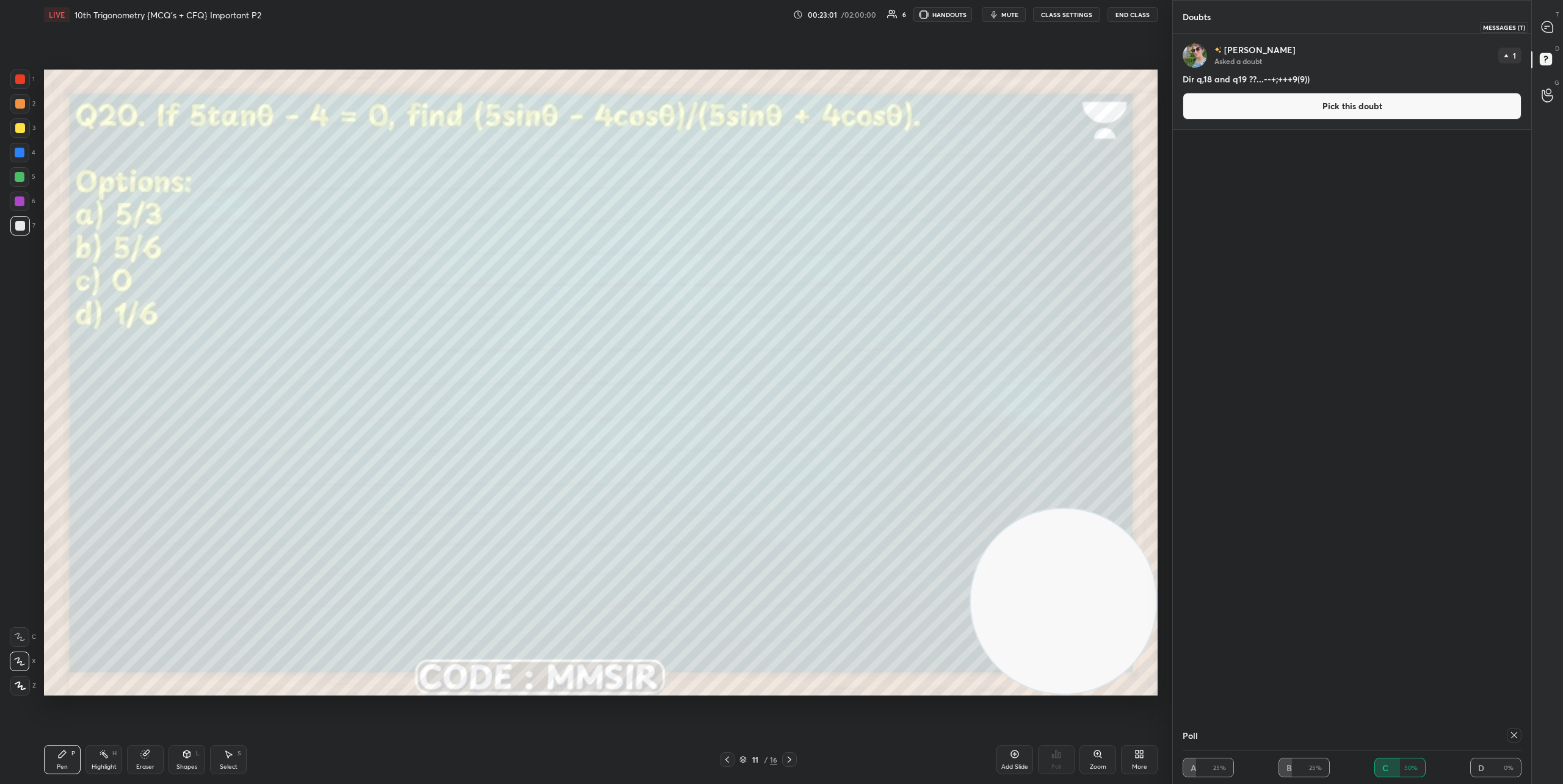
click at [1365, 25] on div at bounding box center [1548, 27] width 24 height 22
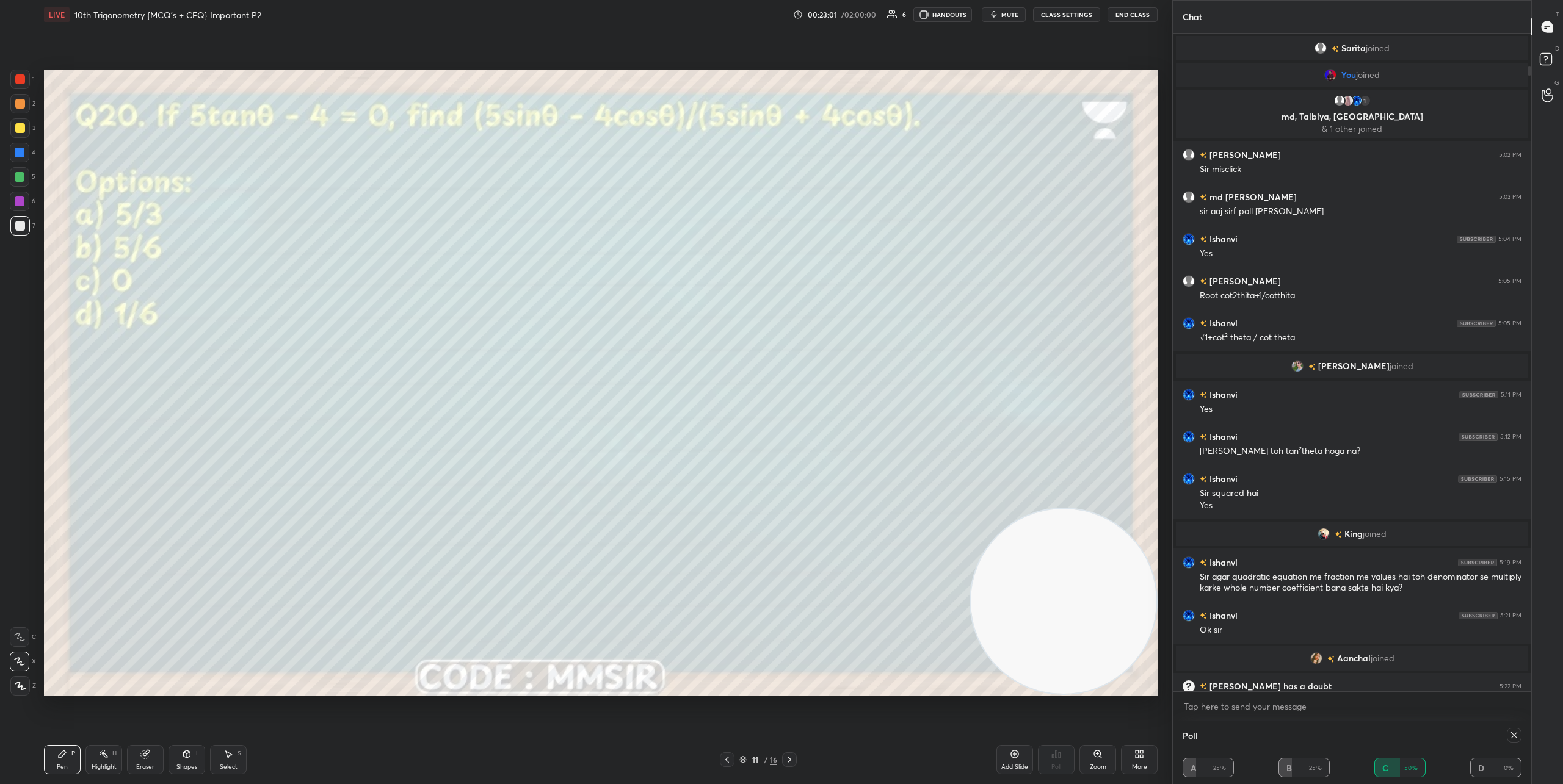
scroll to position [654, 354]
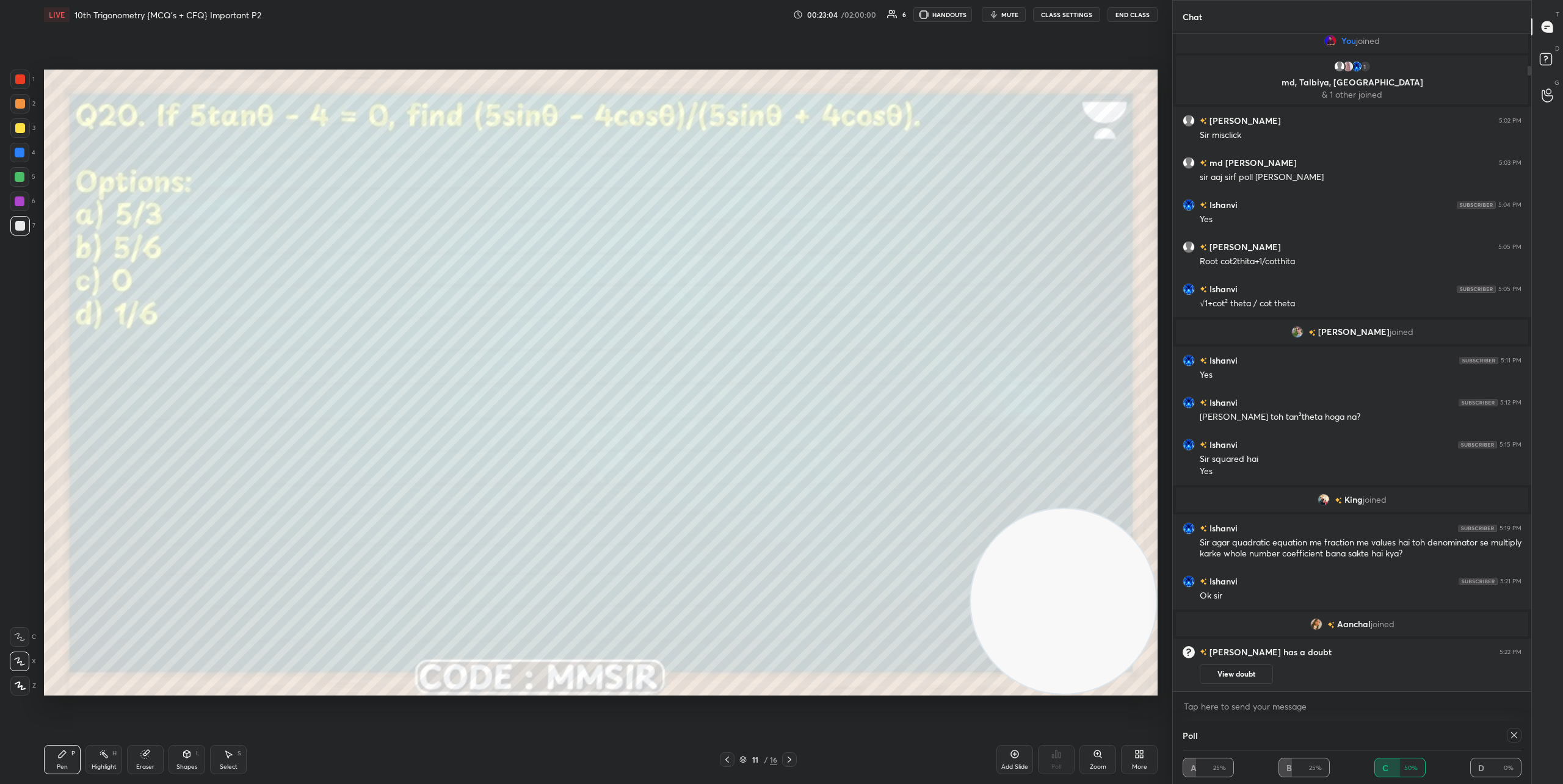
click at [729, 760] on icon at bounding box center [726, 759] width 10 height 10
click at [787, 759] on icon at bounding box center [789, 759] width 10 height 10
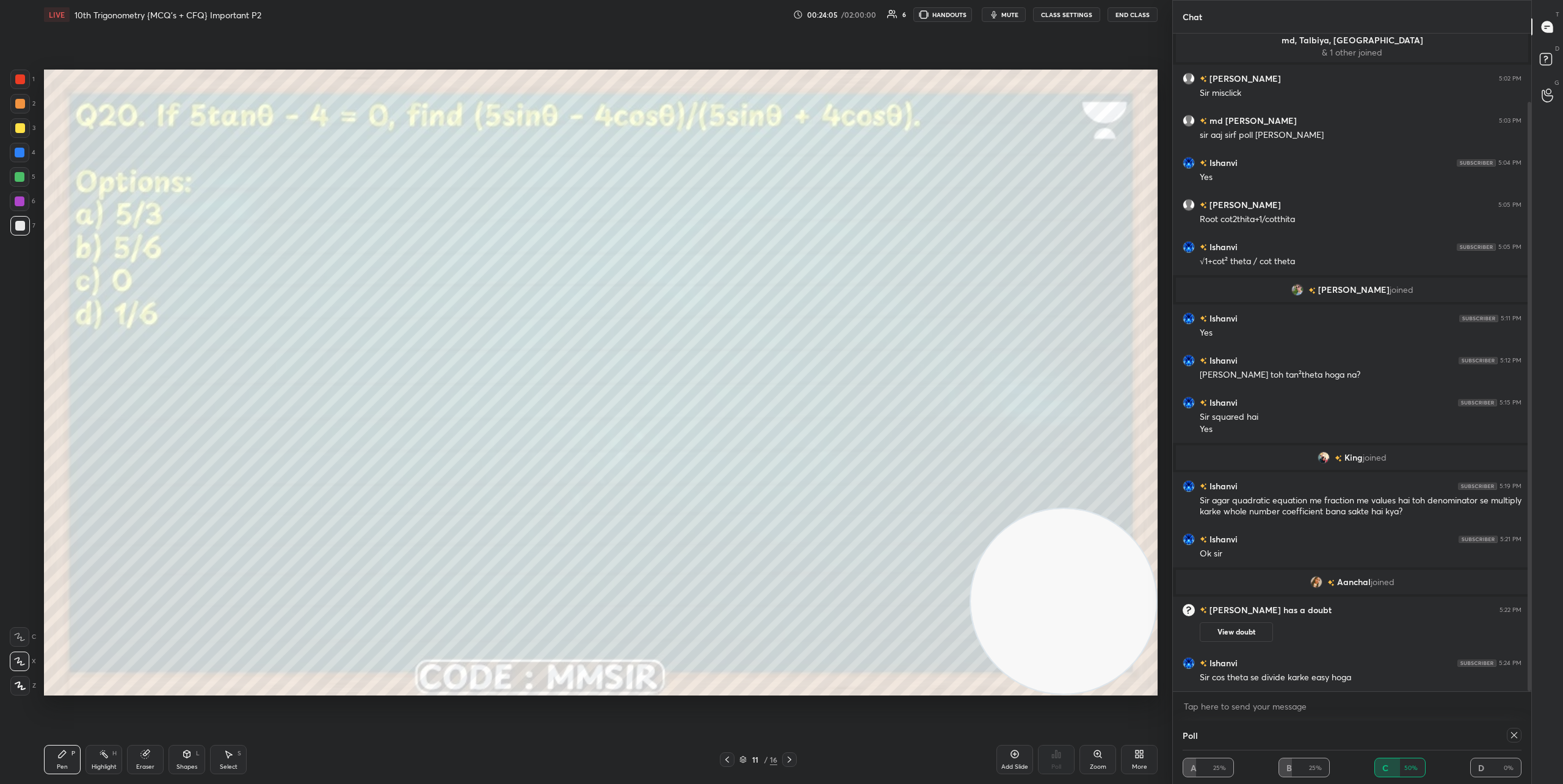
scroll to position [106, 0]
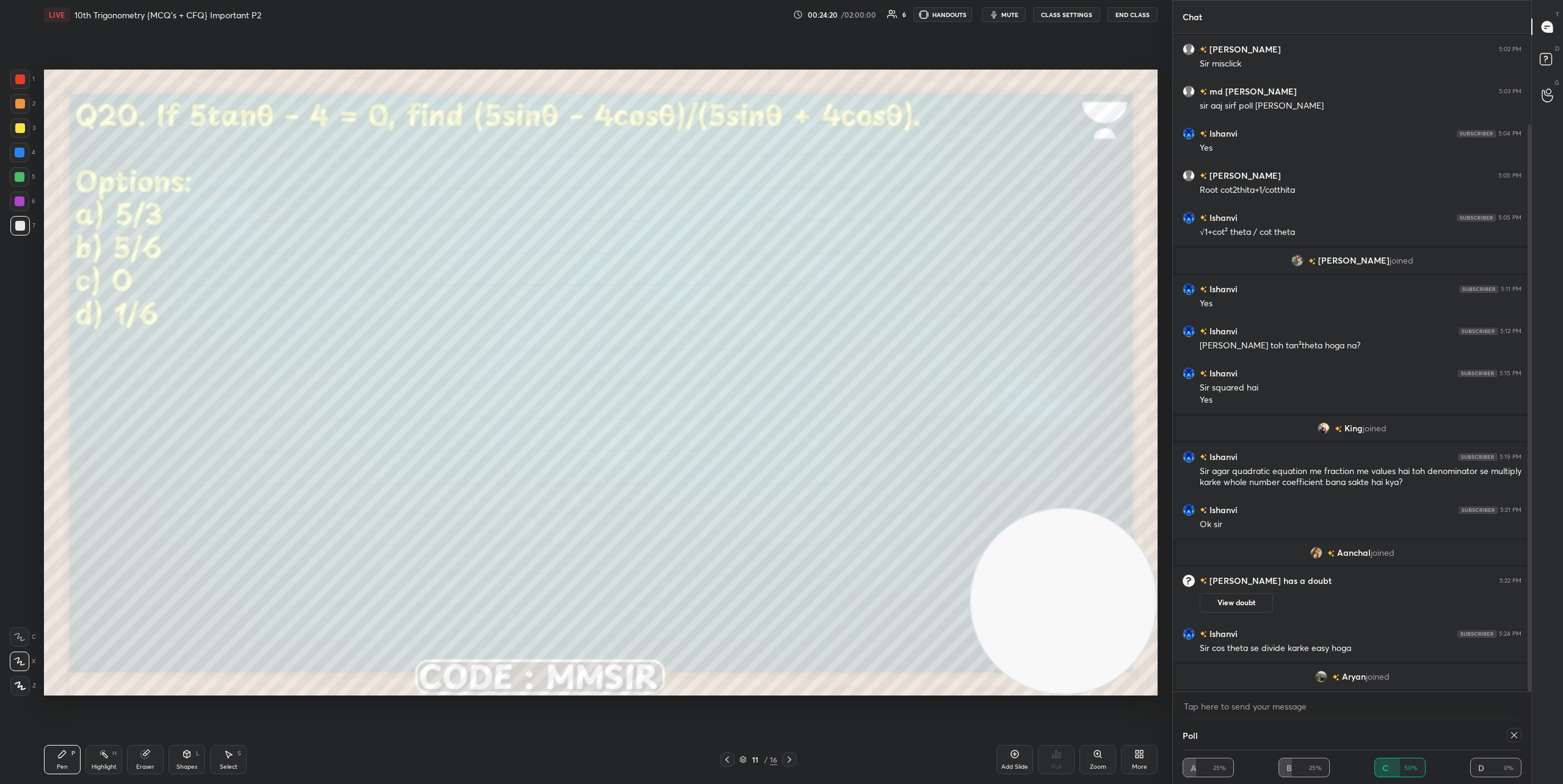
click at [791, 762] on icon at bounding box center [789, 759] width 10 height 10
click at [1365, 736] on icon at bounding box center [1514, 735] width 10 height 10
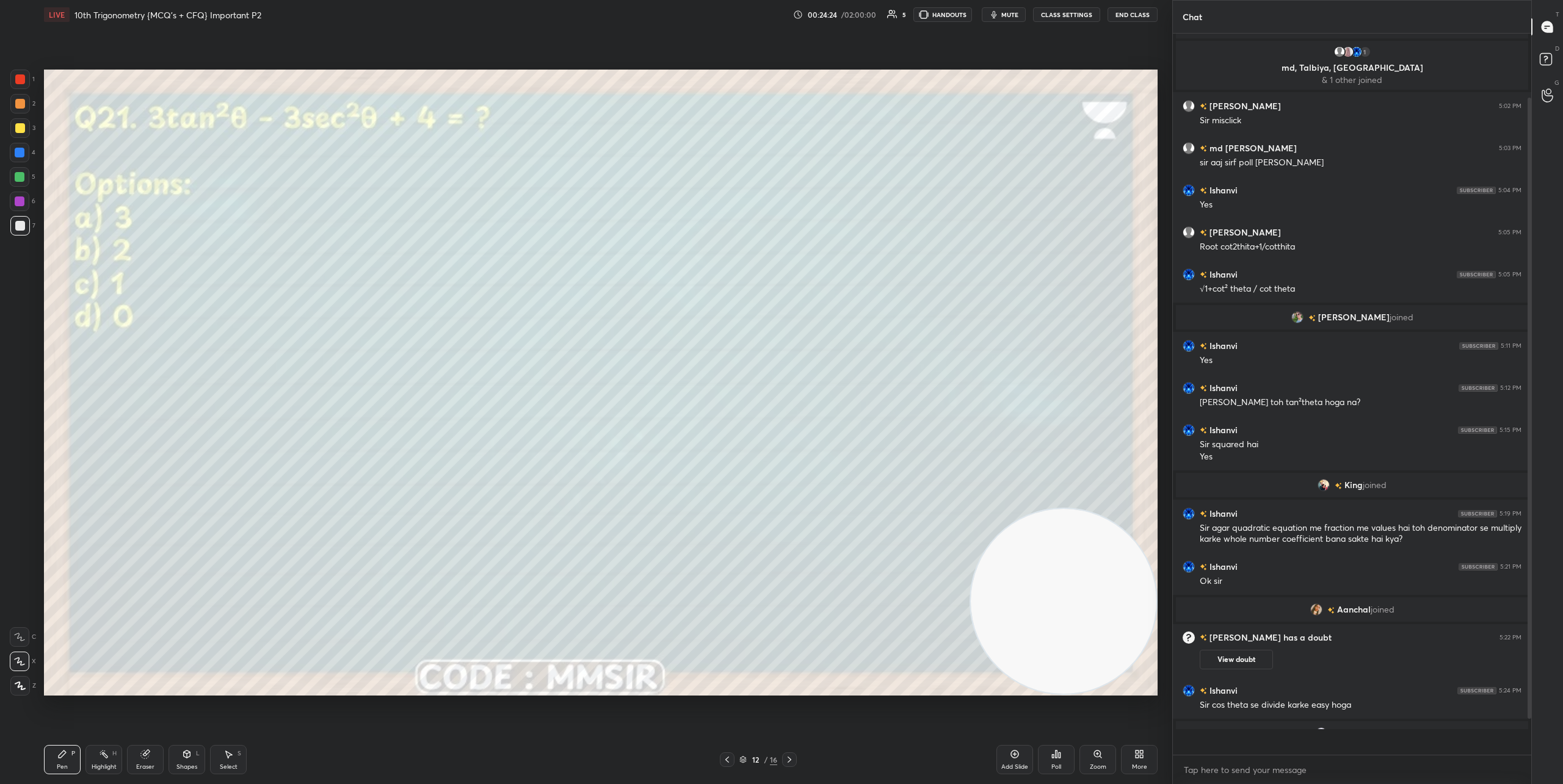
scroll to position [711, 354]
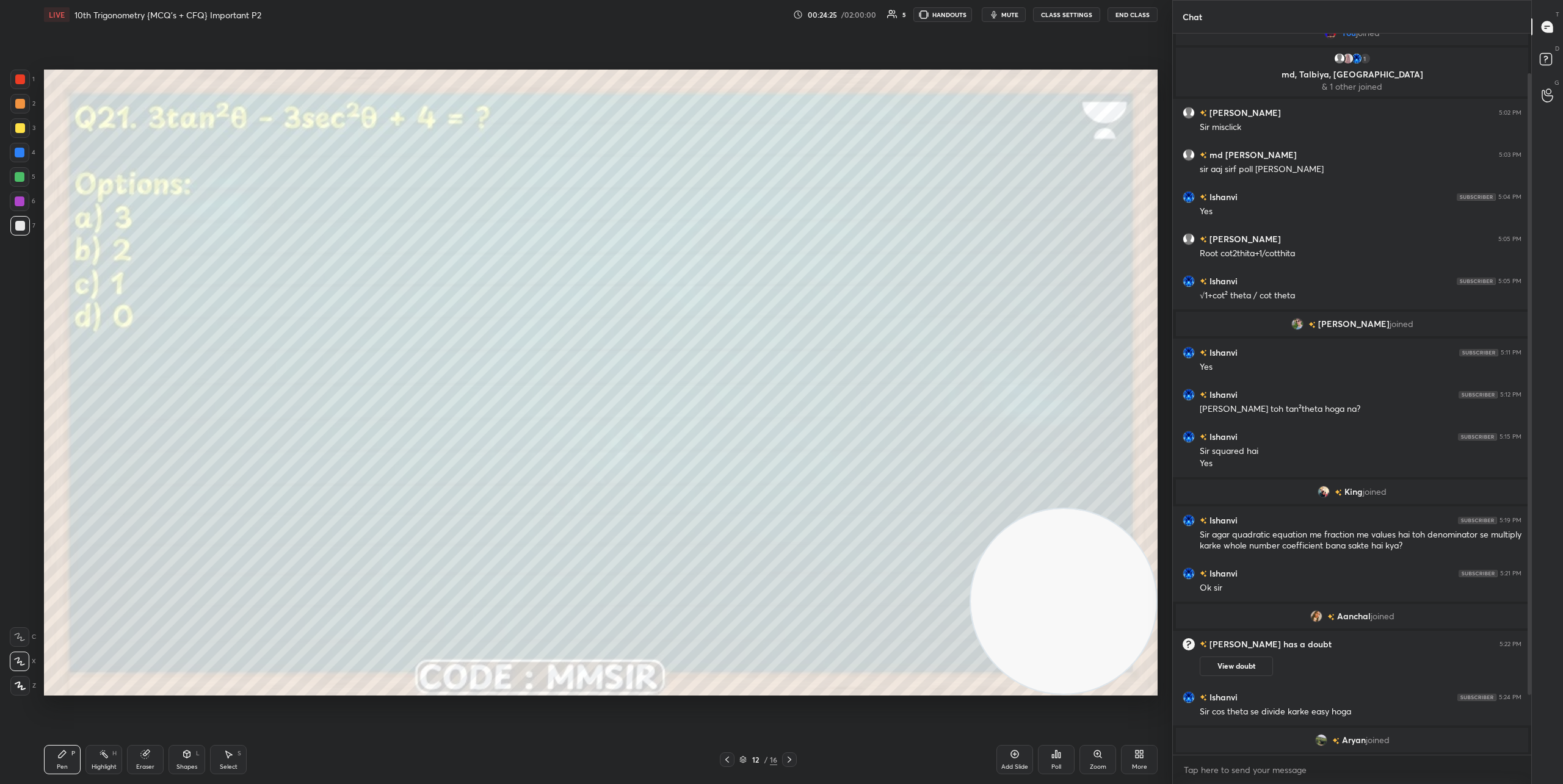
click at [1053, 755] on icon at bounding box center [1053, 756] width 1 height 3
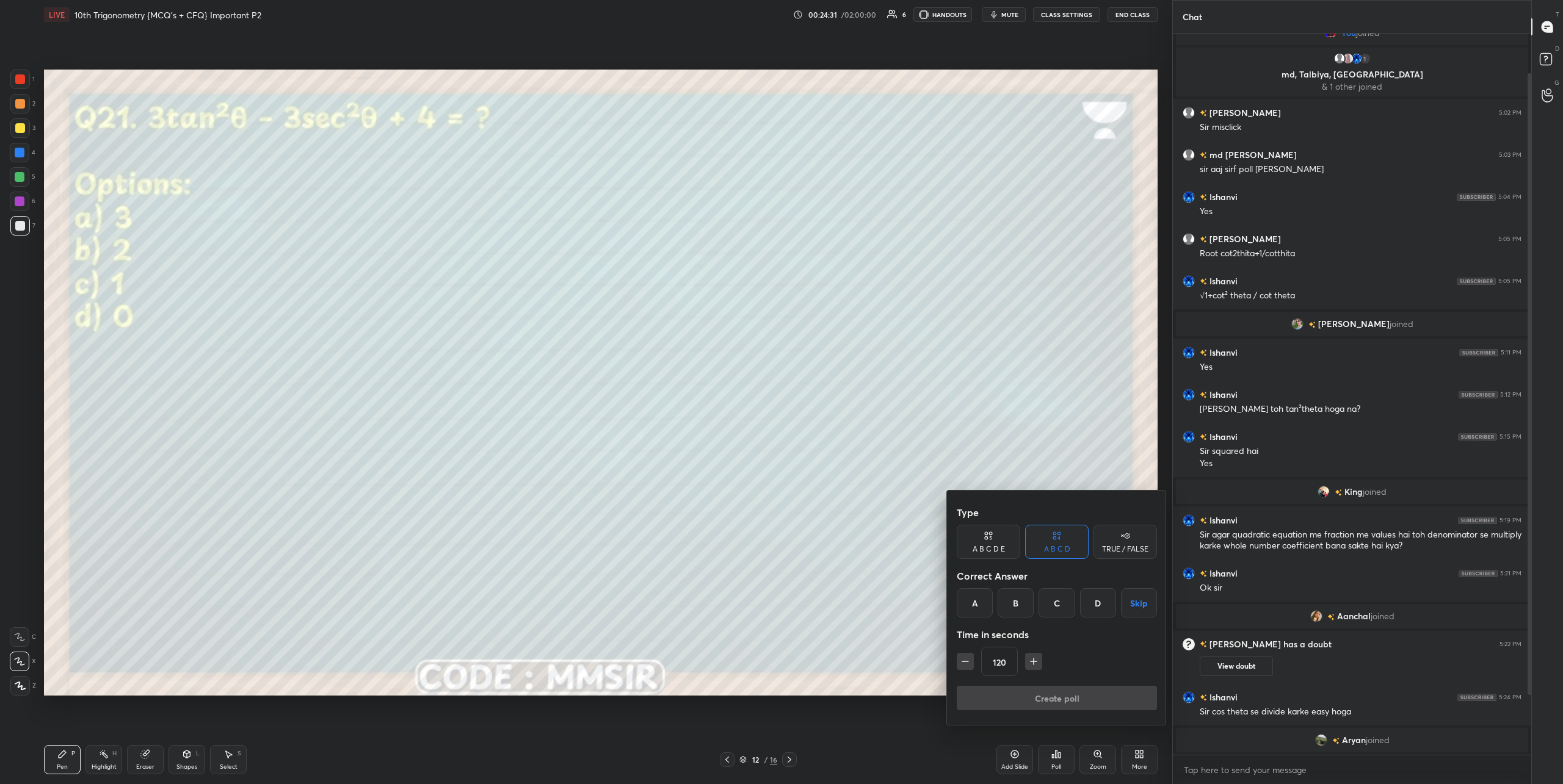
click at [1054, 597] on div "C" at bounding box center [1056, 603] width 36 height 29
click at [1075, 698] on button "Create poll" at bounding box center [1057, 697] width 200 height 24
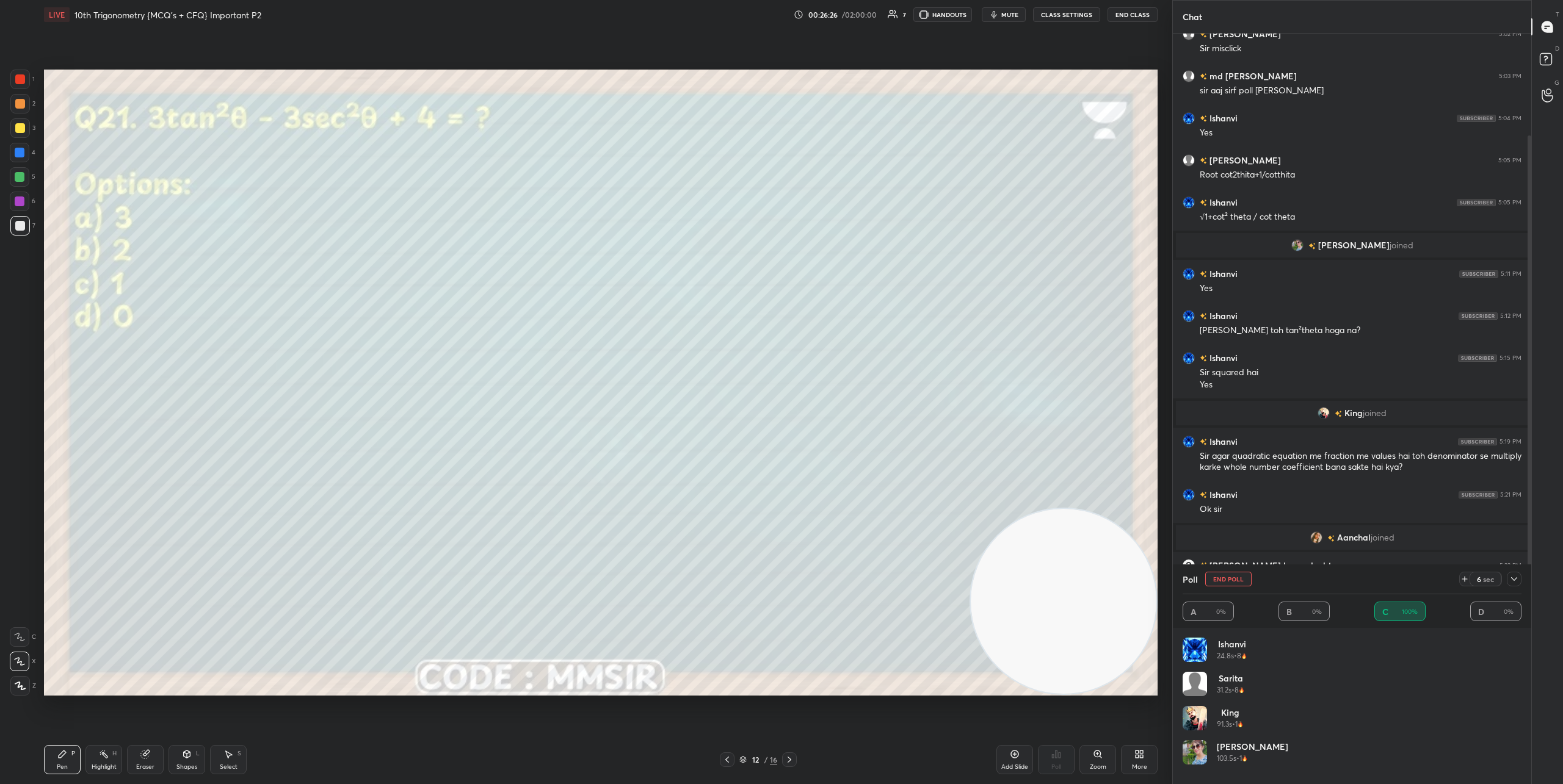
scroll to position [121, 0]
click at [793, 757] on icon at bounding box center [789, 759] width 10 height 10
click at [1365, 581] on icon at bounding box center [1514, 579] width 6 height 6
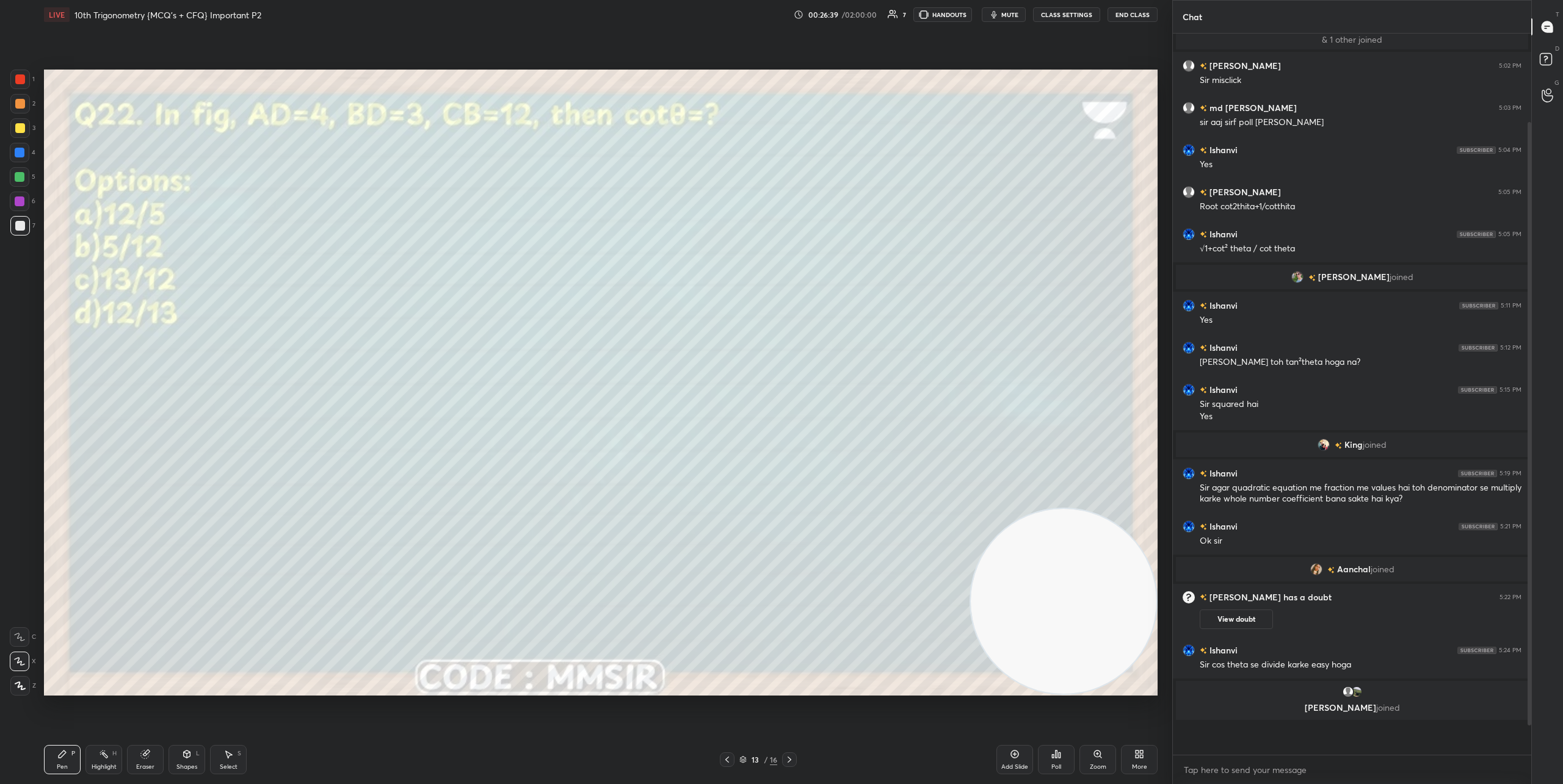
scroll to position [747, 354]
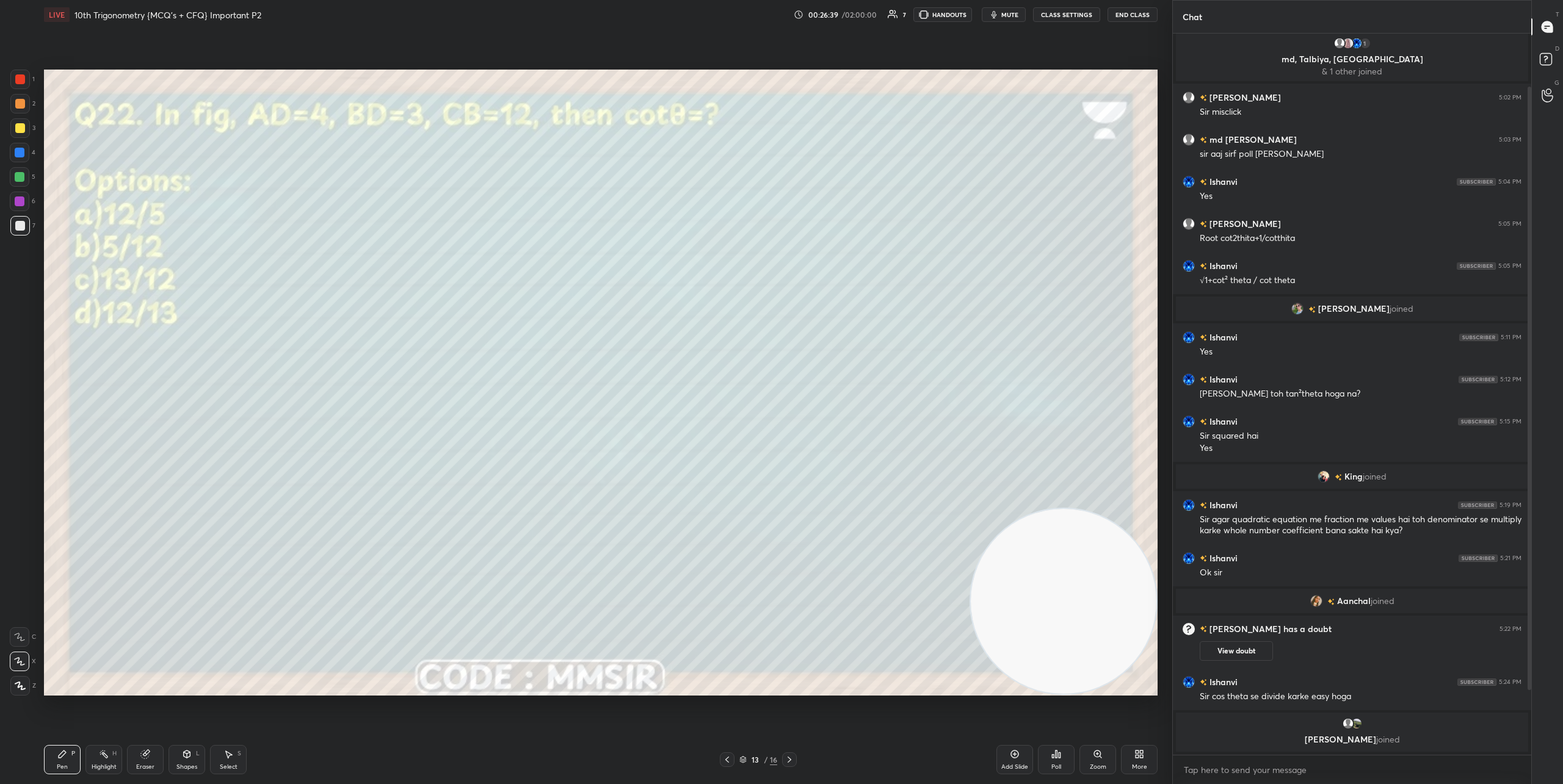
click at [1059, 757] on icon at bounding box center [1060, 755] width 1 height 5
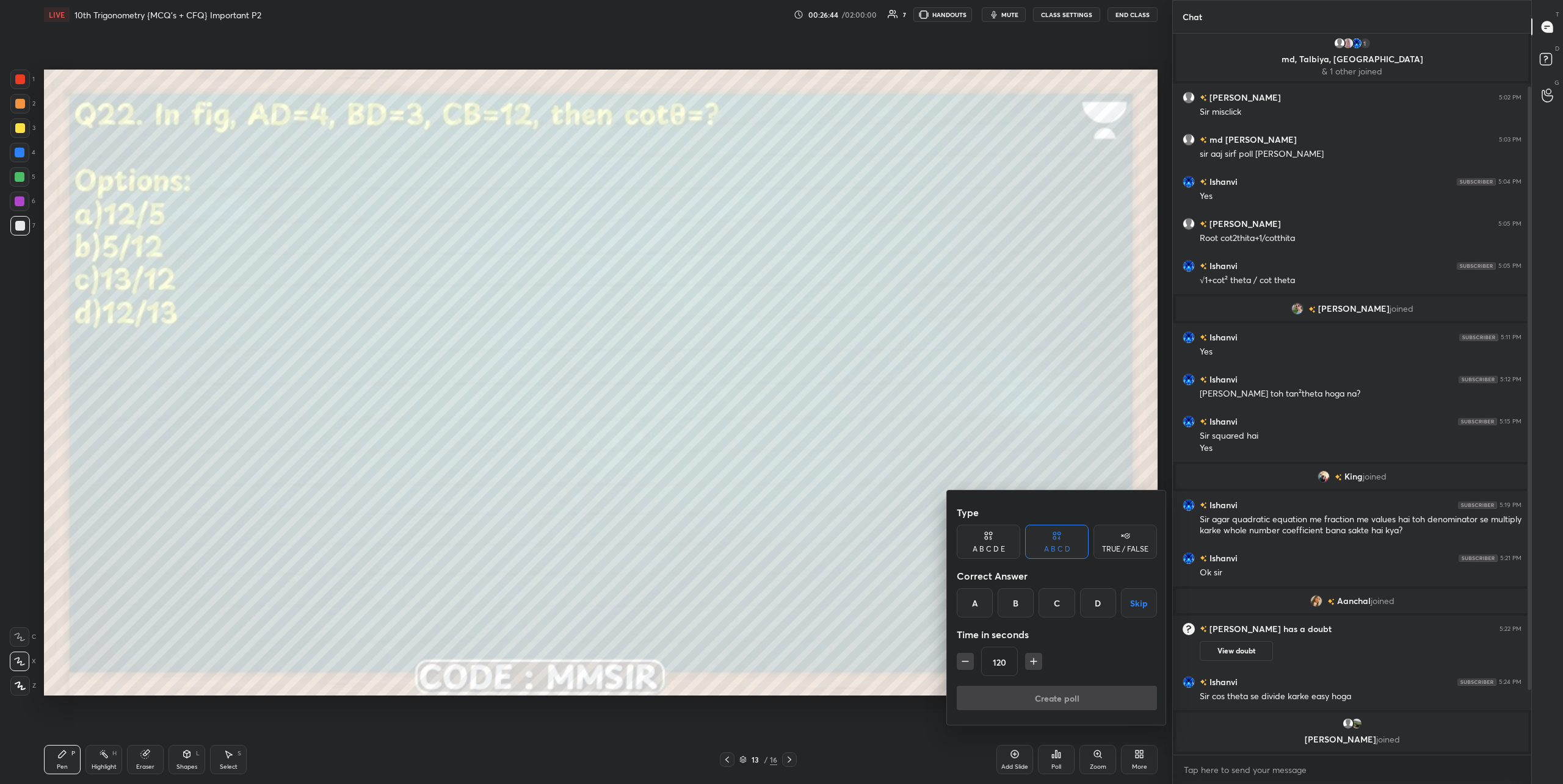
click at [974, 603] on div "A" at bounding box center [974, 603] width 36 height 29
click at [1048, 689] on button "Create poll" at bounding box center [1057, 697] width 200 height 24
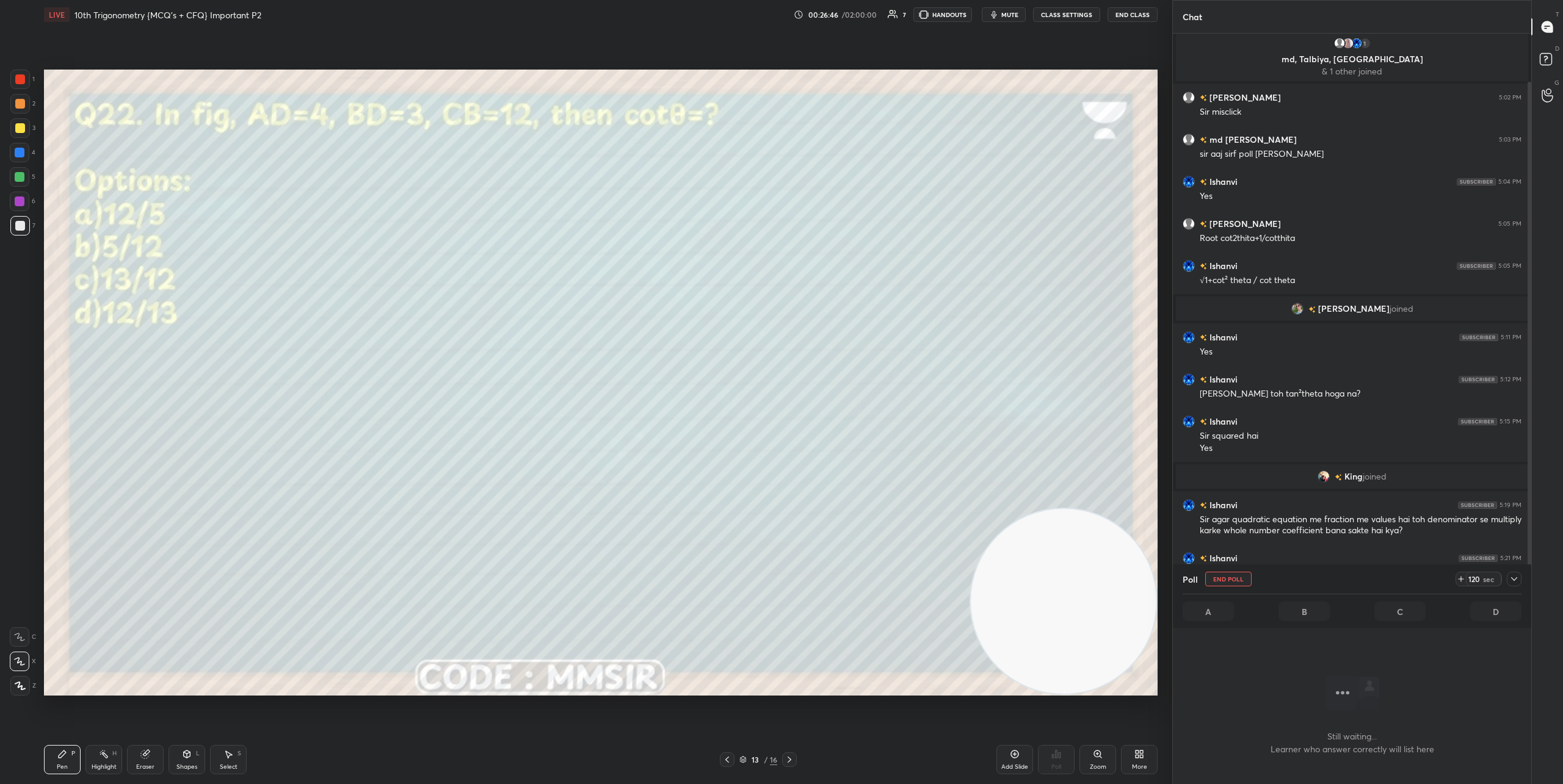
scroll to position [684, 354]
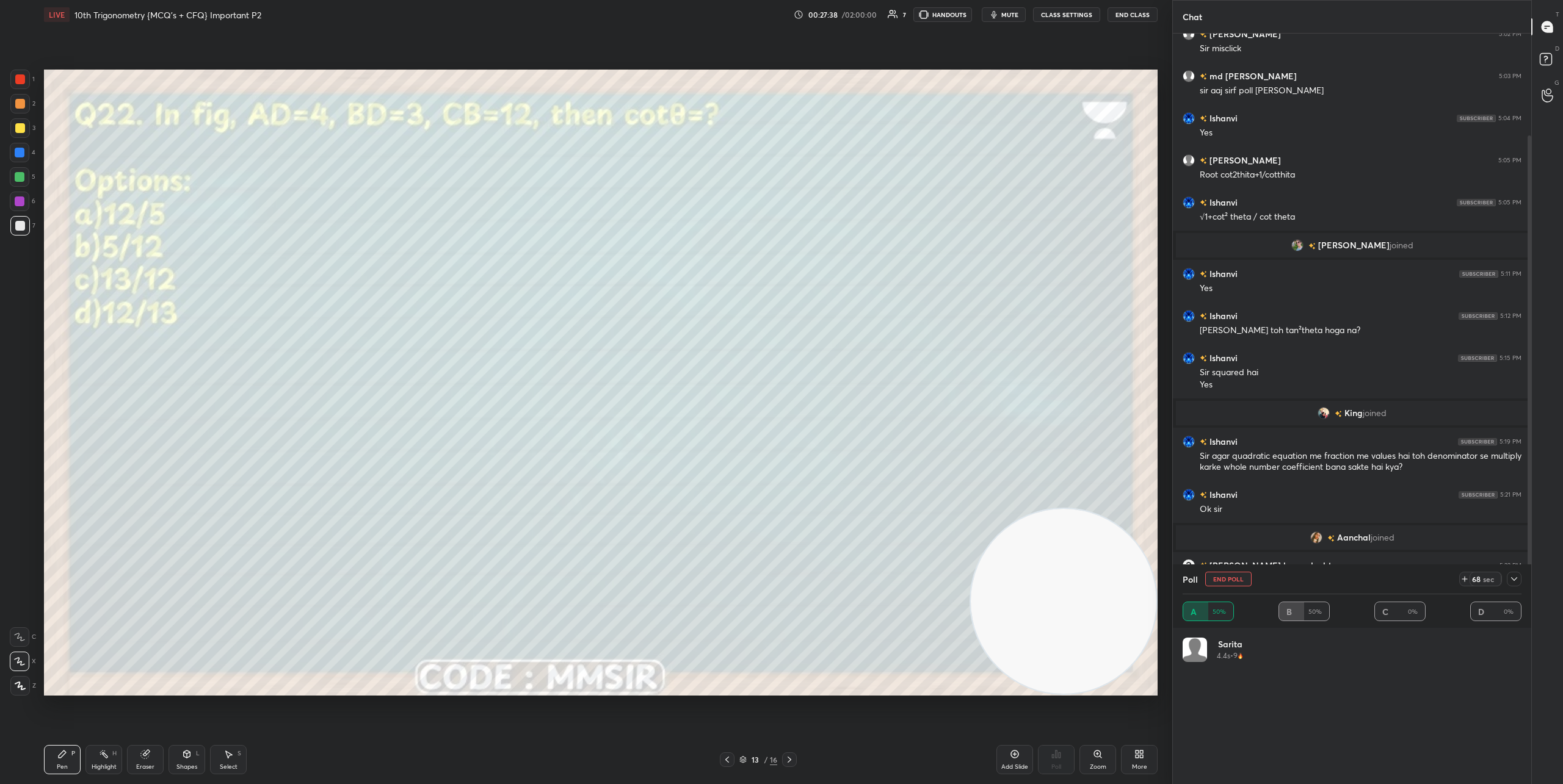
click at [791, 761] on icon at bounding box center [789, 759] width 10 height 10
click at [1225, 579] on button "End Poll" at bounding box center [1228, 579] width 46 height 15
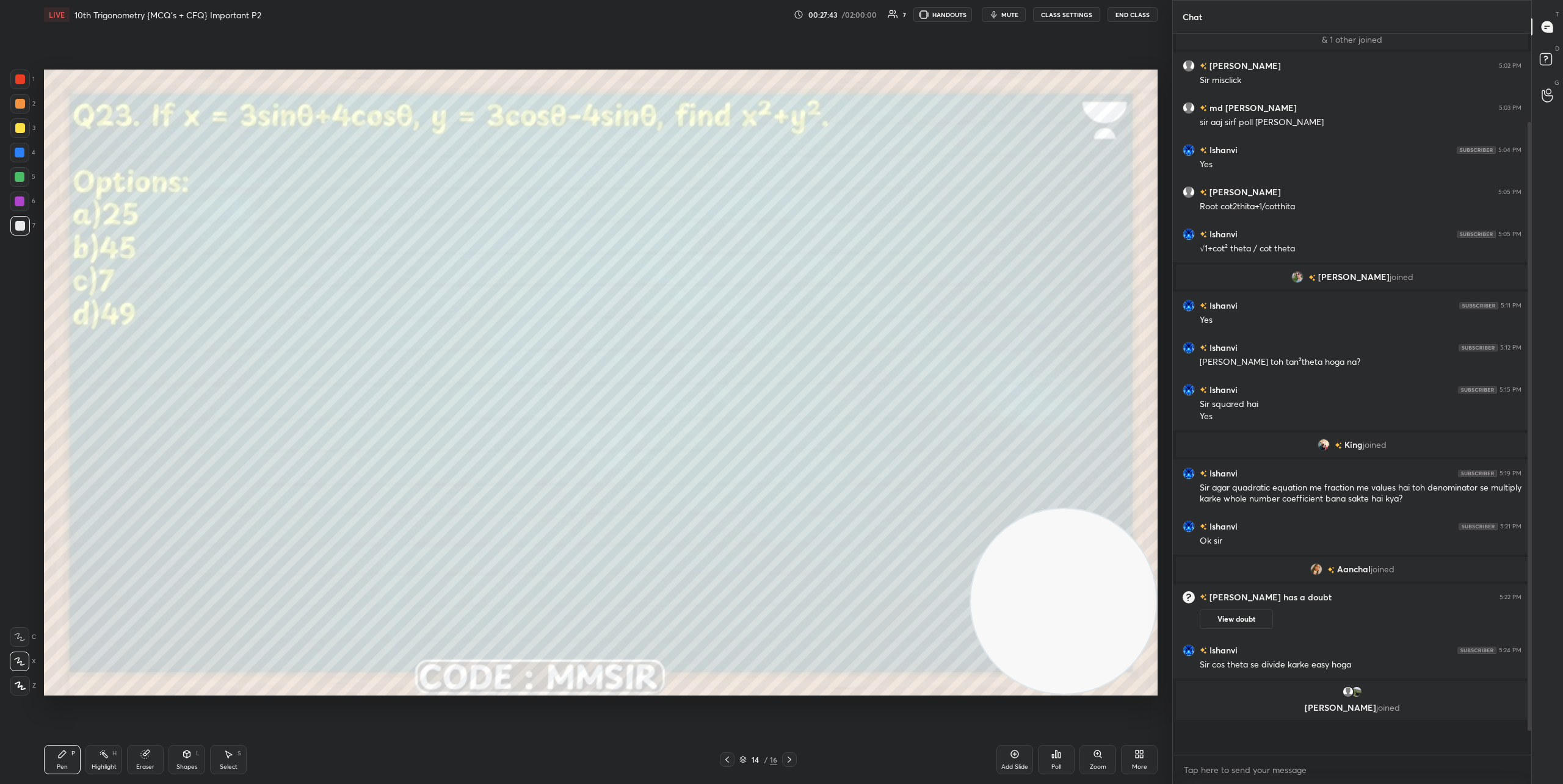
scroll to position [718, 354]
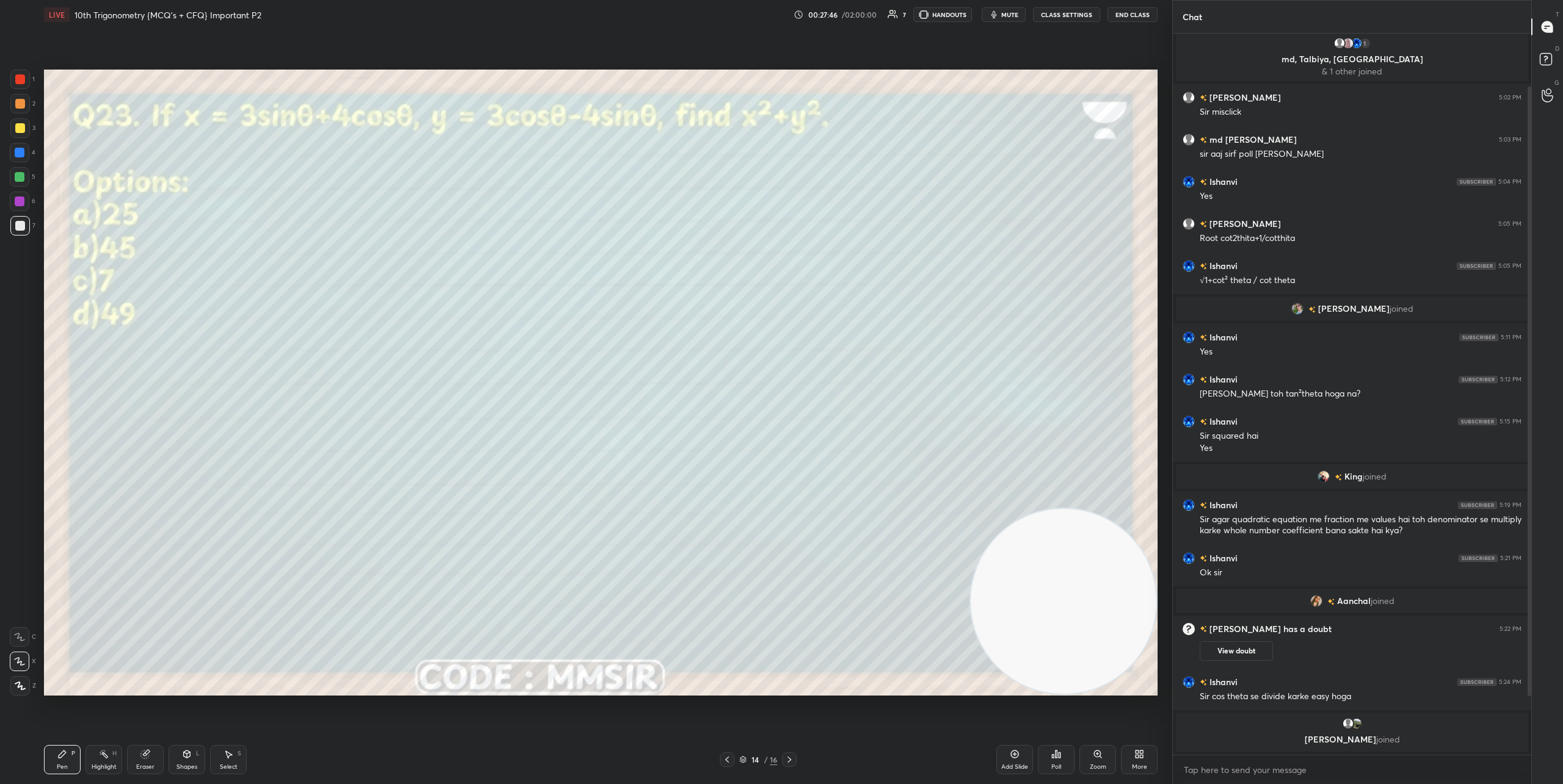
click at [1060, 761] on div "Poll" at bounding box center [1057, 760] width 37 height 29
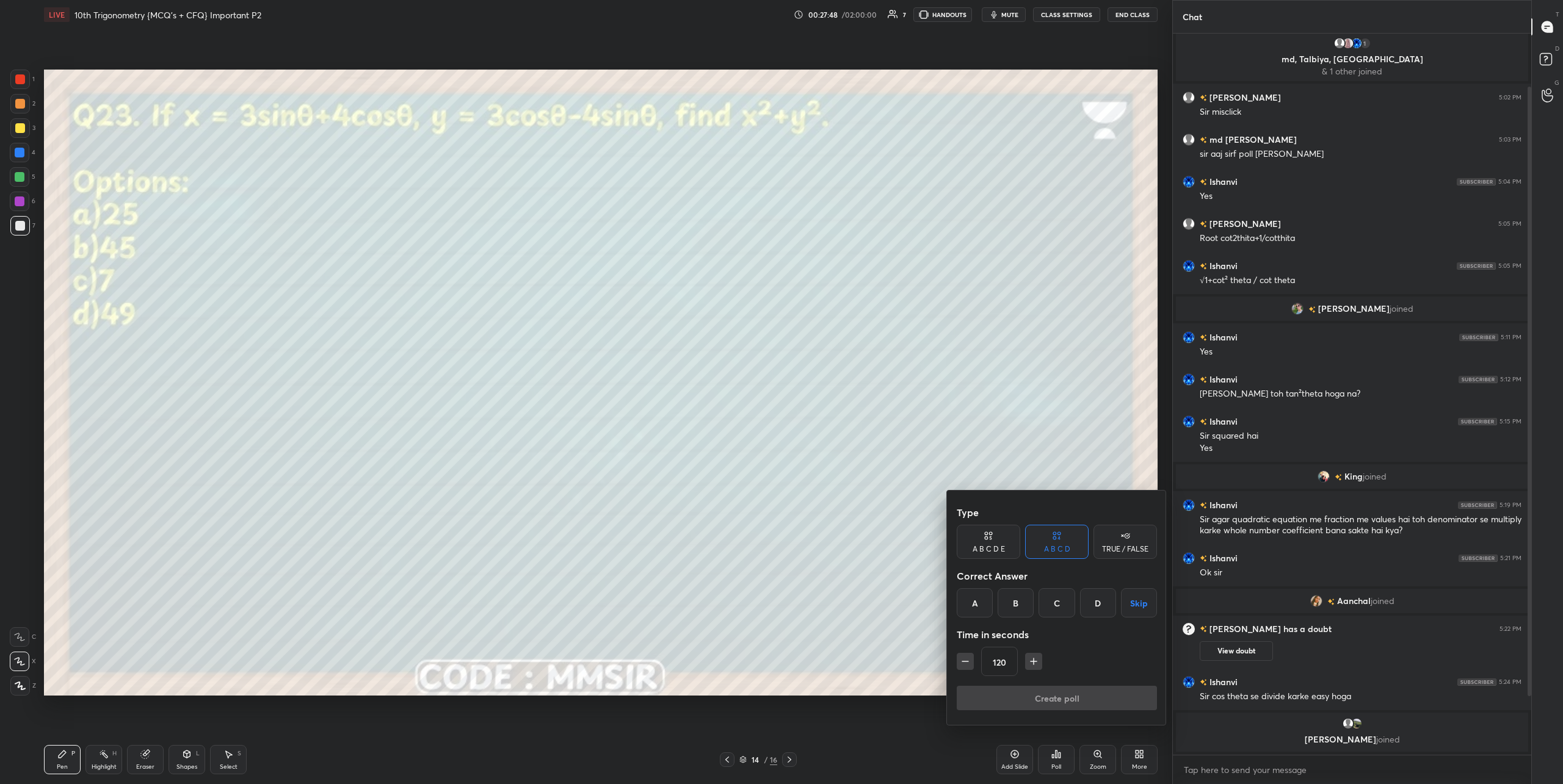
click at [980, 606] on div "A" at bounding box center [974, 603] width 36 height 29
click at [1037, 703] on button "Create poll" at bounding box center [1057, 697] width 200 height 24
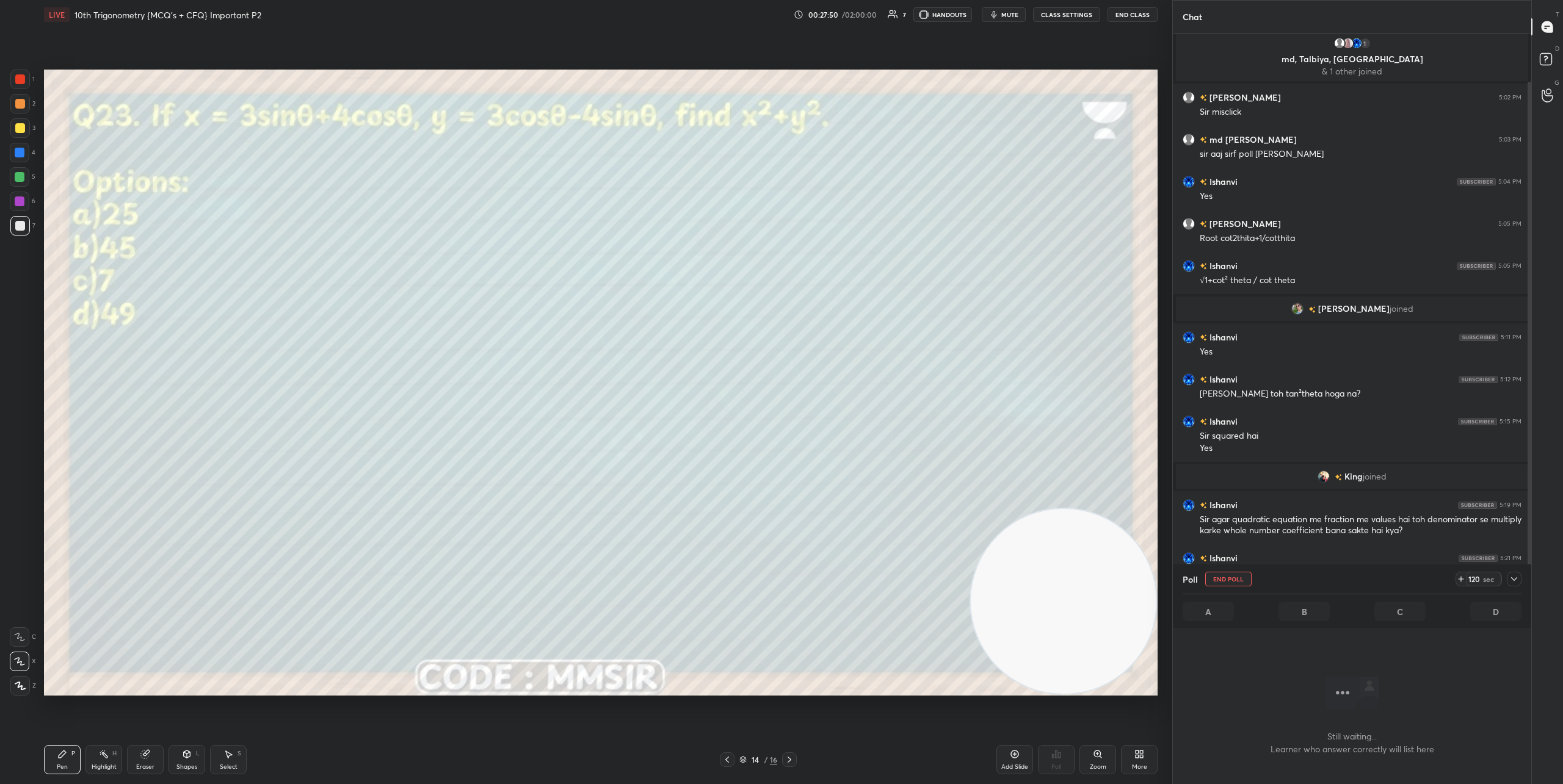
scroll to position [4, 4]
click at [1365, 577] on icon at bounding box center [1464, 579] width 10 height 10
click at [1365, 577] on icon at bounding box center [1460, 579] width 10 height 10
click at [795, 761] on div at bounding box center [790, 760] width 15 height 15
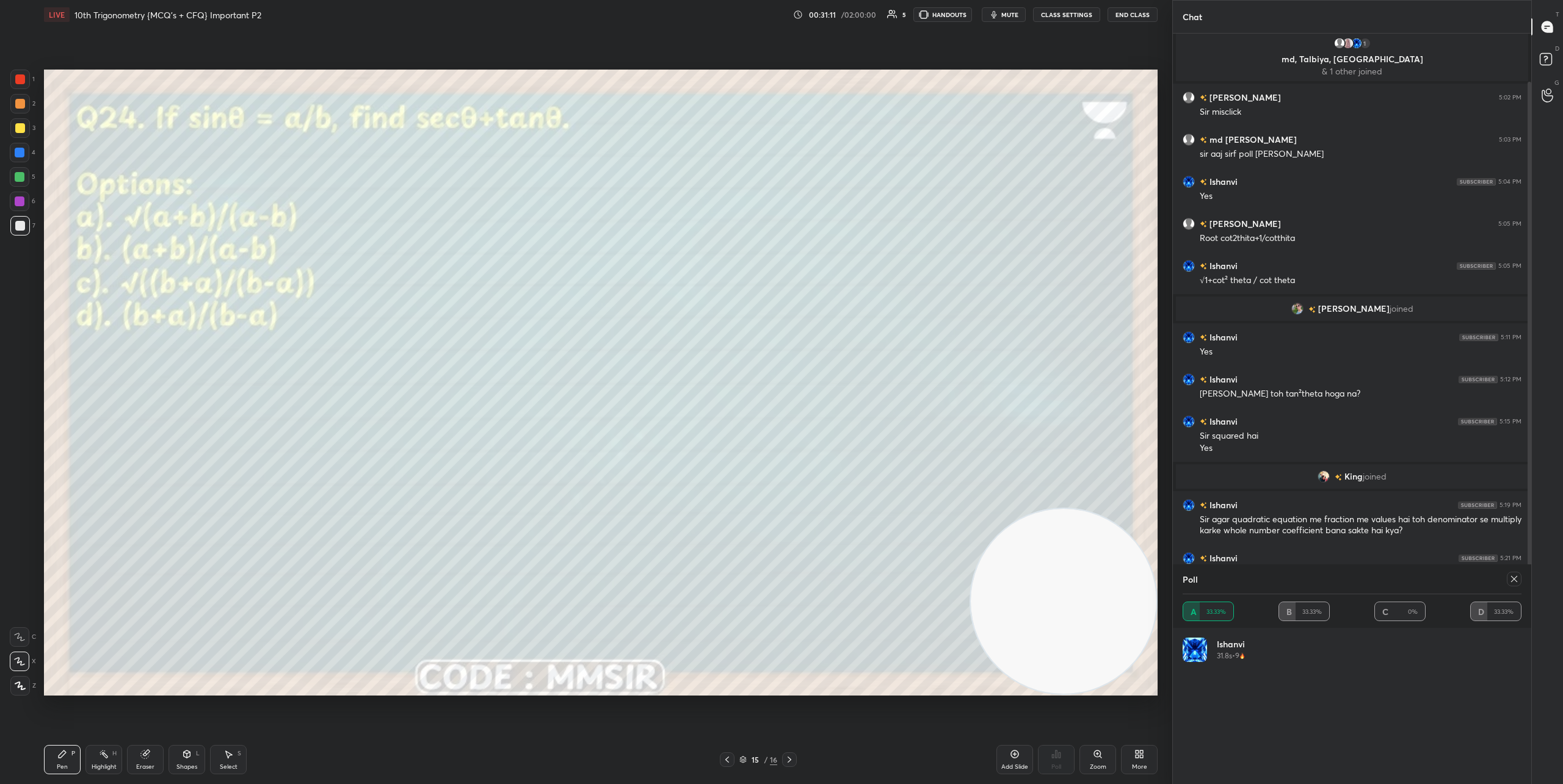
click at [1365, 579] on icon at bounding box center [1514, 579] width 6 height 6
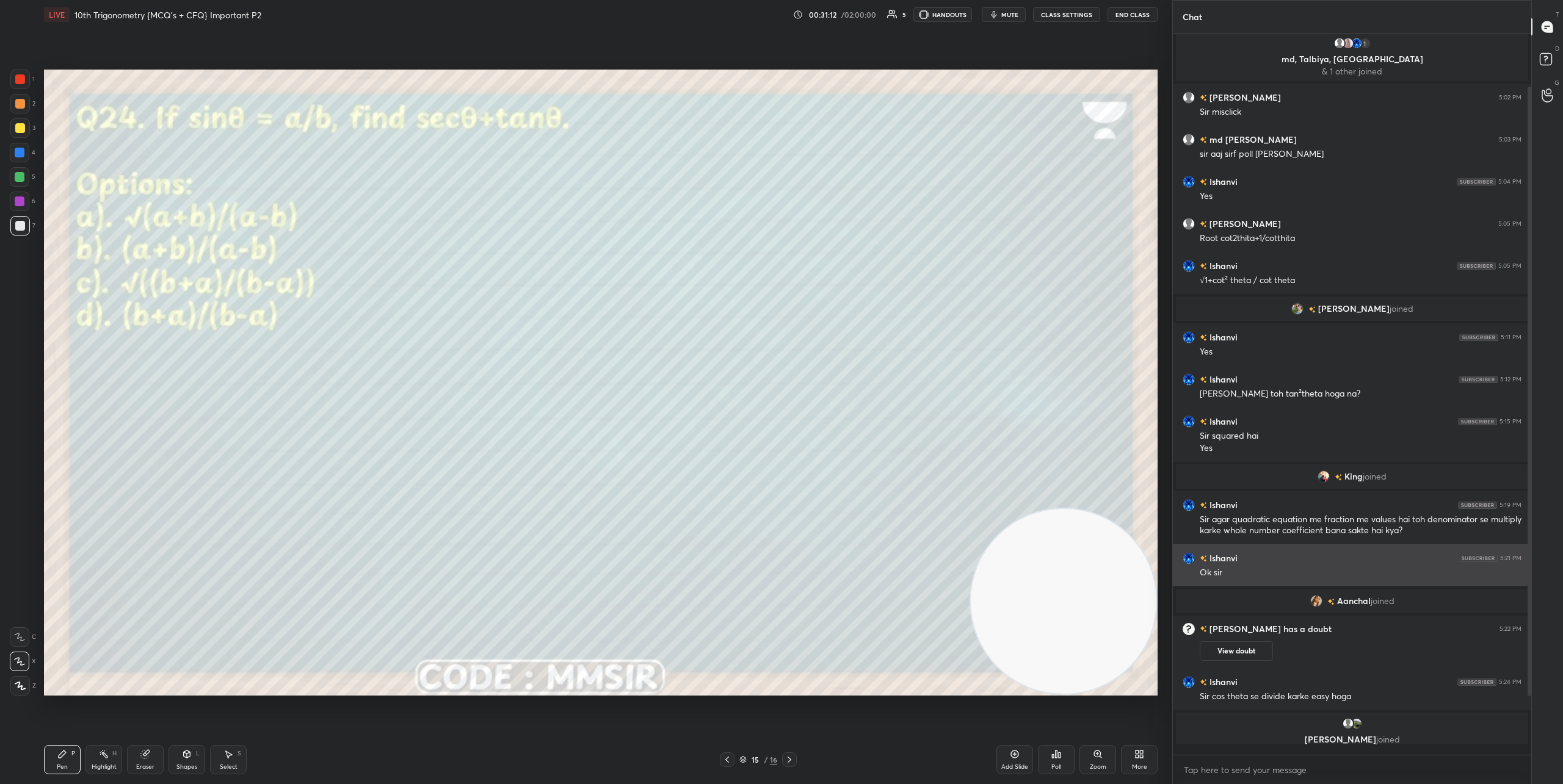
scroll to position [747, 354]
click at [1063, 758] on div "Poll" at bounding box center [1057, 760] width 37 height 29
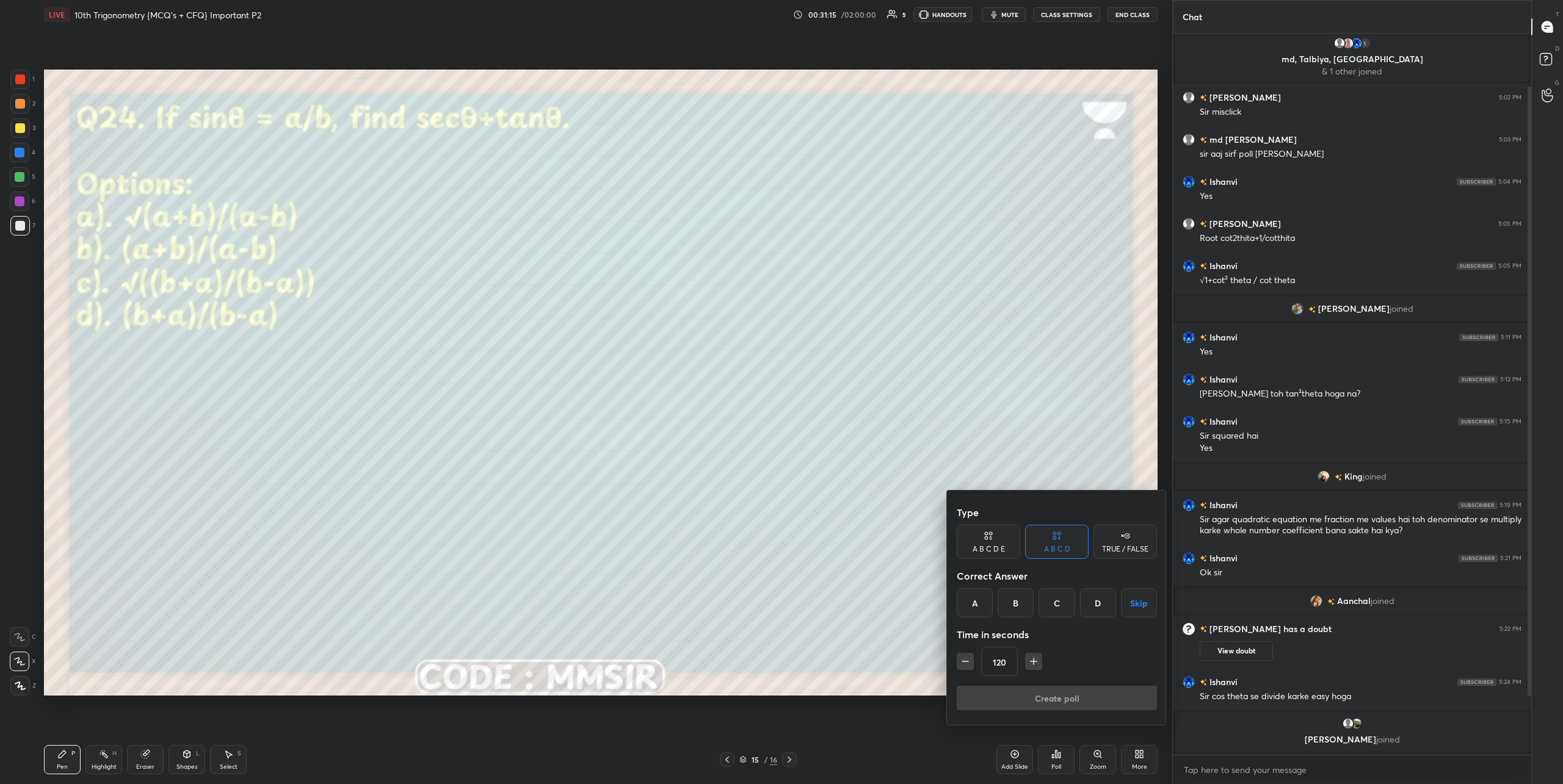
click at [1067, 603] on div "C" at bounding box center [1056, 603] width 36 height 29
click at [1052, 706] on button "Create poll" at bounding box center [1057, 697] width 200 height 24
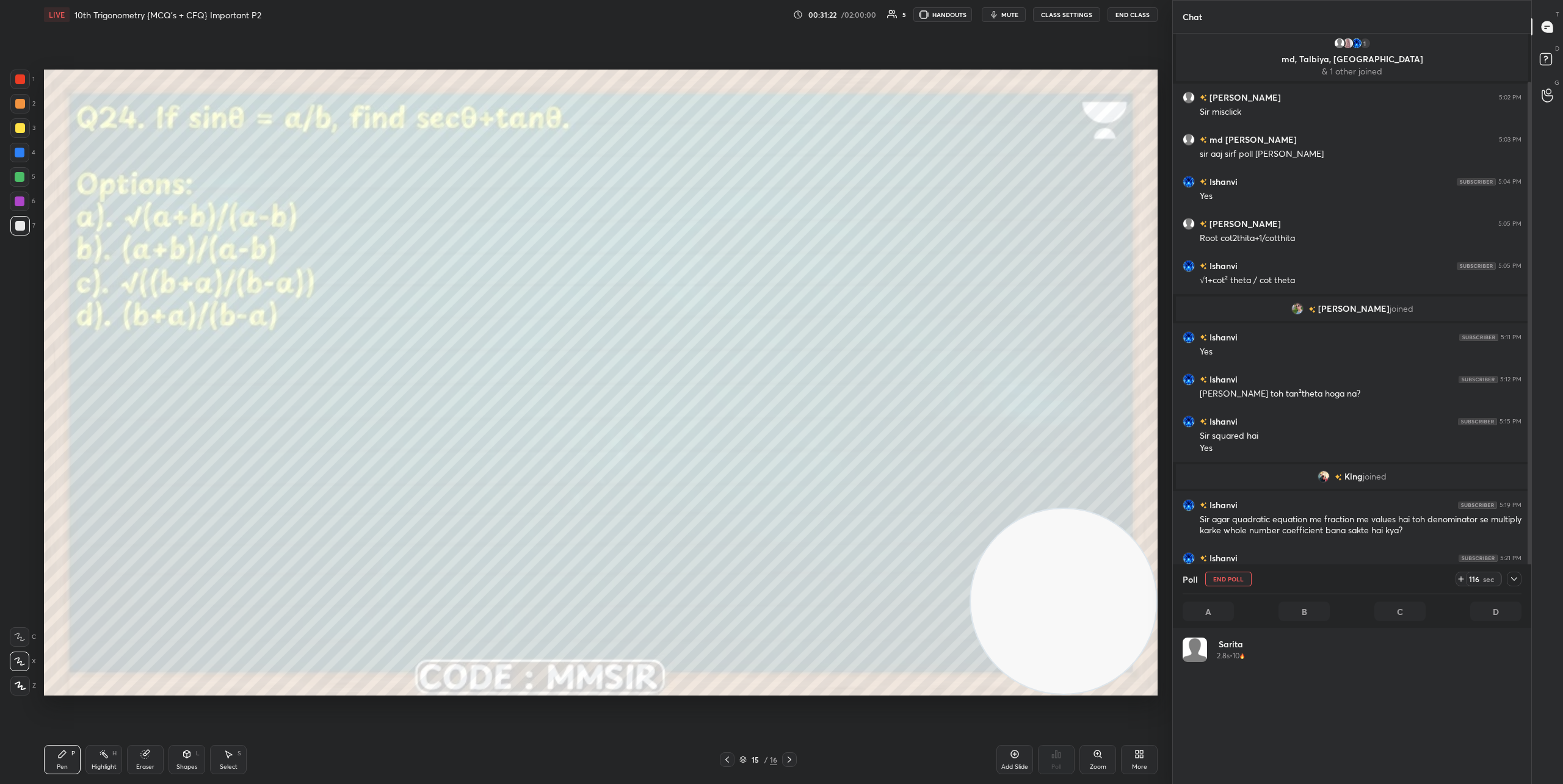
scroll to position [143, 335]
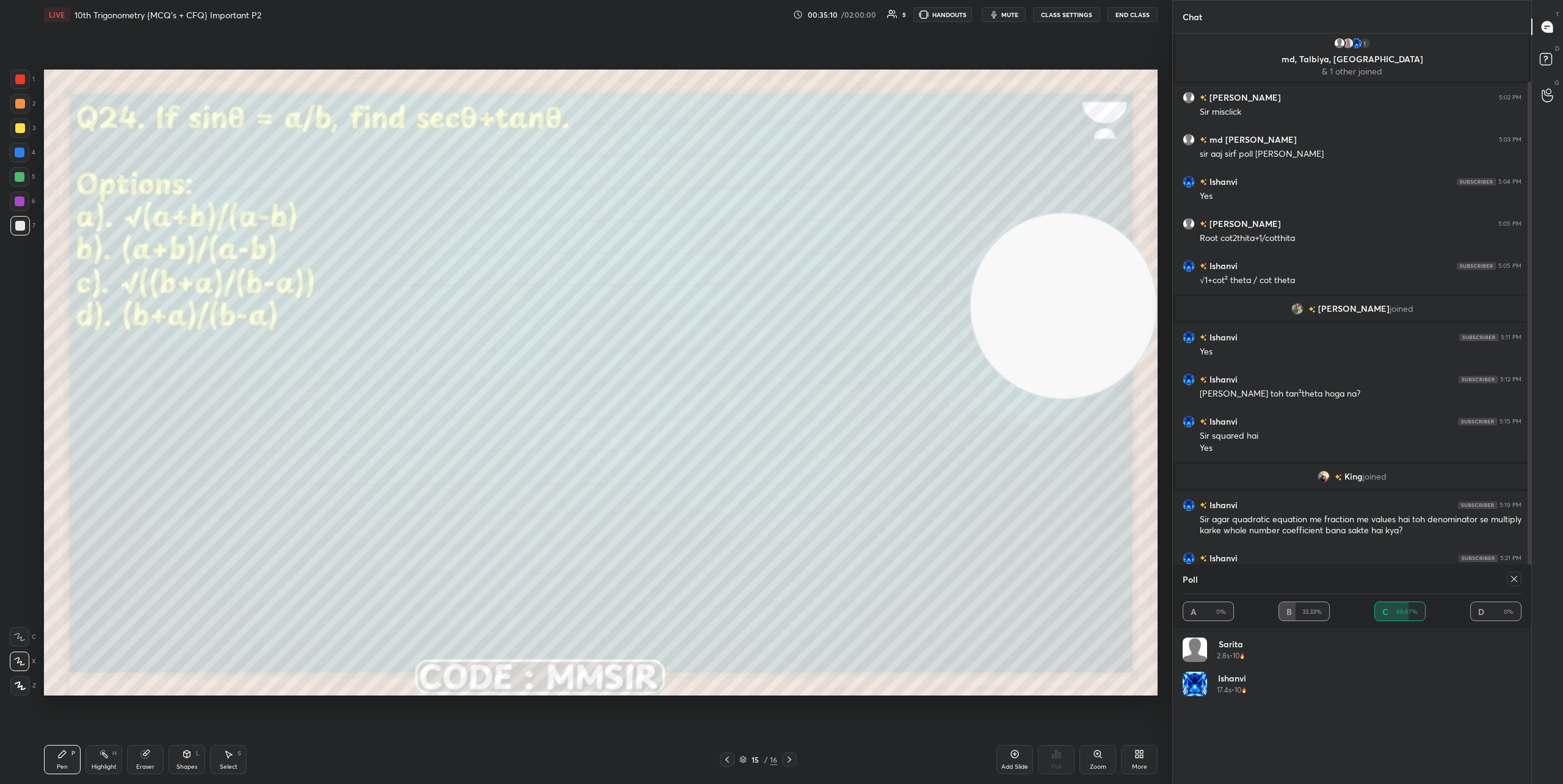
drag, startPoint x: 1046, startPoint y: 529, endPoint x: 1031, endPoint y: 78, distance: 451.2
click at [1031, 213] on video at bounding box center [1063, 306] width 186 height 186
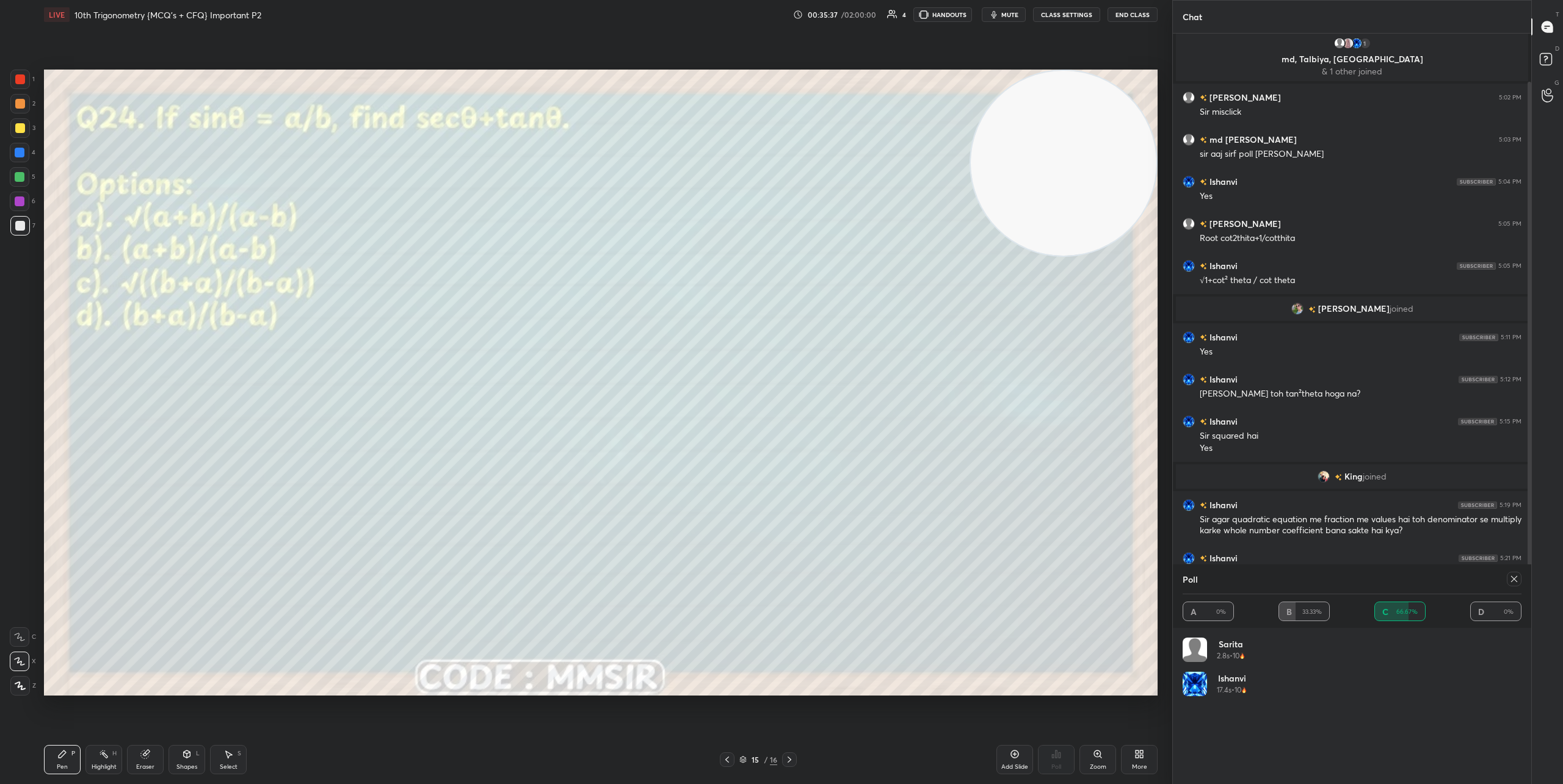
click at [140, 766] on div "Eraser" at bounding box center [145, 767] width 18 height 6
click at [21, 604] on div at bounding box center [20, 597] width 20 height 20
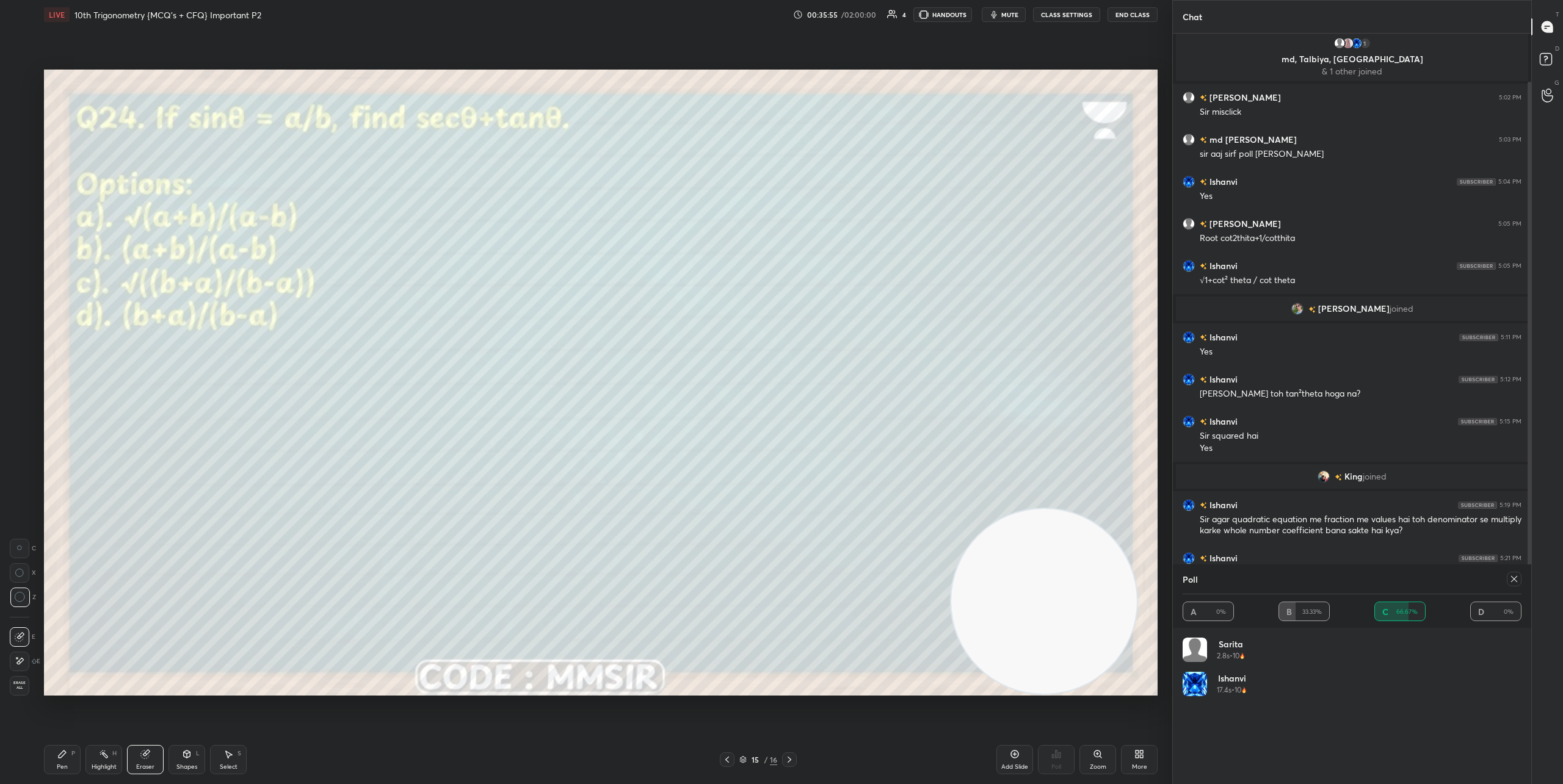
drag, startPoint x: 1071, startPoint y: 161, endPoint x: 1052, endPoint y: 644, distance: 483.4
click at [1052, 645] on video at bounding box center [1043, 601] width 186 height 186
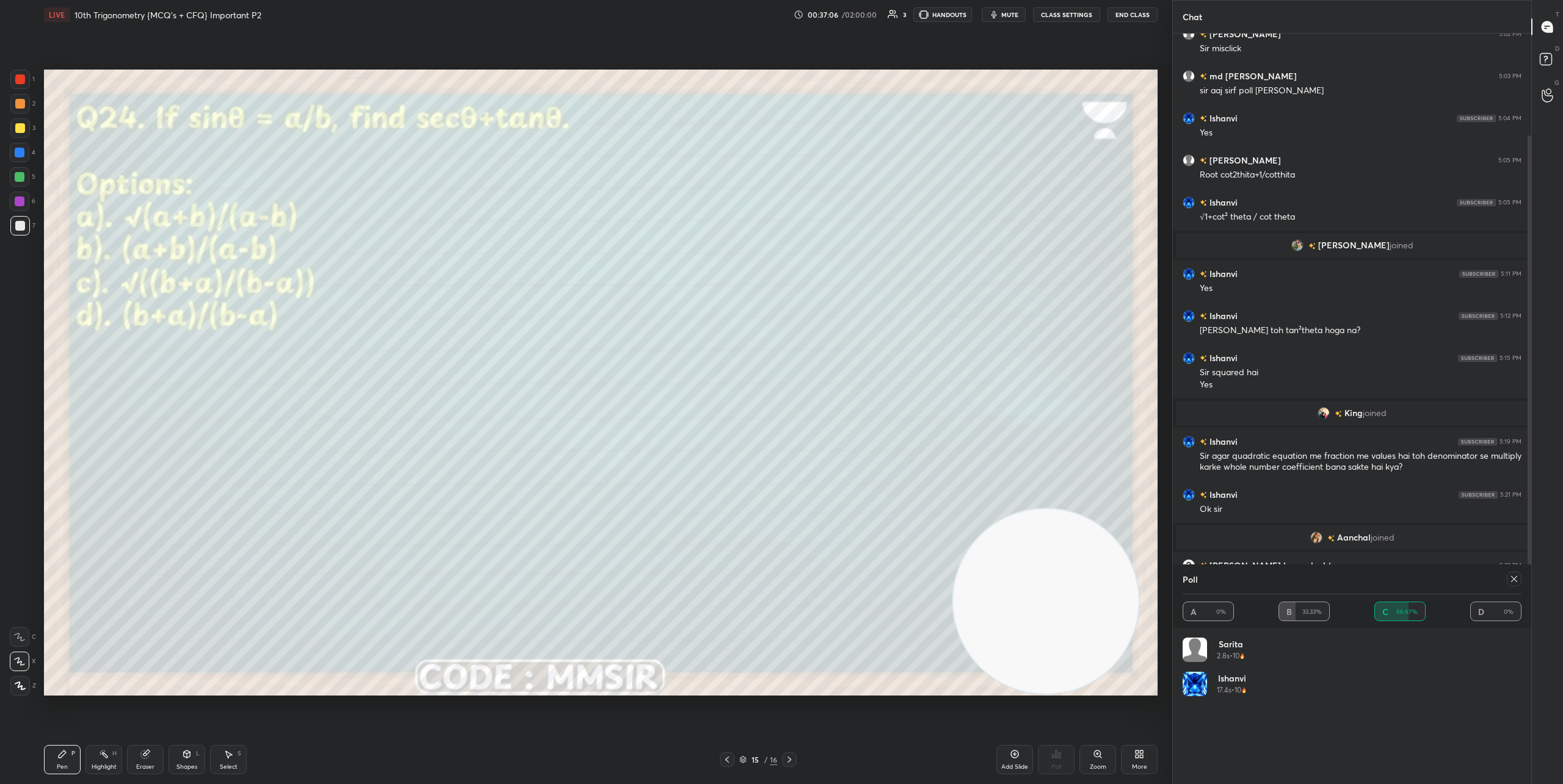
drag, startPoint x: 1511, startPoint y: 581, endPoint x: 1482, endPoint y: 568, distance: 31.8
click at [1365, 580] on icon at bounding box center [1514, 579] width 10 height 10
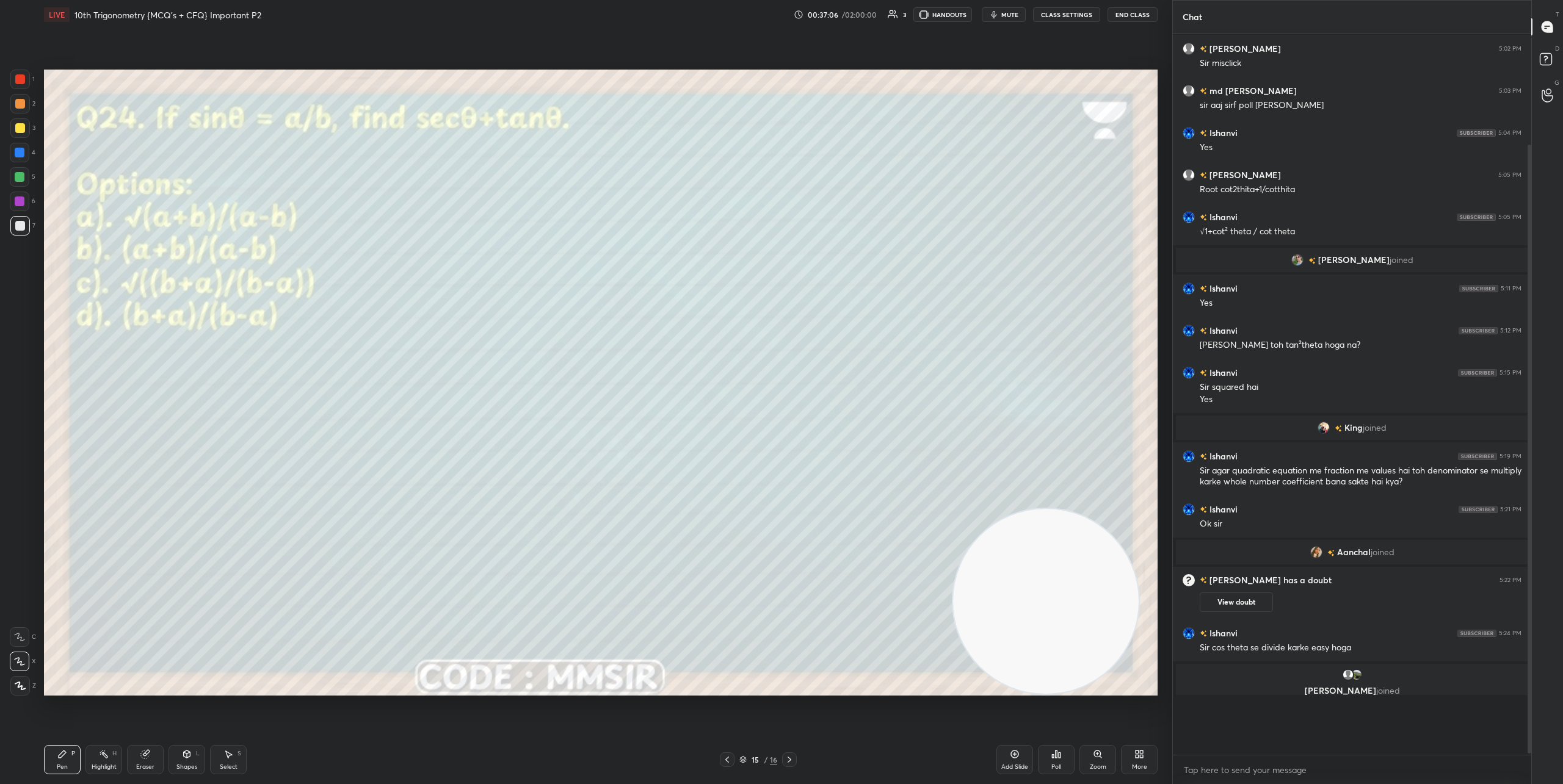
scroll to position [707, 354]
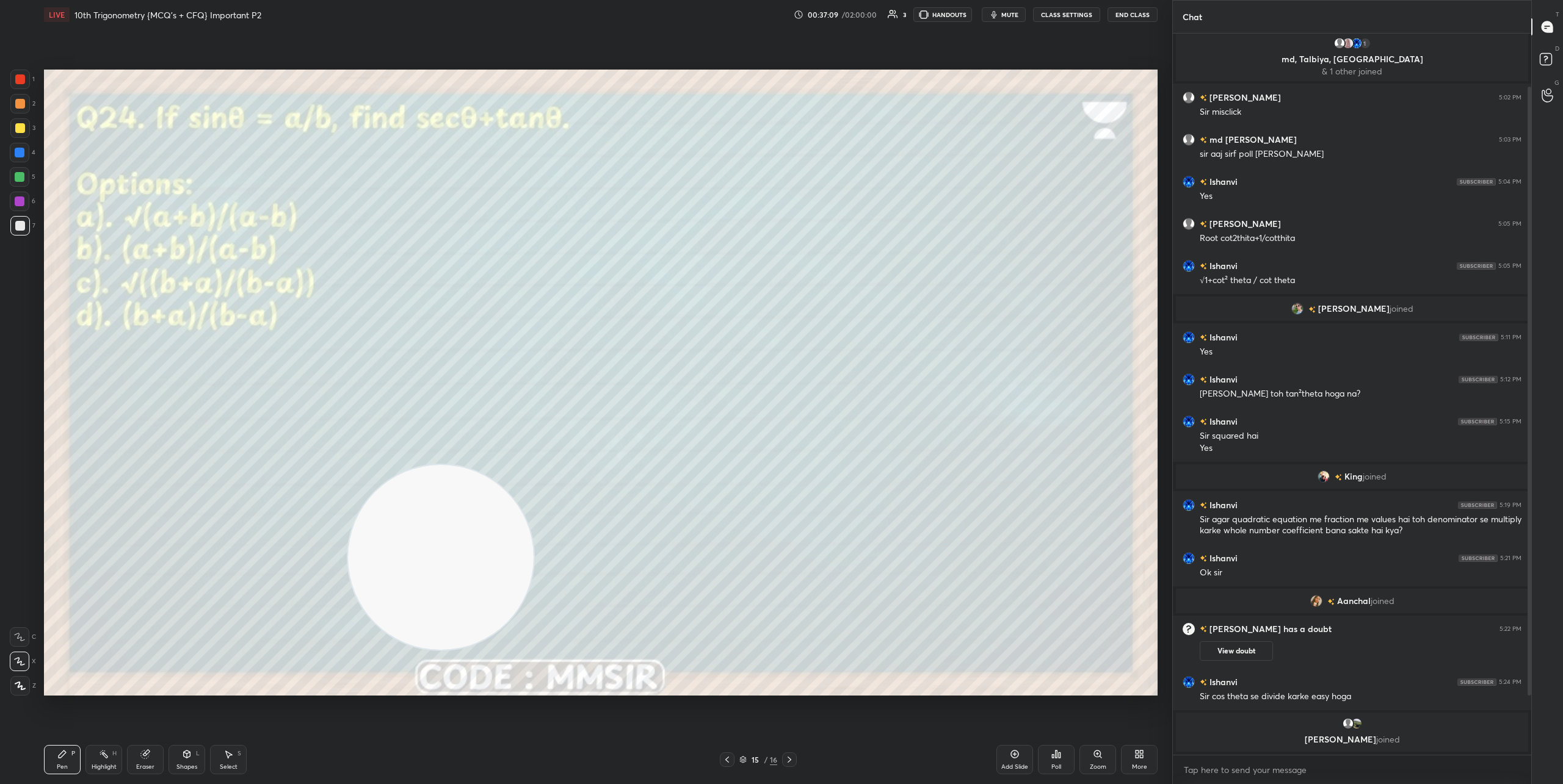
drag, startPoint x: 1027, startPoint y: 582, endPoint x: 54, endPoint y: 536, distance: 974.1
click at [348, 544] on video at bounding box center [440, 557] width 186 height 186
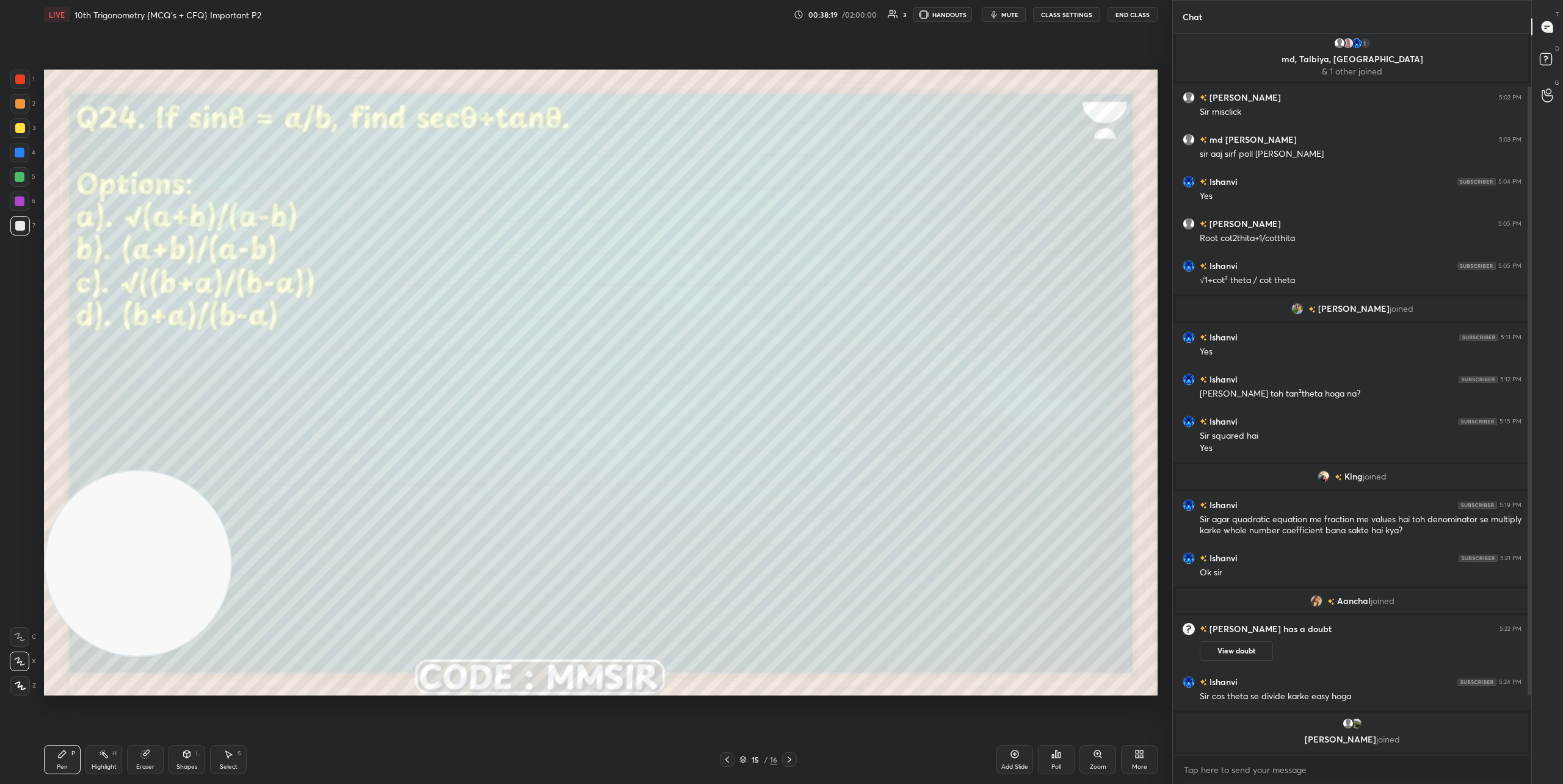
click at [724, 757] on icon at bounding box center [726, 759] width 10 height 10
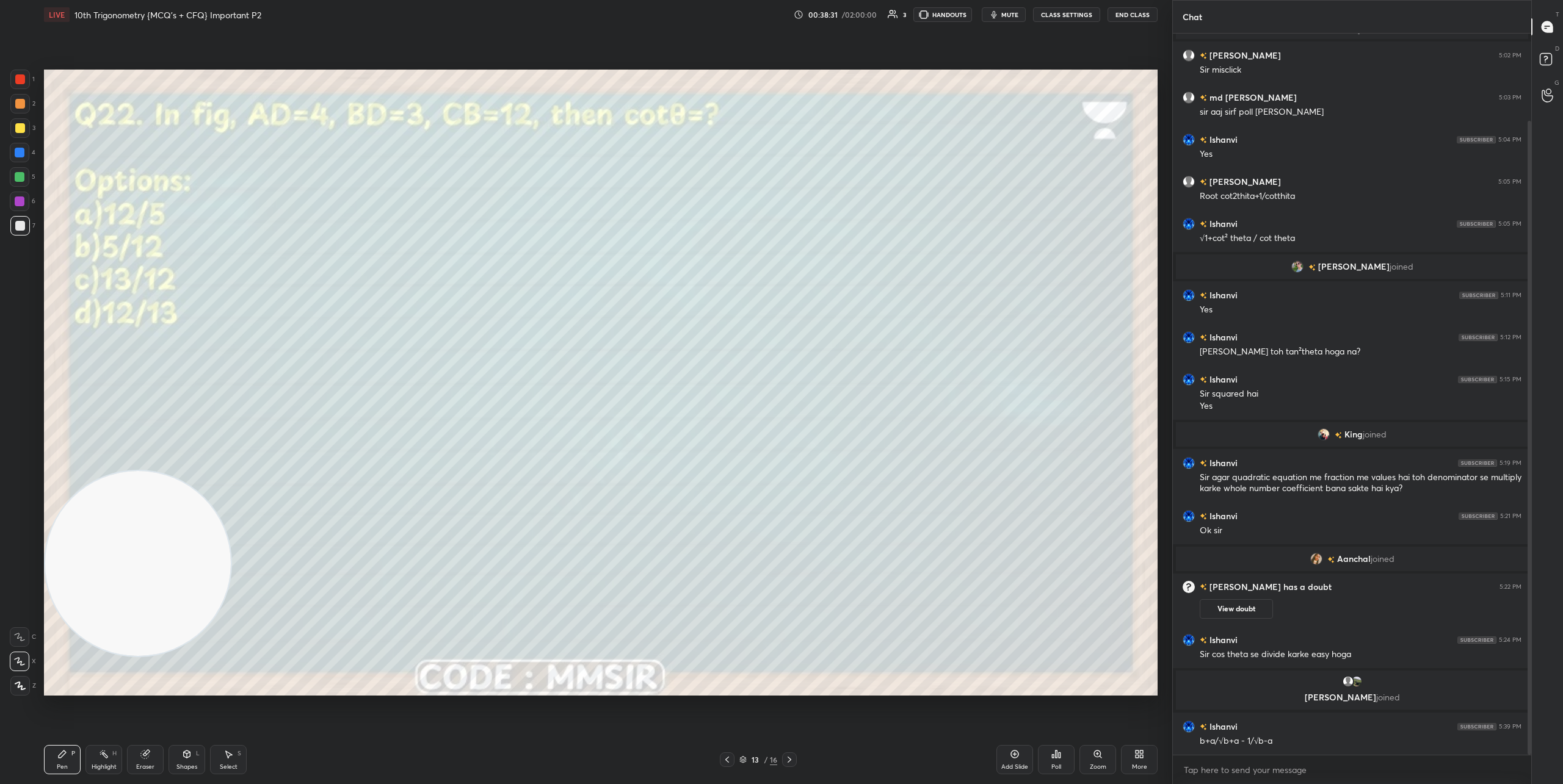
click at [792, 761] on icon at bounding box center [789, 759] width 10 height 10
click at [793, 761] on icon at bounding box center [789, 759] width 10 height 10
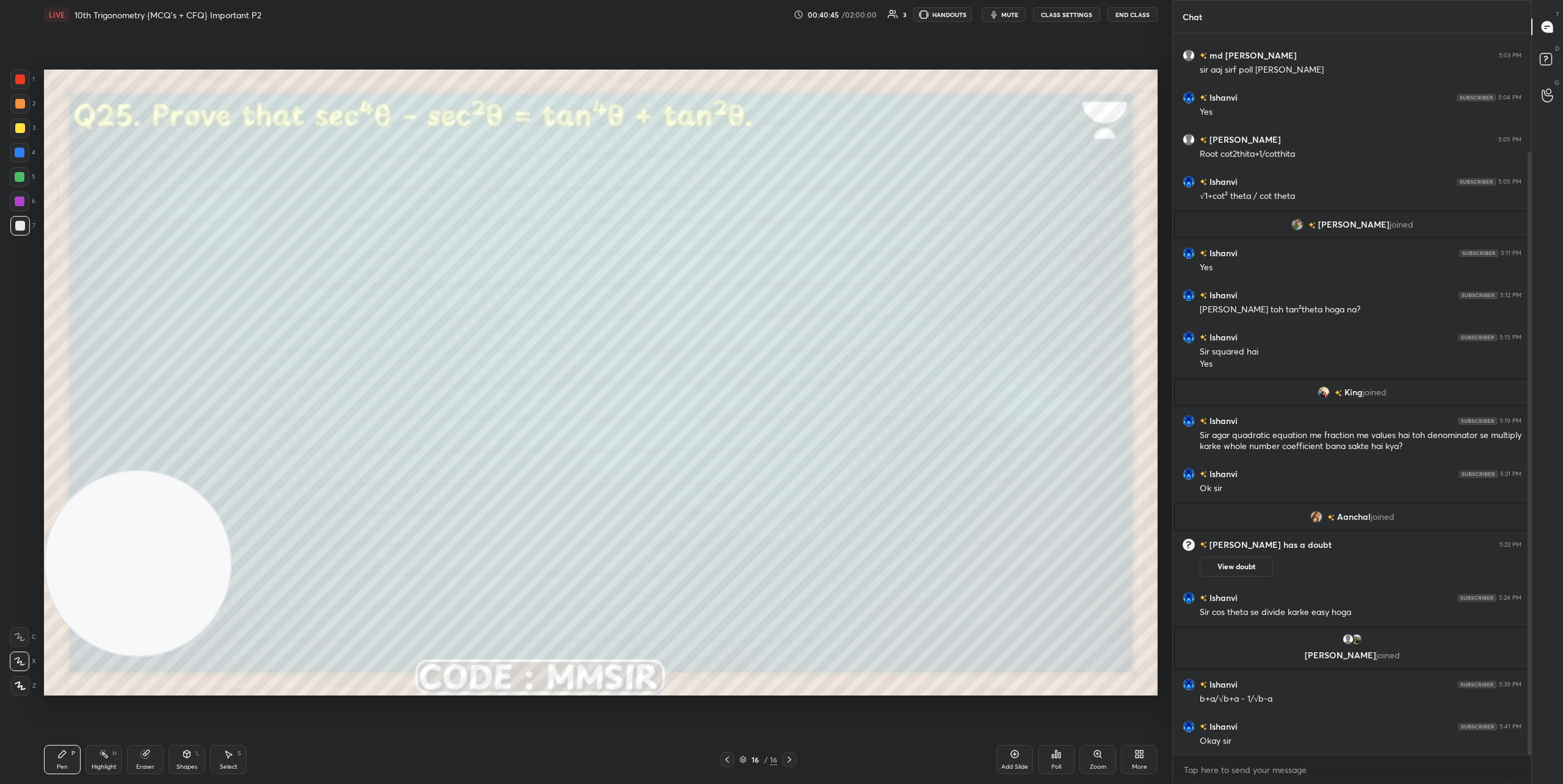
click at [1119, 13] on button "End Class" at bounding box center [1132, 15] width 50 height 15
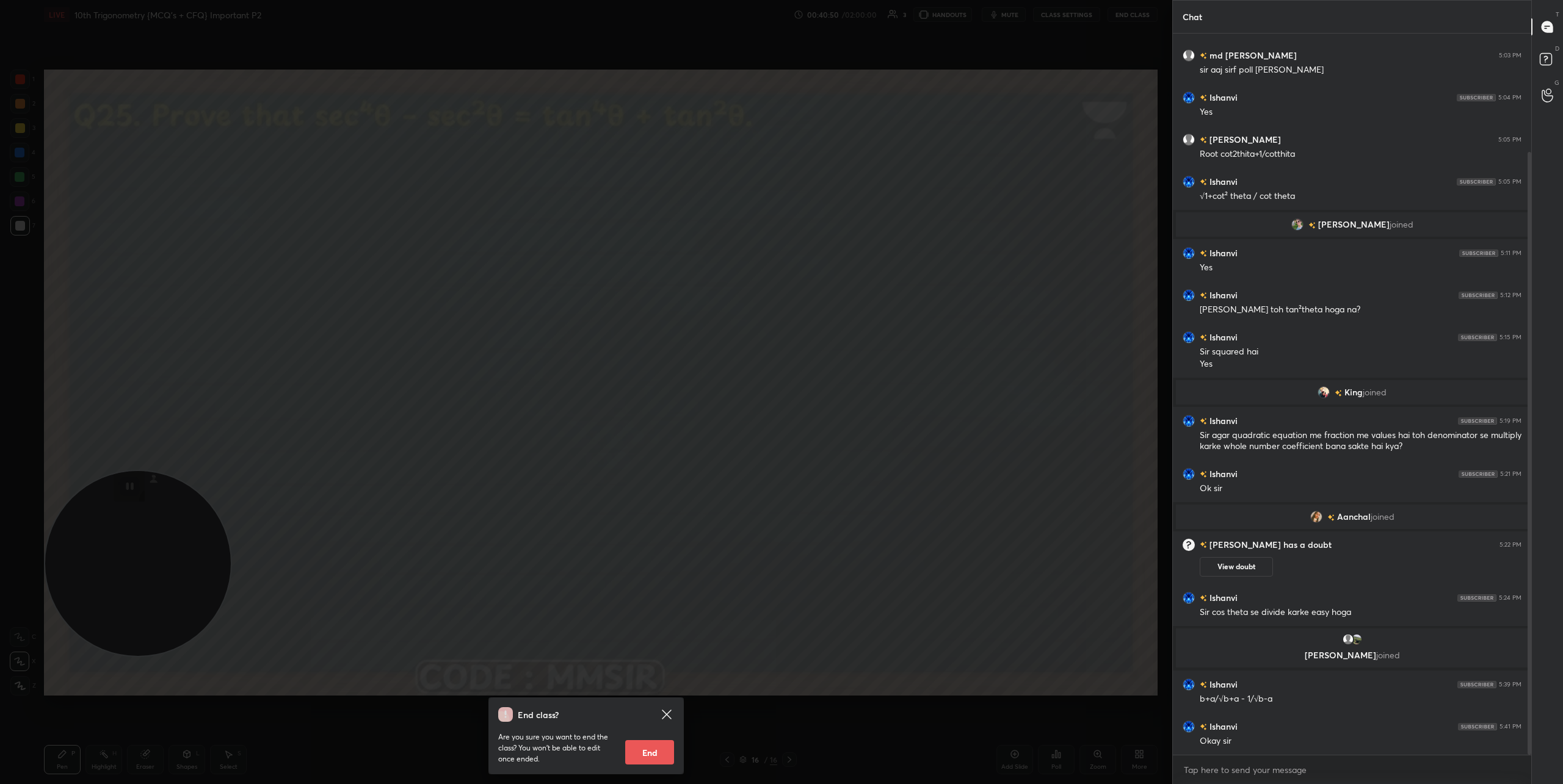
click at [652, 758] on button "End" at bounding box center [649, 752] width 49 height 24
type textarea "x"
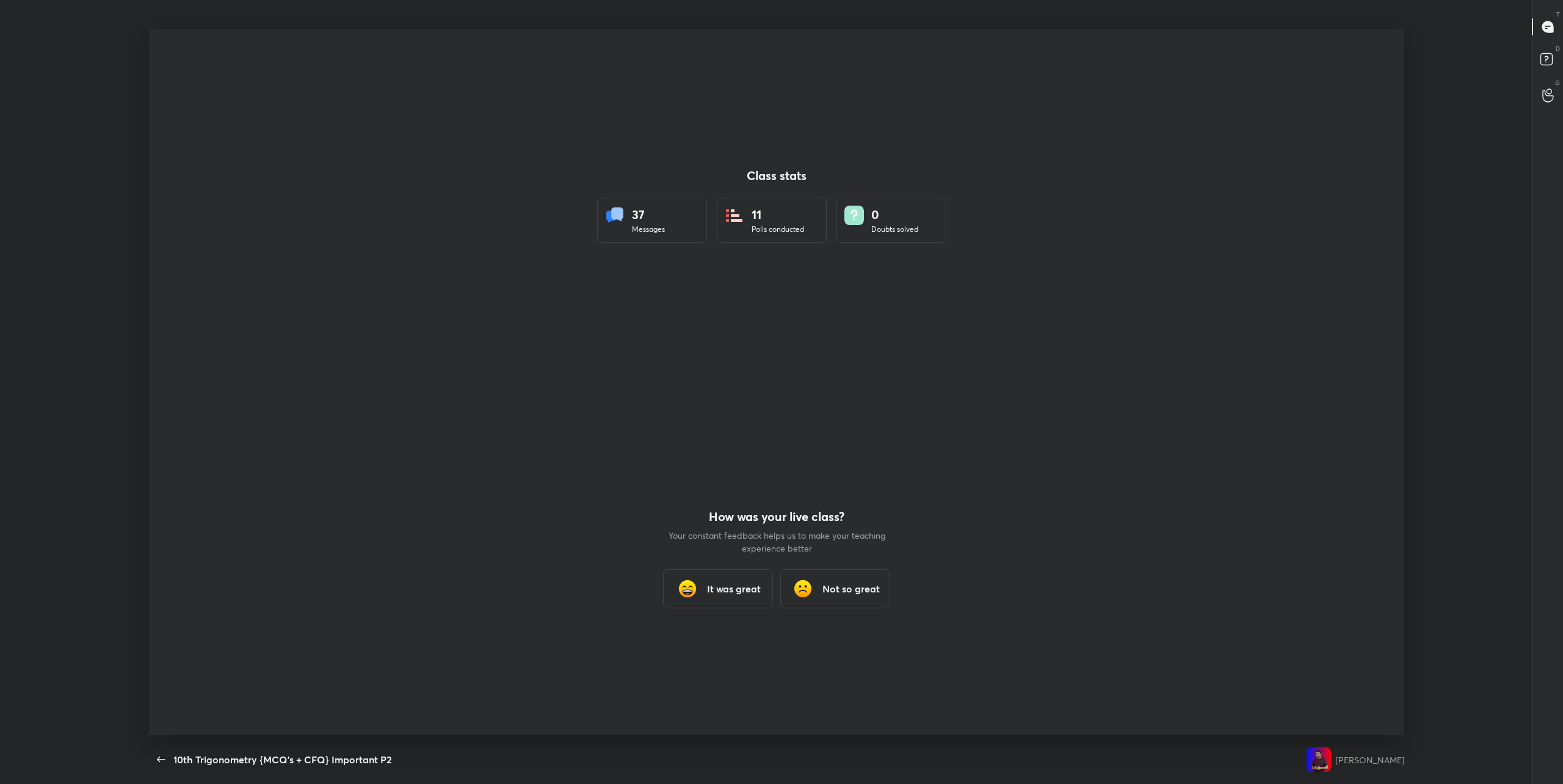
scroll to position [706, 1553]
click at [730, 588] on h3 "It was great" at bounding box center [734, 589] width 54 height 15
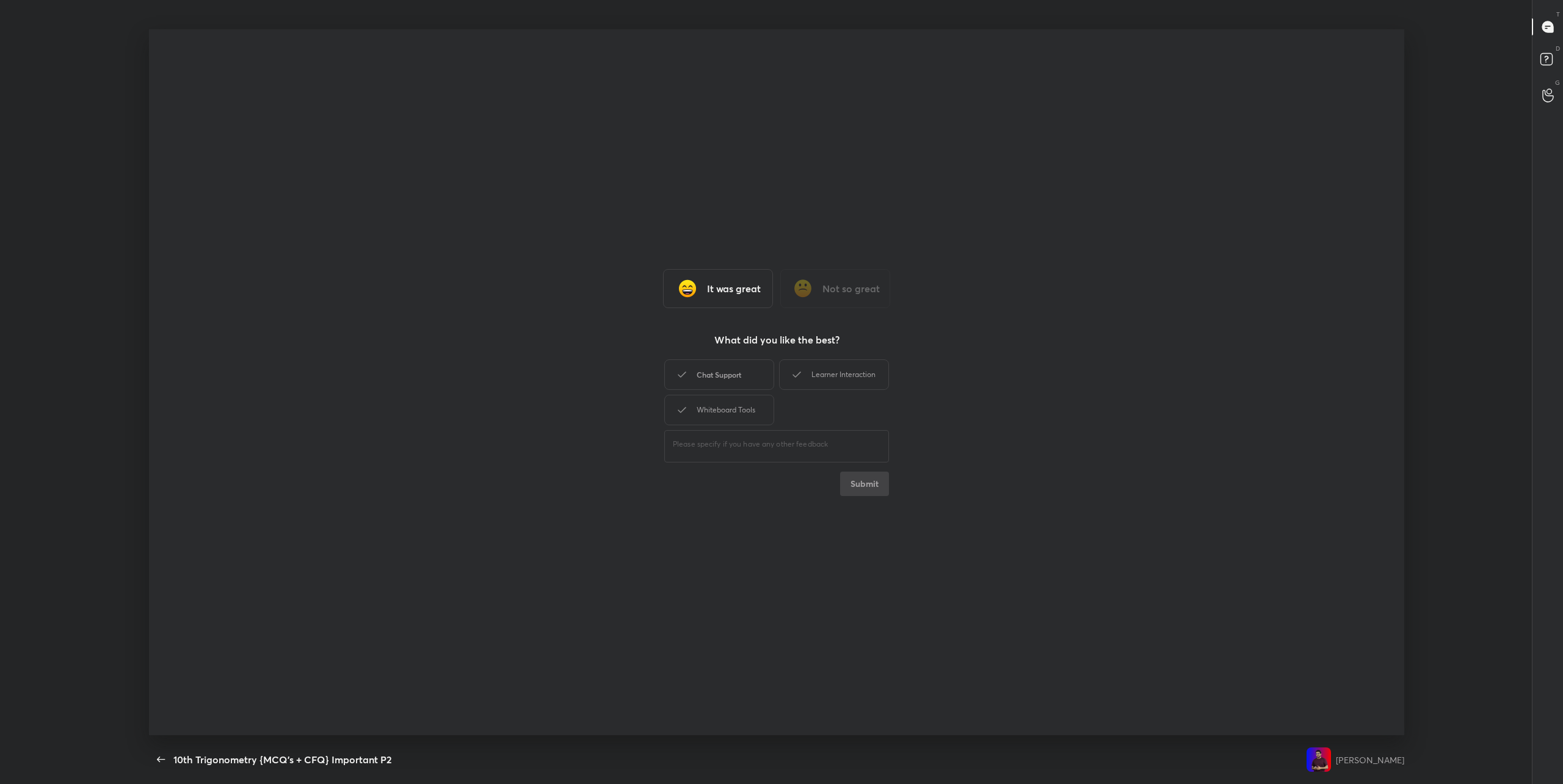
click at [736, 380] on div "Chat Support" at bounding box center [719, 375] width 110 height 31
drag, startPoint x: 793, startPoint y: 376, endPoint x: 747, endPoint y: 405, distance: 54.4
click at [793, 376] on icon at bounding box center [797, 375] width 15 height 15
click at [722, 415] on div "Whiteboard Tools" at bounding box center [719, 410] width 110 height 31
click at [868, 477] on button "Submit" at bounding box center [864, 483] width 49 height 24
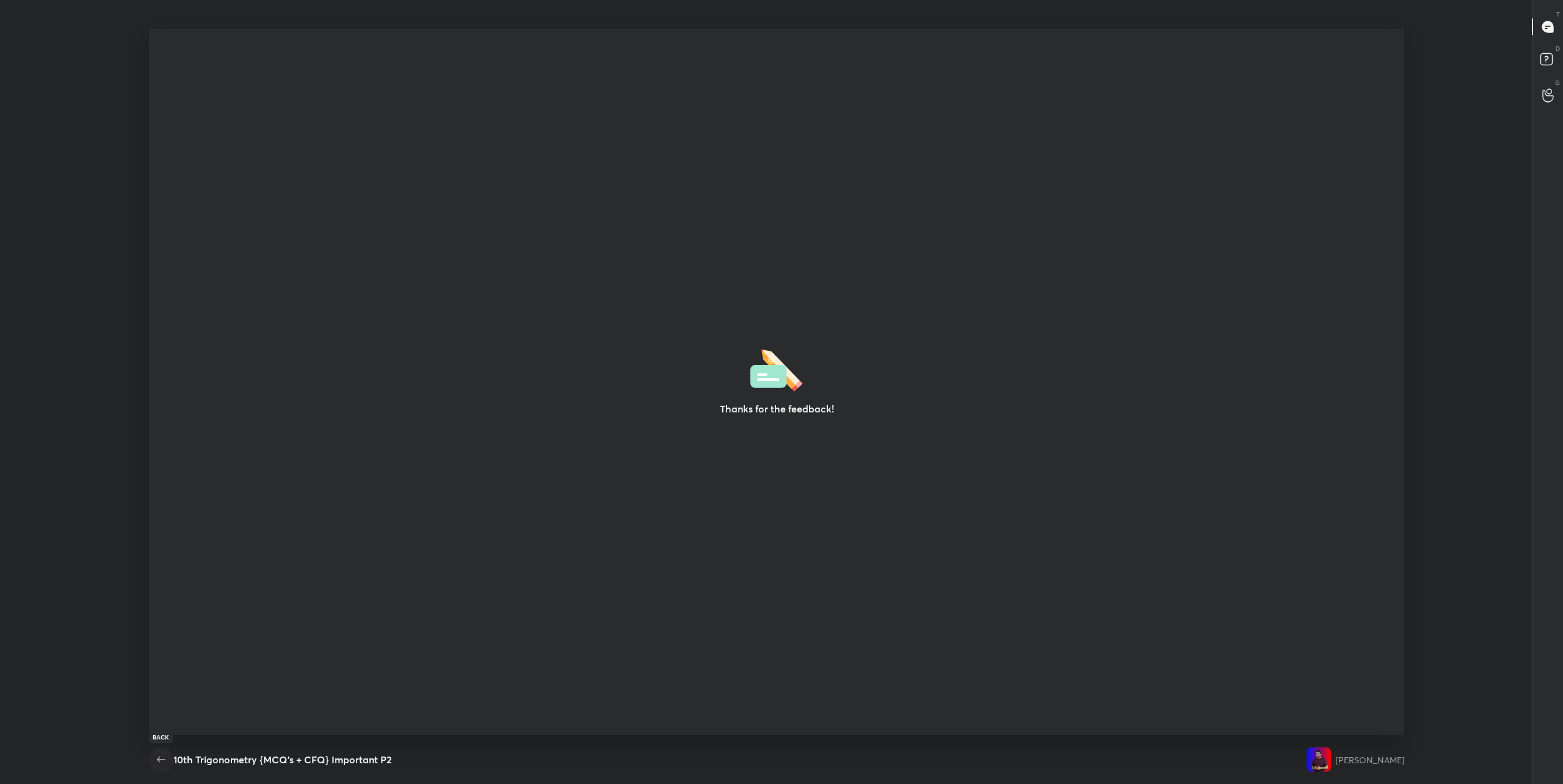
click at [163, 758] on icon "button" at bounding box center [161, 760] width 15 height 15
